Goal: Task Accomplishment & Management: Manage account settings

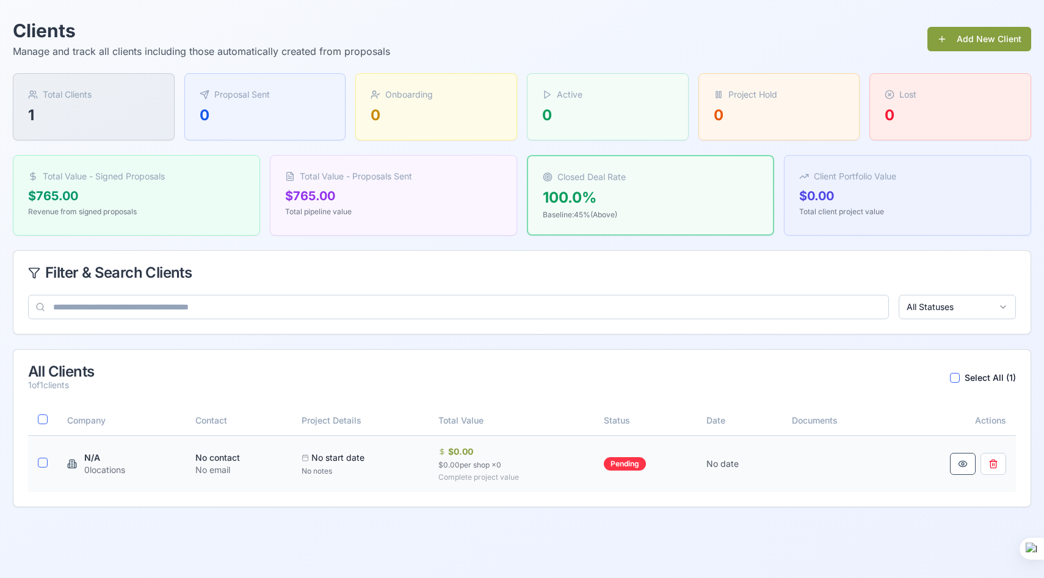
click at [455, 455] on div "$0.00" at bounding box center [511, 452] width 147 height 12
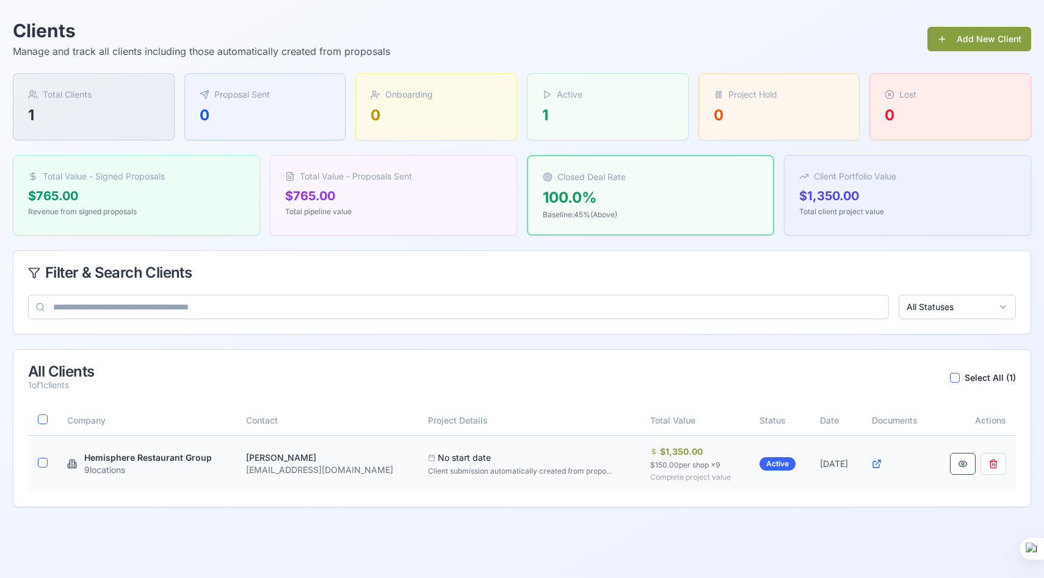
click at [667, 466] on div "$150.00 per shop × 9" at bounding box center [695, 465] width 90 height 10
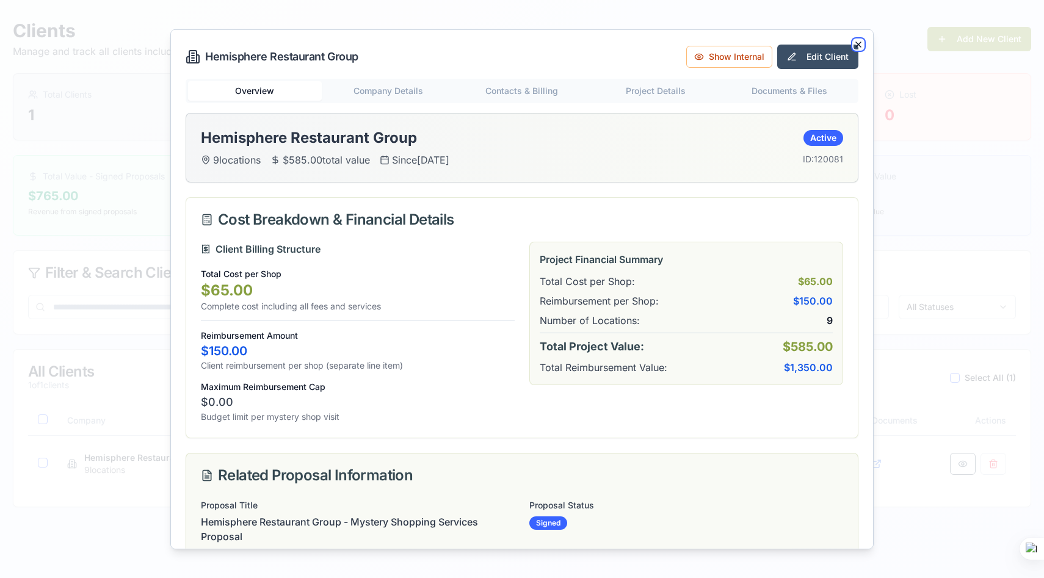
click at [857, 39] on icon "button" at bounding box center [858, 44] width 10 height 10
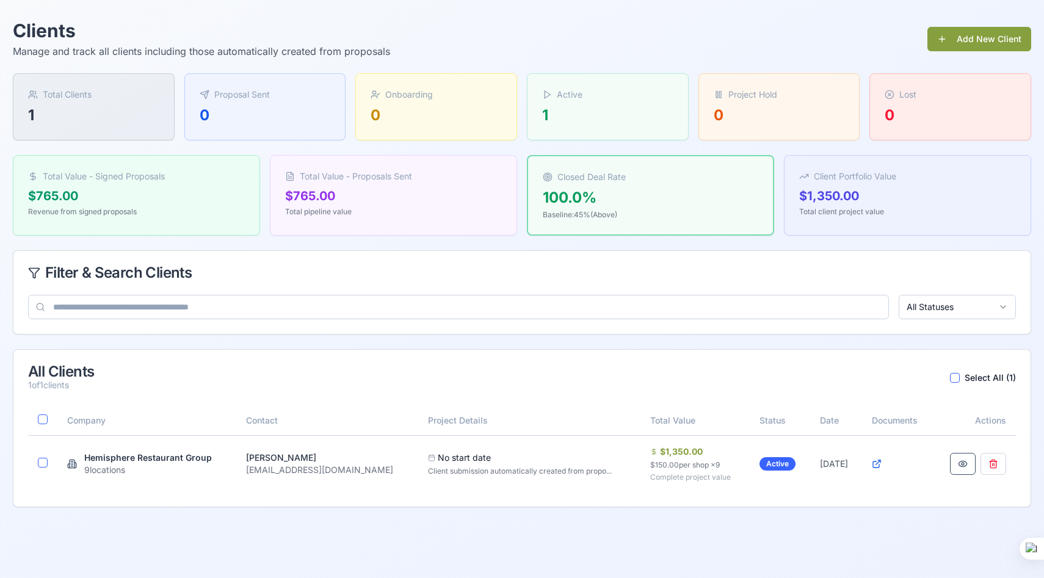
click at [300, 122] on div "0" at bounding box center [265, 116] width 131 height 20
click at [385, 110] on div "0" at bounding box center [436, 116] width 131 height 20
click at [270, 110] on div "0" at bounding box center [265, 116] width 131 height 20
click at [958, 45] on button "Add New Client" at bounding box center [979, 39] width 104 height 24
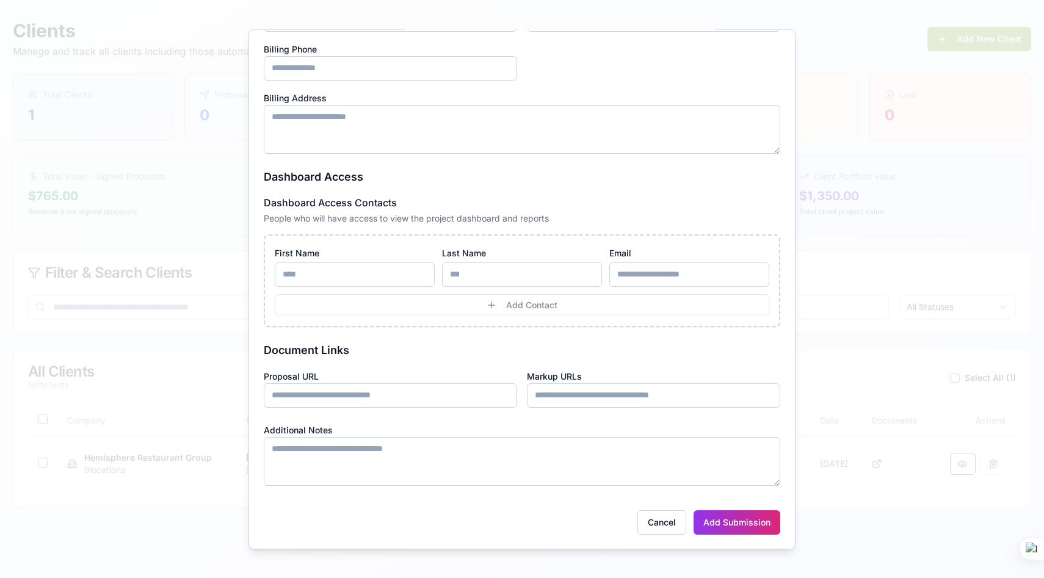
scroll to position [303, 0]
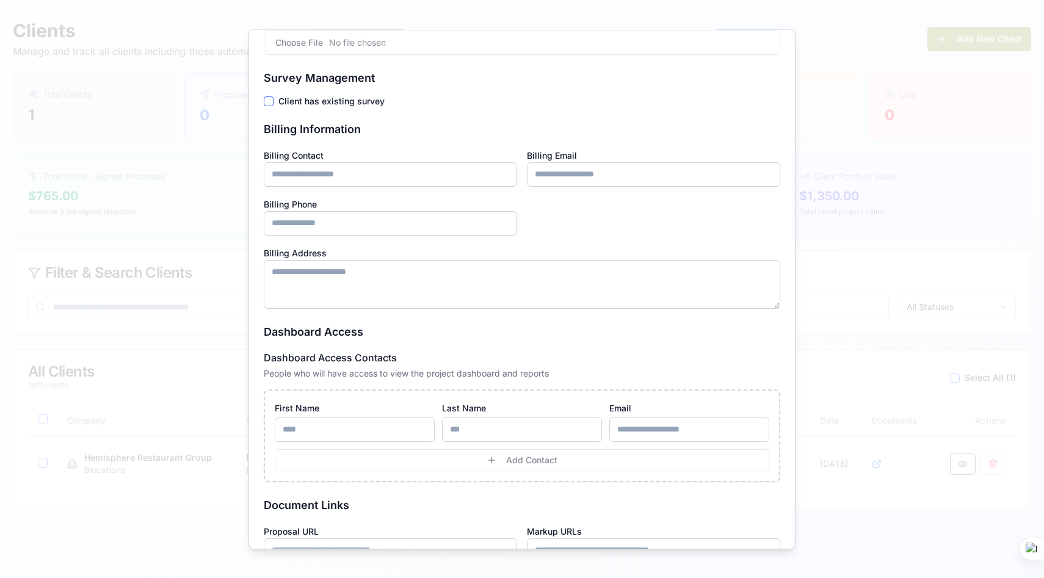
click at [826, 100] on div at bounding box center [522, 289] width 1044 height 578
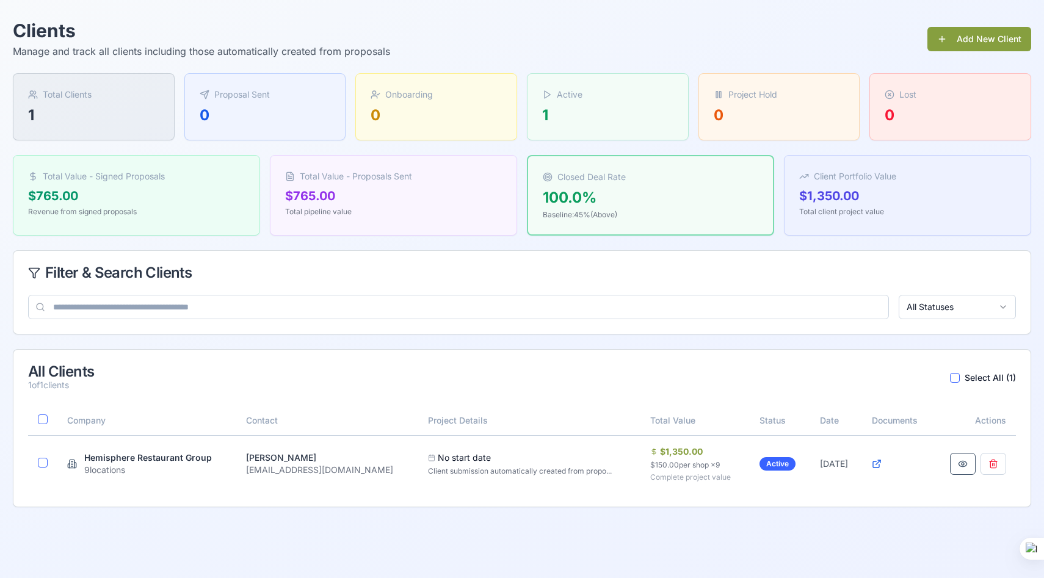
click at [946, 304] on html "Clients Manage and track all clients including those automatically created from…" at bounding box center [522, 289] width 1044 height 578
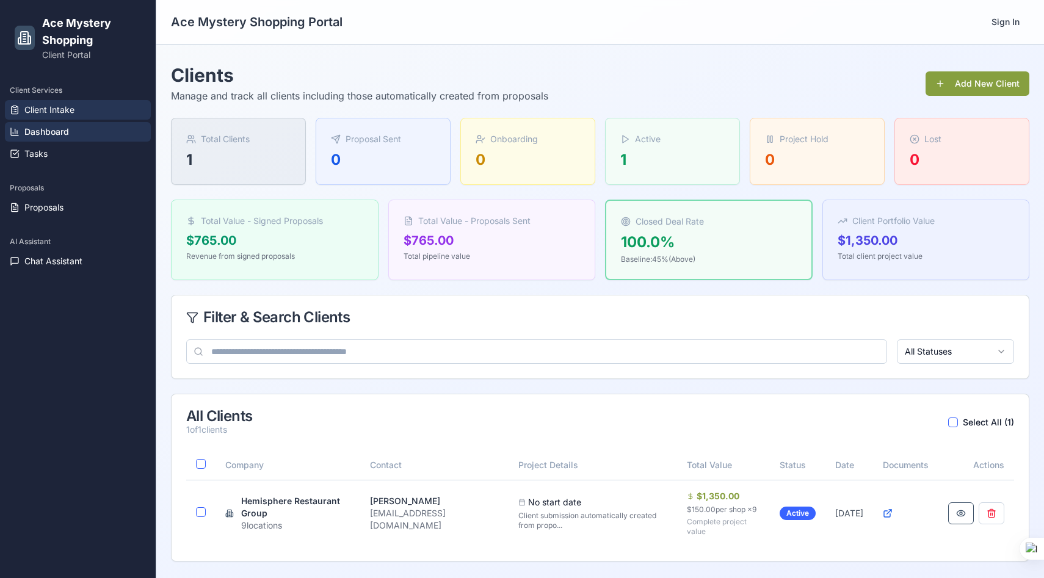
click at [52, 114] on span "Client Intake" at bounding box center [49, 110] width 50 height 12
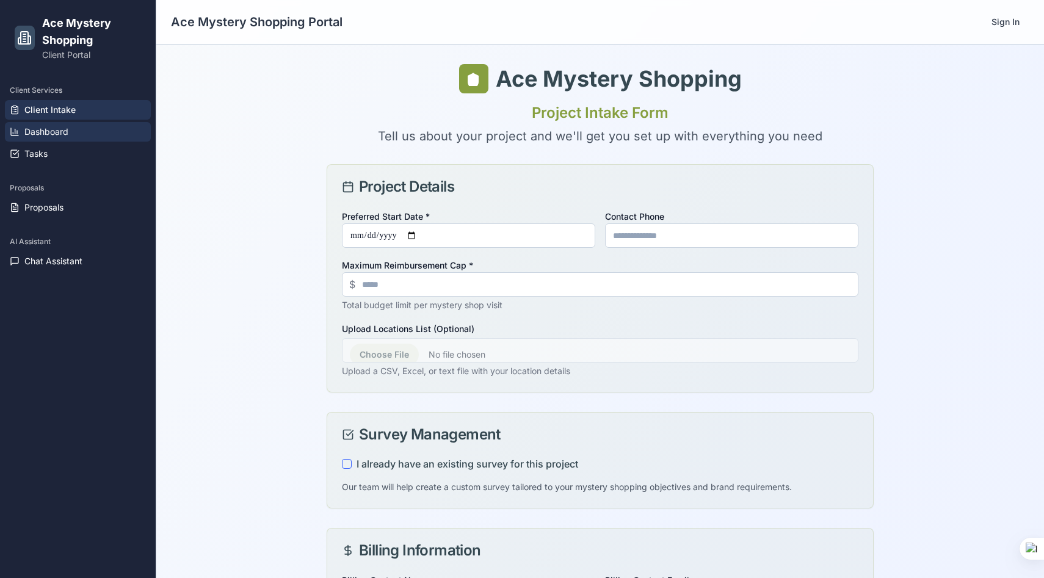
click at [53, 132] on span "Dashboard" at bounding box center [46, 132] width 44 height 12
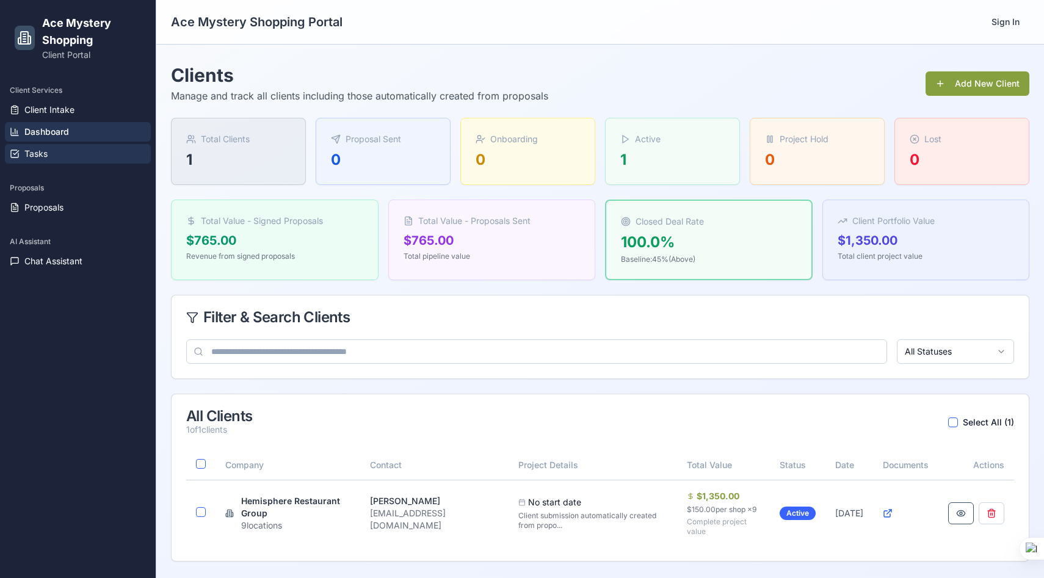
click at [46, 152] on span "Tasks" at bounding box center [35, 154] width 23 height 12
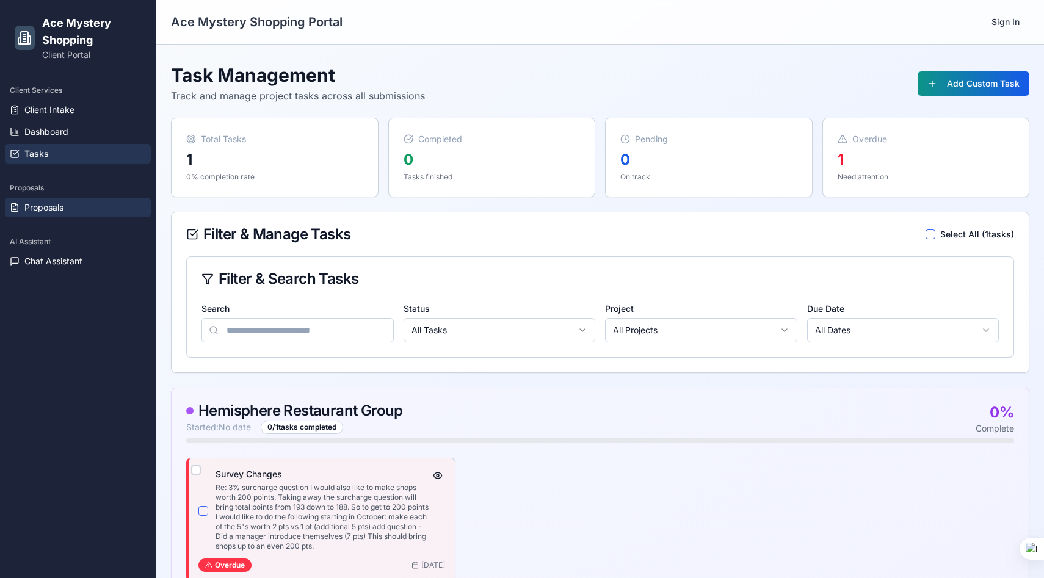
click at [46, 204] on span "Proposals" at bounding box center [43, 207] width 39 height 12
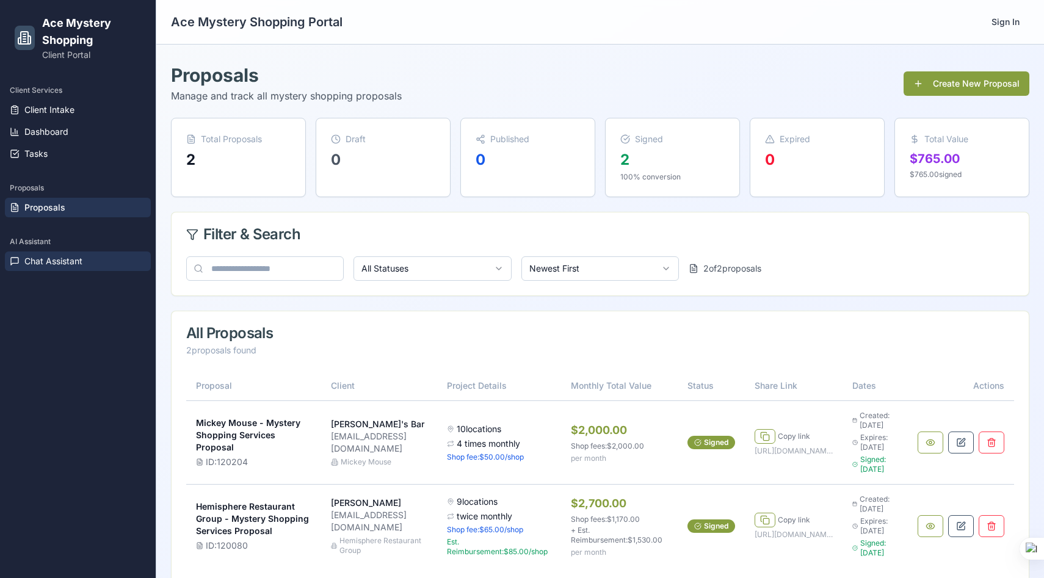
click at [73, 259] on span "Chat Assistant" at bounding box center [53, 261] width 58 height 12
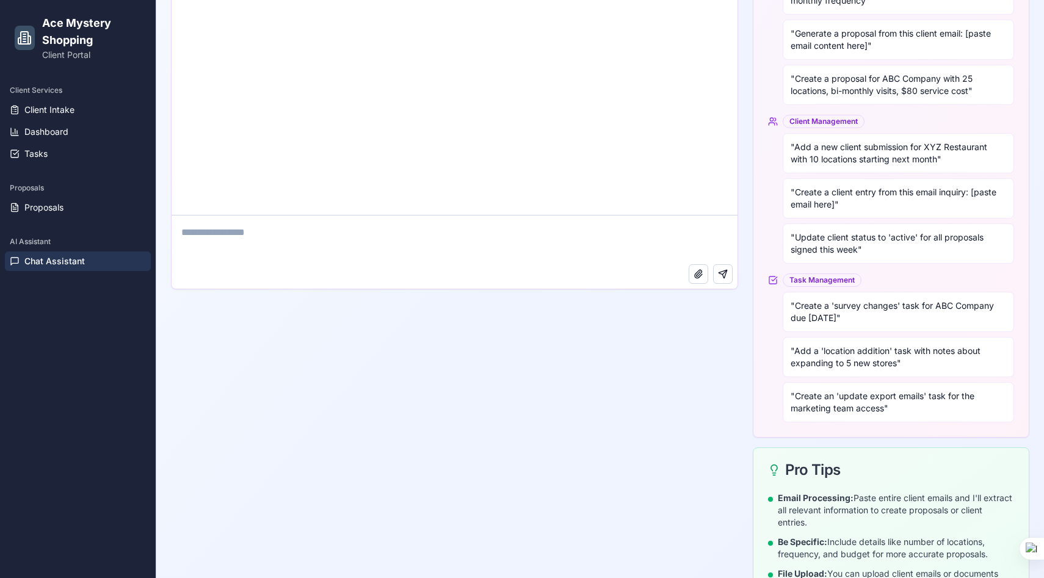
scroll to position [420, 0]
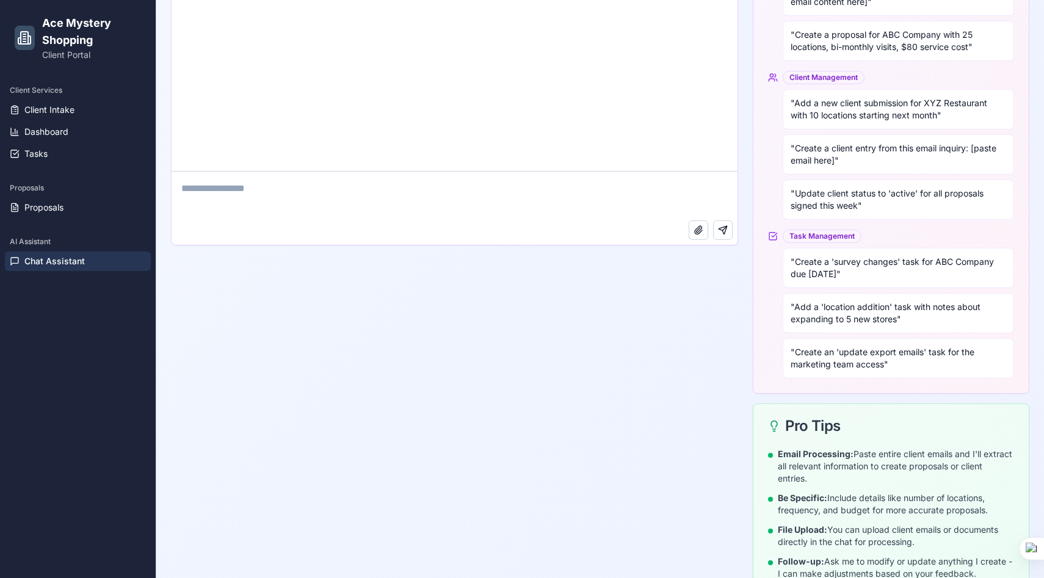
click at [322, 198] on textarea at bounding box center [455, 196] width 566 height 49
paste textarea "**********"
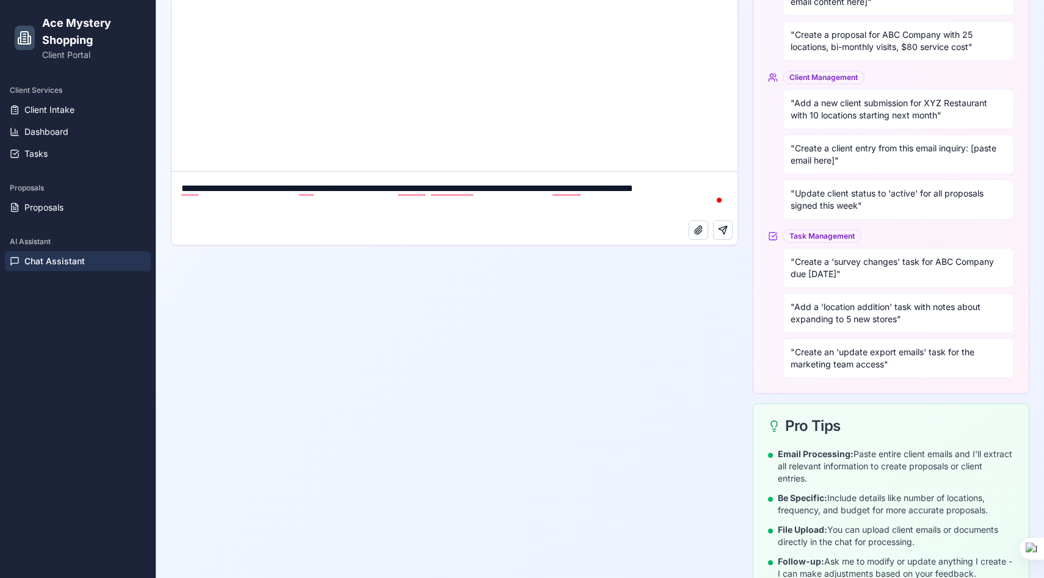
type textarea "**********"
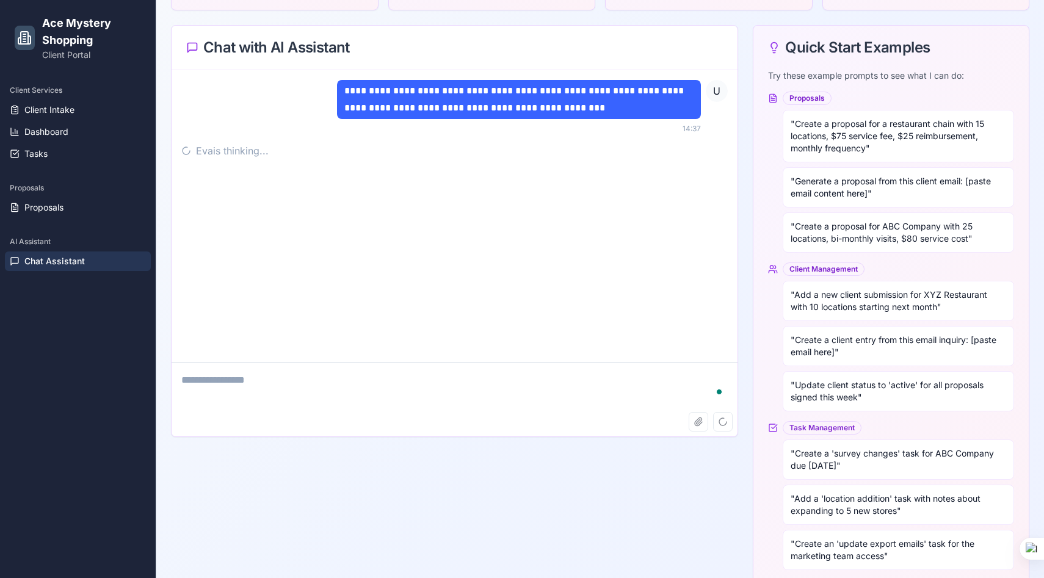
scroll to position [146, 0]
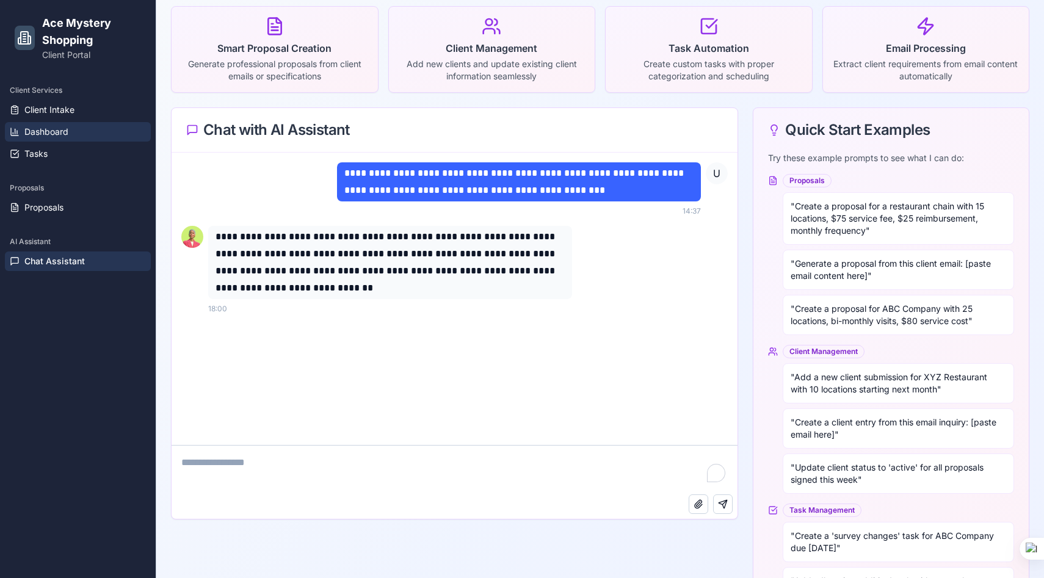
click at [59, 129] on span "Dashboard" at bounding box center [46, 132] width 44 height 12
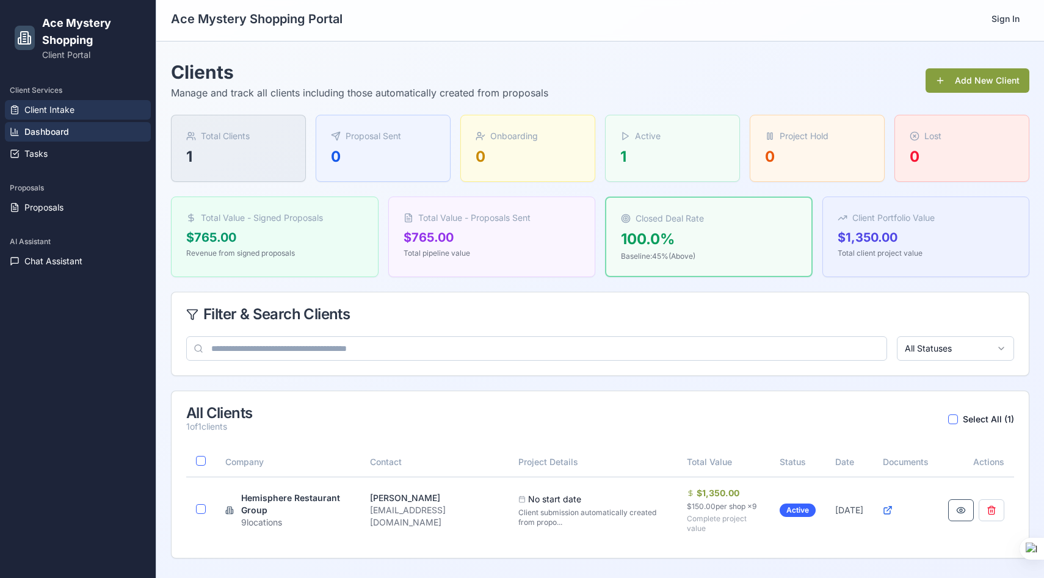
click at [60, 108] on span "Client Intake" at bounding box center [49, 110] width 50 height 12
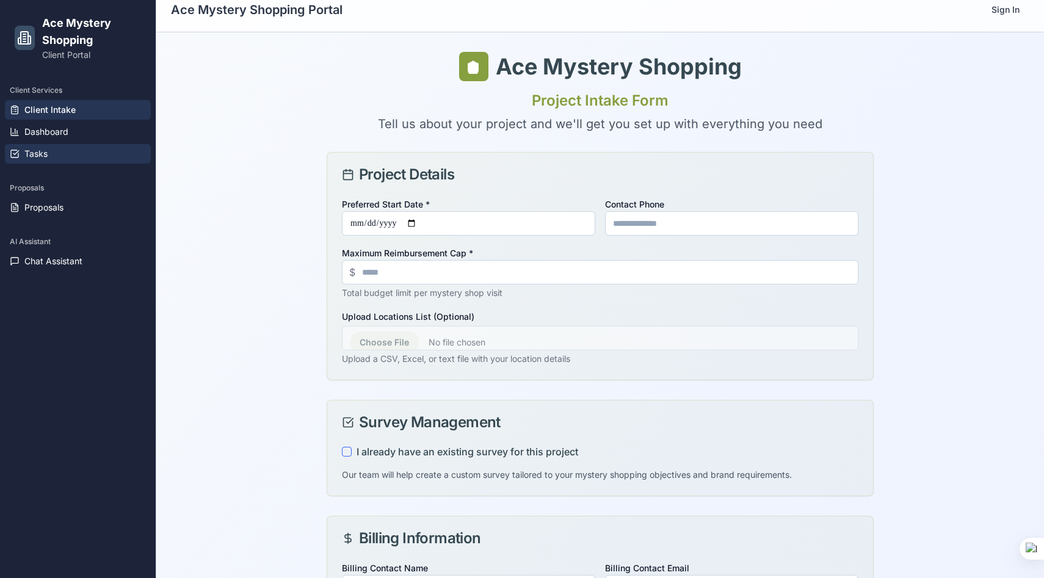
click at [43, 154] on span "Tasks" at bounding box center [35, 154] width 23 height 12
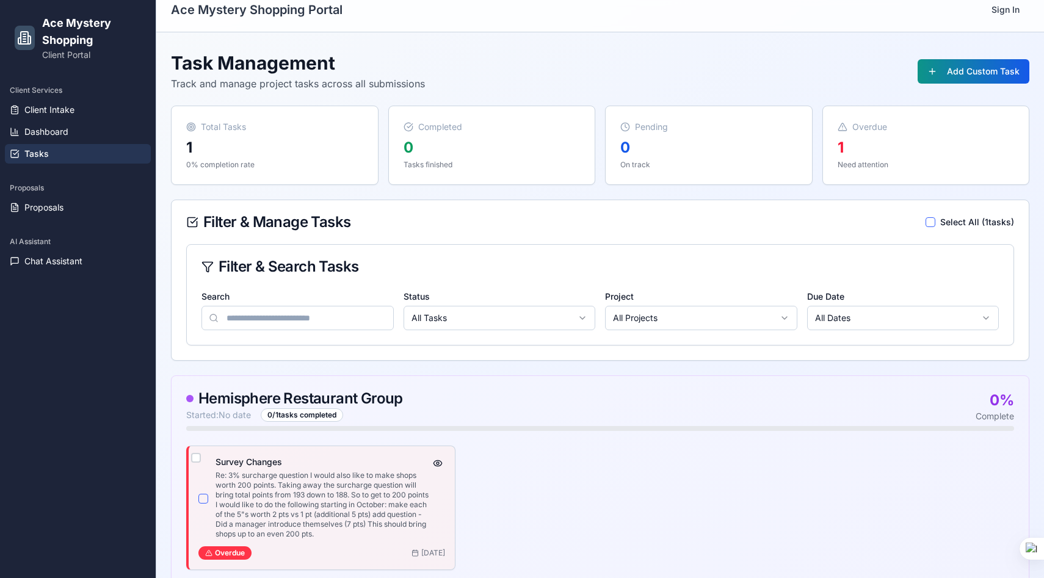
scroll to position [39, 0]
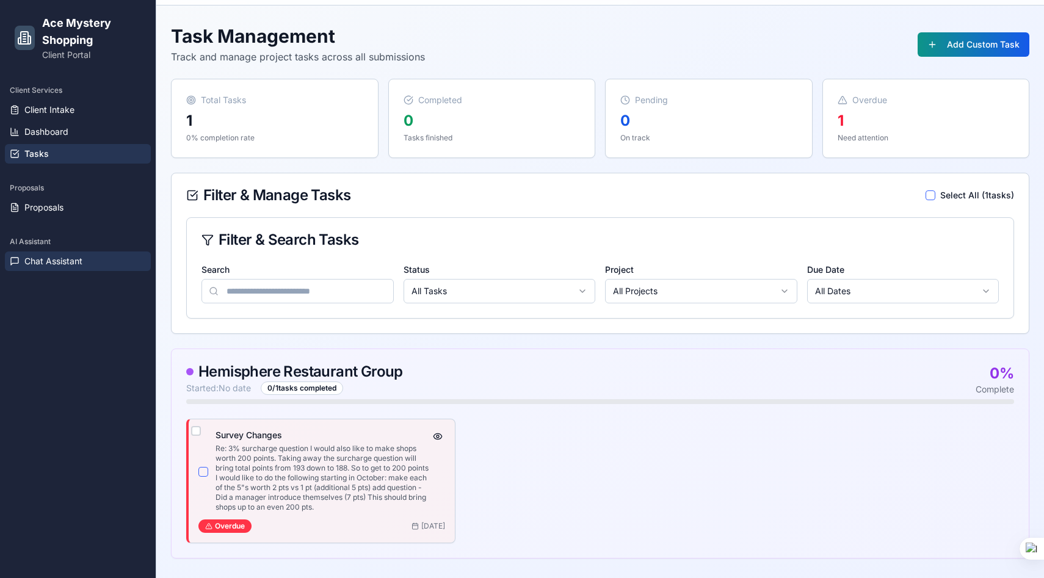
click at [43, 269] on link "Chat Assistant" at bounding box center [78, 262] width 146 height 20
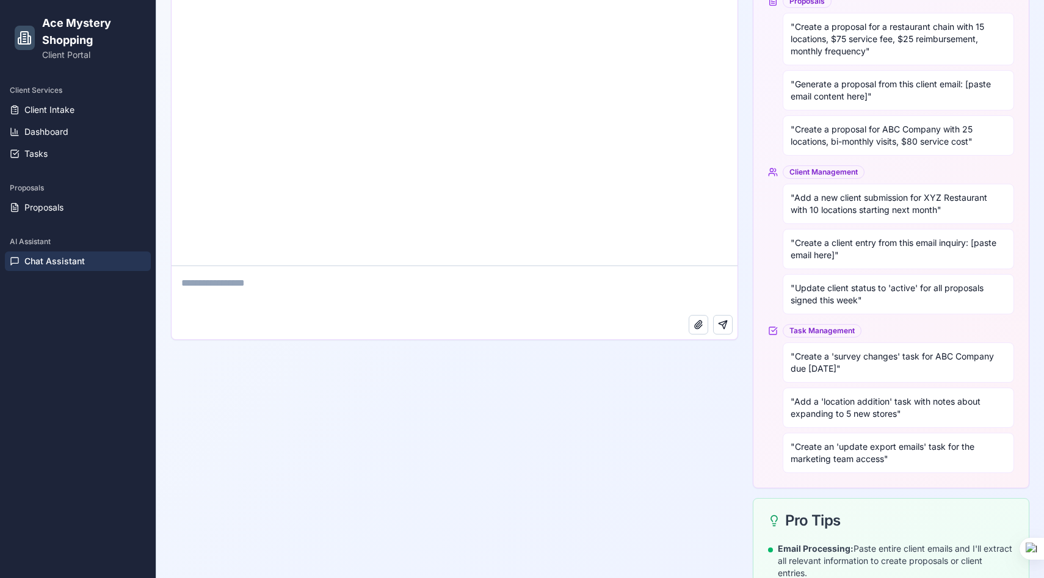
scroll to position [358, 0]
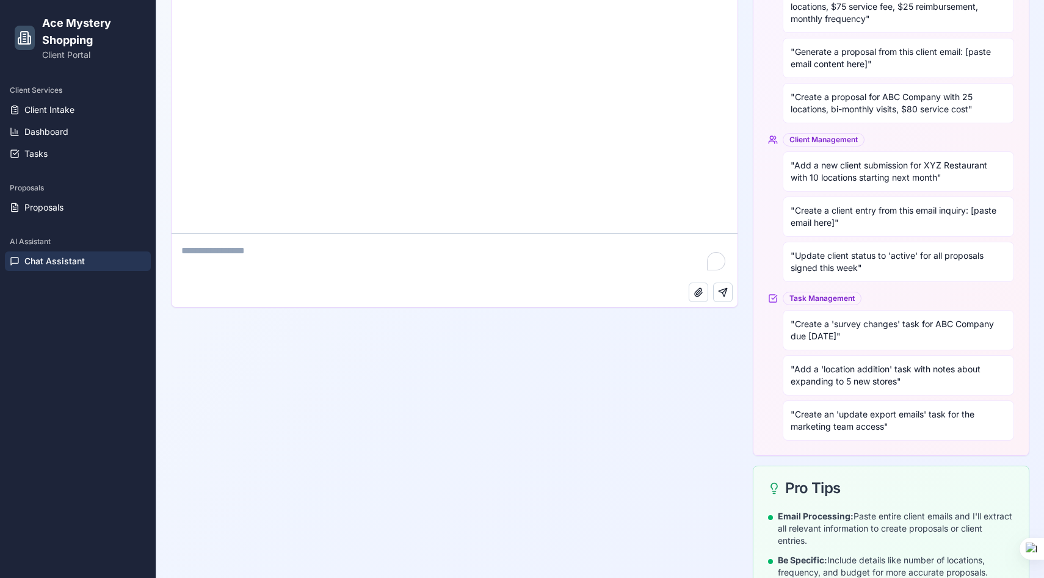
click at [345, 262] on textarea "To enrich screen reader interactions, please activate Accessibility in Grammarl…" at bounding box center [455, 258] width 566 height 49
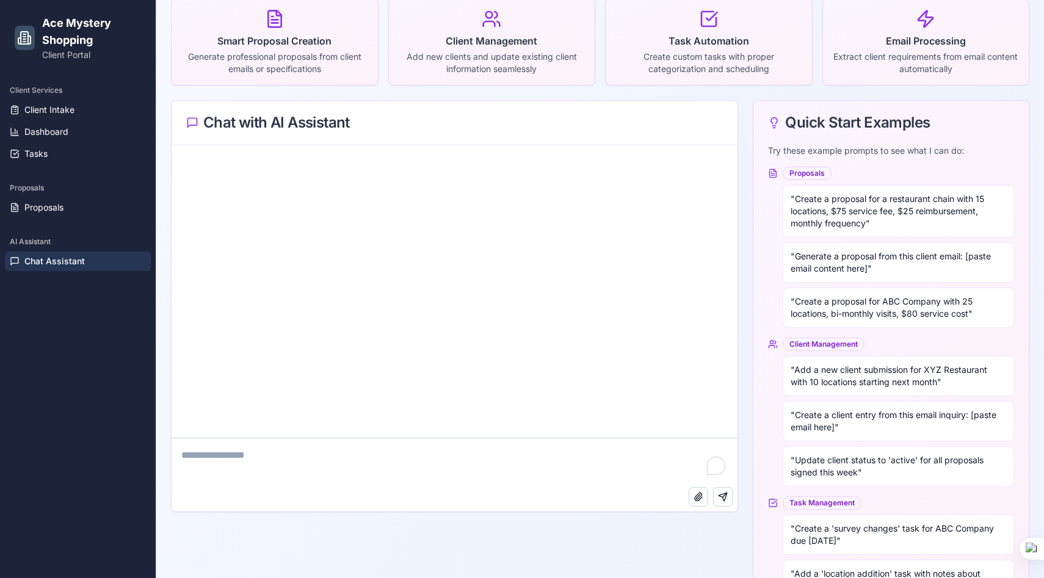
scroll to position [128, 0]
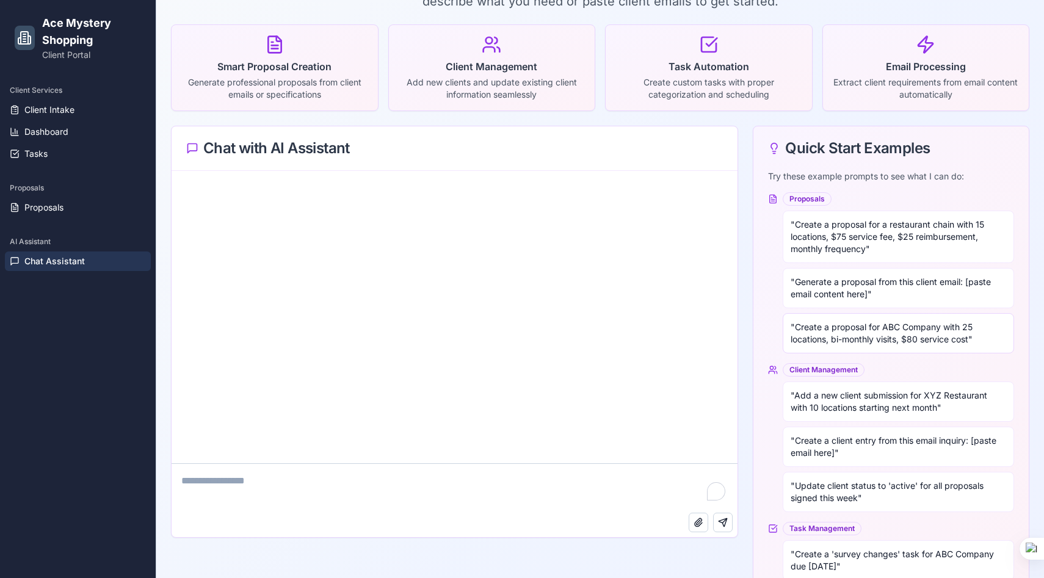
click at [857, 331] on div "" Create a proposal for ABC Company with 25 locations, bi-monthly visits, $80 s…" at bounding box center [898, 333] width 231 height 40
type textarea "**********"
click at [725, 519] on button "Send message" at bounding box center [723, 523] width 20 height 20
click at [723, 522] on button "Send message" at bounding box center [723, 523] width 20 height 20
click at [601, 482] on textarea "**********" at bounding box center [455, 488] width 566 height 49
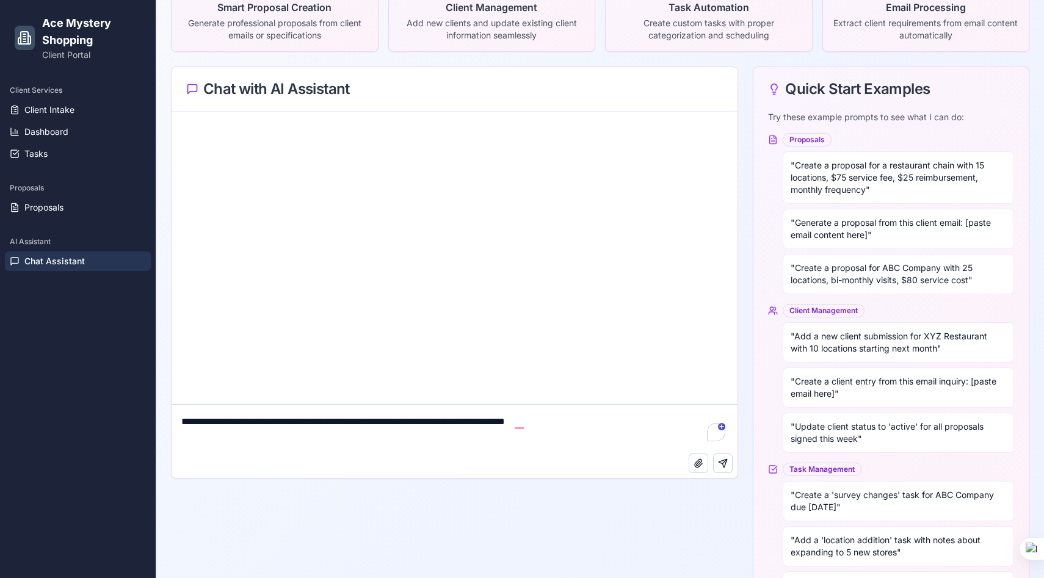
scroll to position [198, 0]
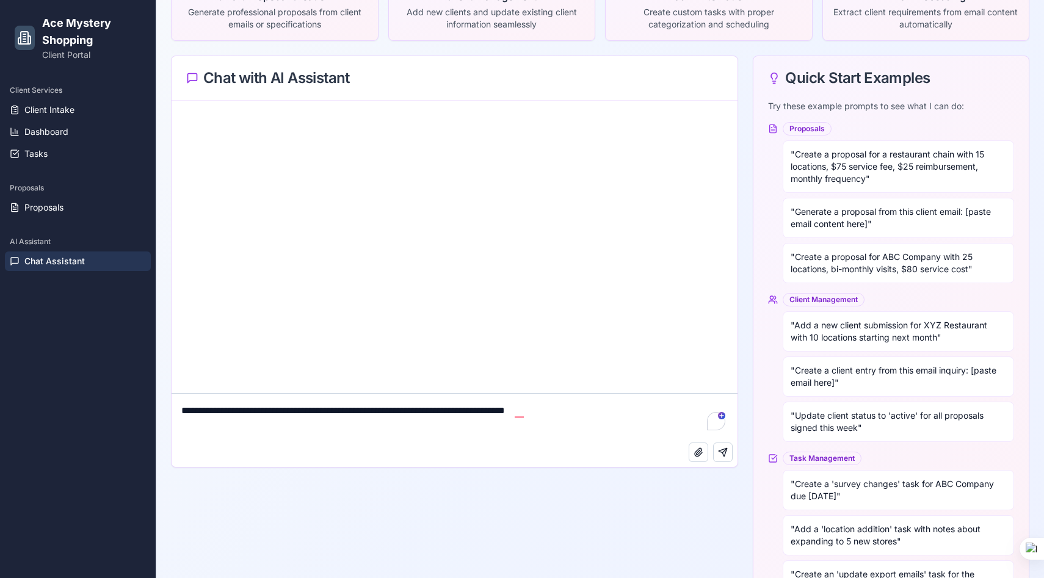
click at [616, 413] on textarea "**********" at bounding box center [455, 418] width 566 height 49
click at [723, 451] on button "Send message" at bounding box center [723, 453] width 20 height 20
click at [0, 0] on sider-quick-compose-btn at bounding box center [0, 0] width 0 height 0
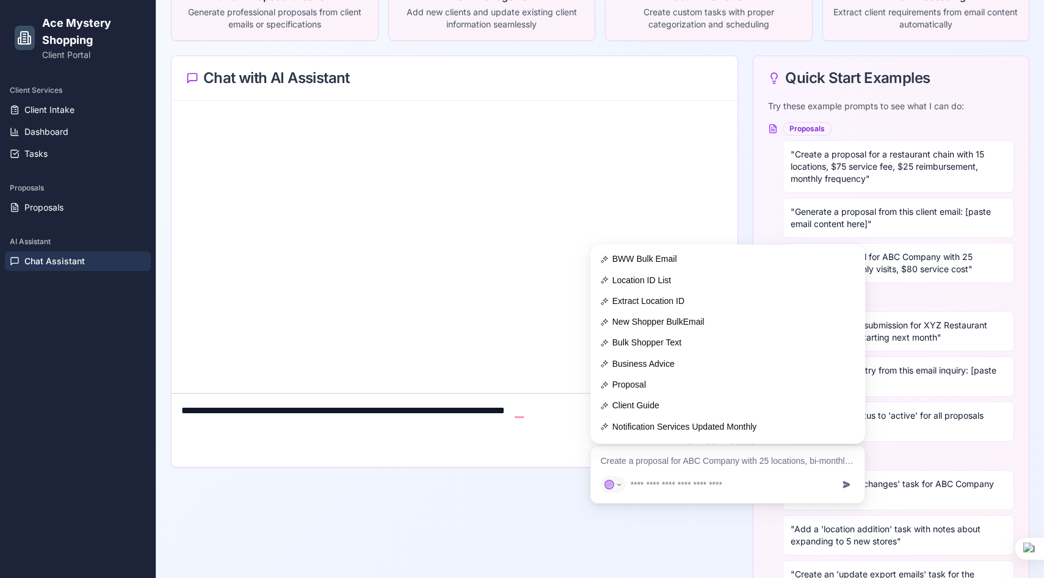
click at [514, 447] on div "Attach file Send message" at bounding box center [455, 455] width 566 height 24
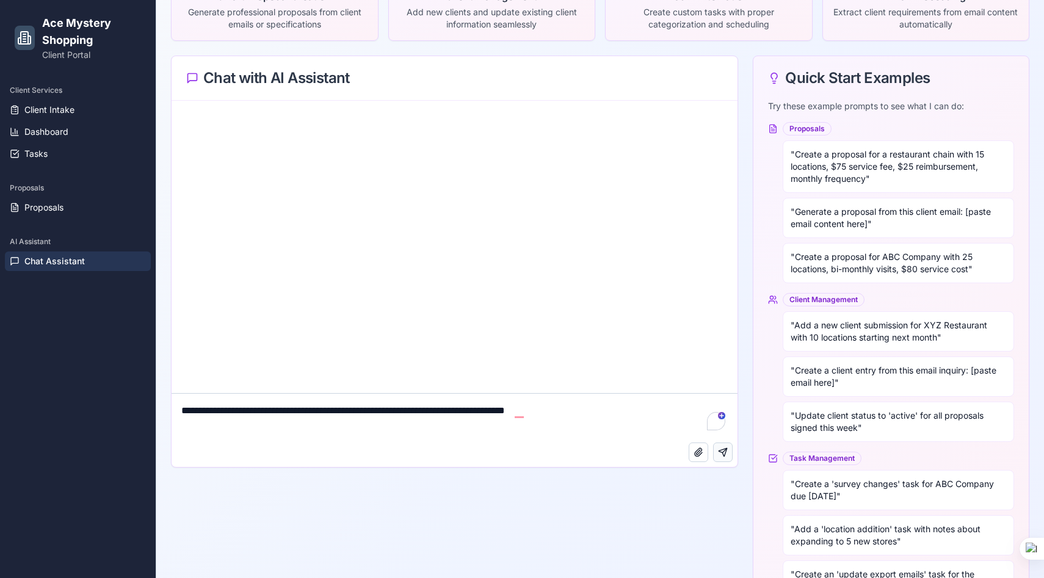
click at [722, 452] on button "Send message" at bounding box center [723, 453] width 20 height 20
click at [599, 415] on textarea "**********" at bounding box center [455, 418] width 566 height 49
drag, startPoint x: 599, startPoint y: 415, endPoint x: 175, endPoint y: 412, distance: 424.9
click at [175, 412] on textarea "**********" at bounding box center [455, 418] width 566 height 49
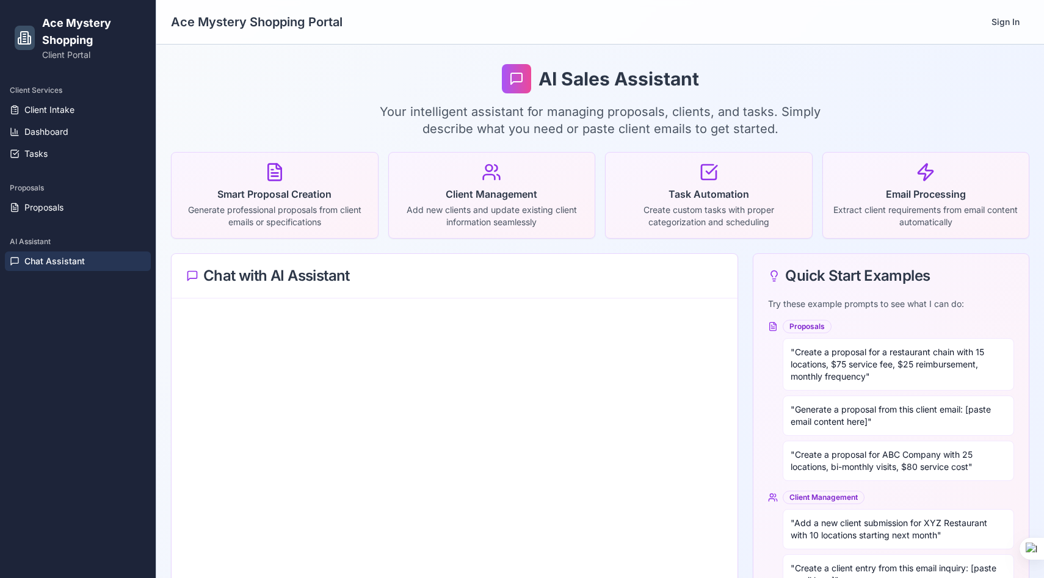
scroll to position [3, 0]
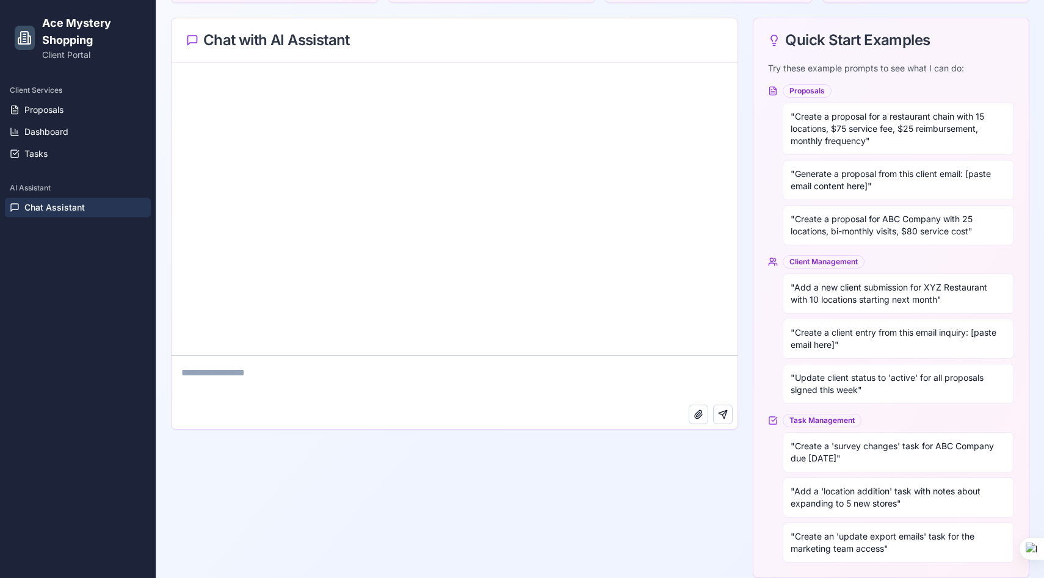
scroll to position [311, 0]
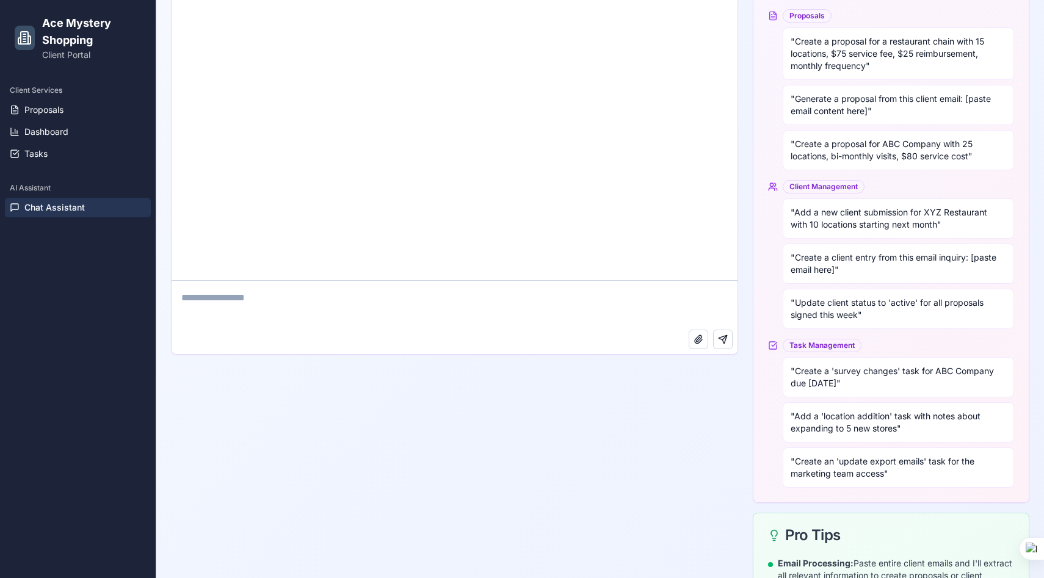
click at [297, 304] on textarea at bounding box center [455, 305] width 566 height 49
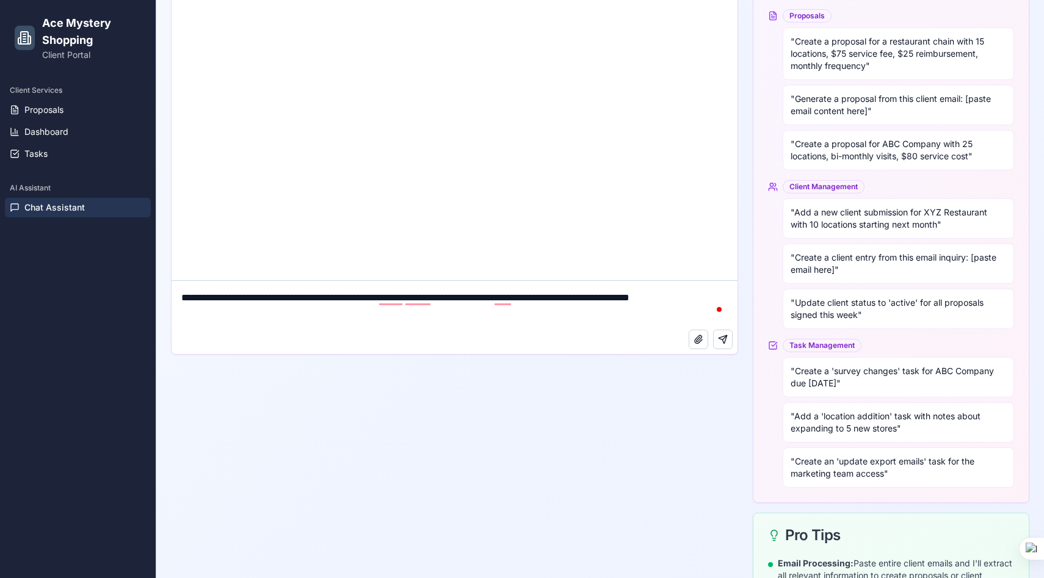
type textarea "**********"
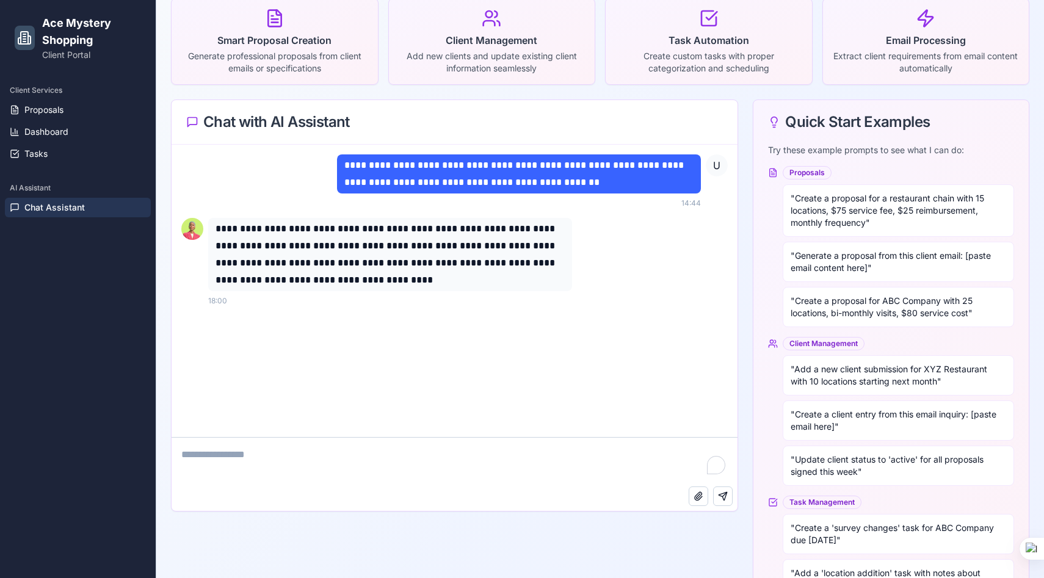
scroll to position [0, 0]
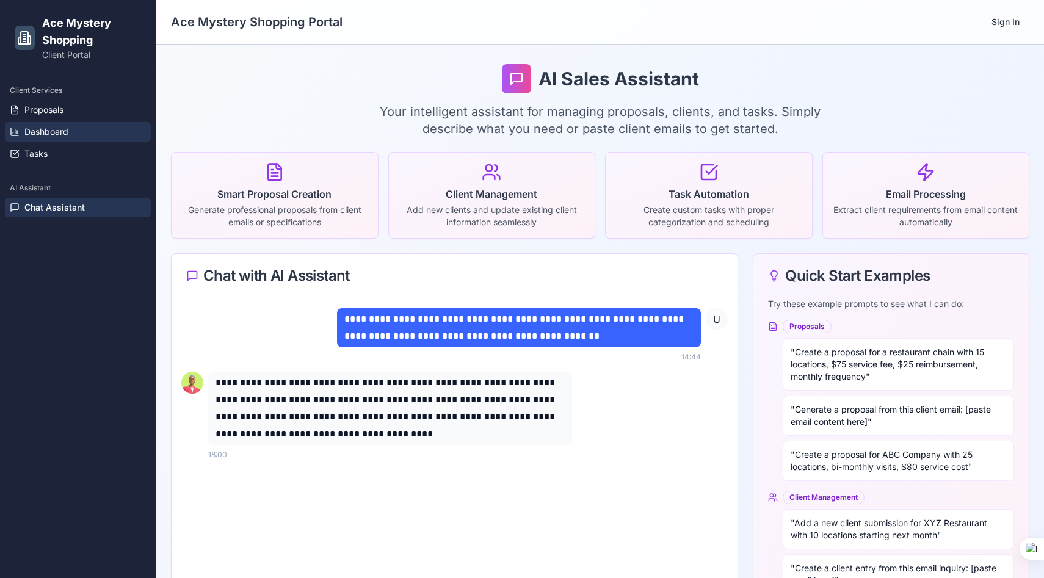
click at [57, 126] on span "Dashboard" at bounding box center [46, 132] width 44 height 12
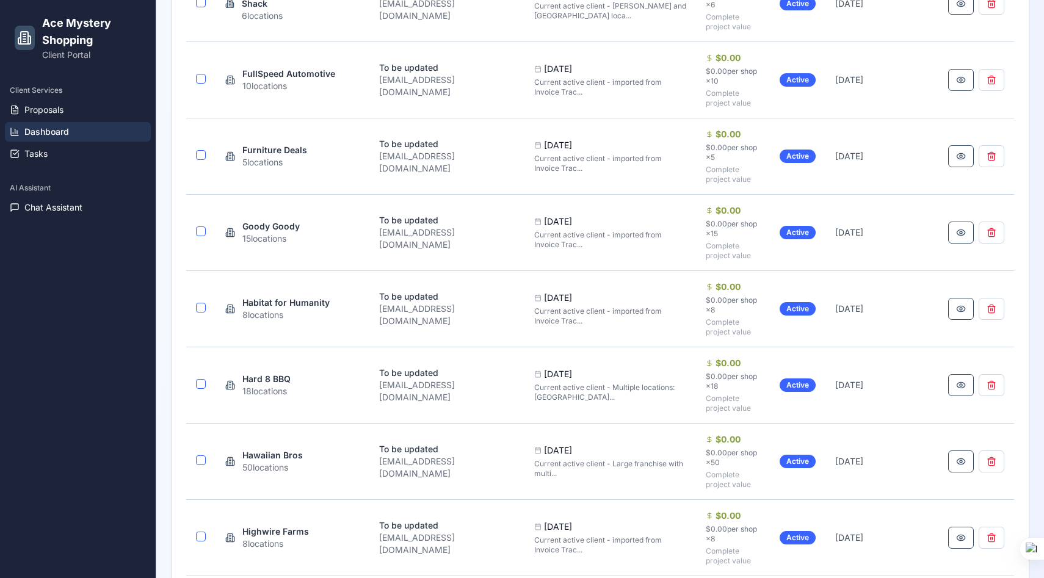
scroll to position [1892, 0]
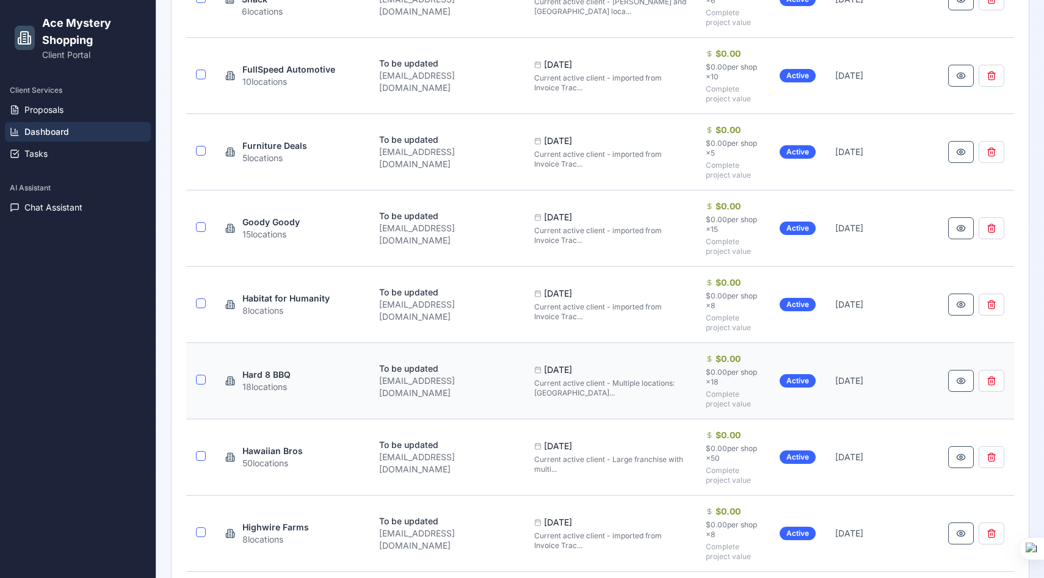
click at [574, 368] on div "[DATE]" at bounding box center [610, 370] width 153 height 12
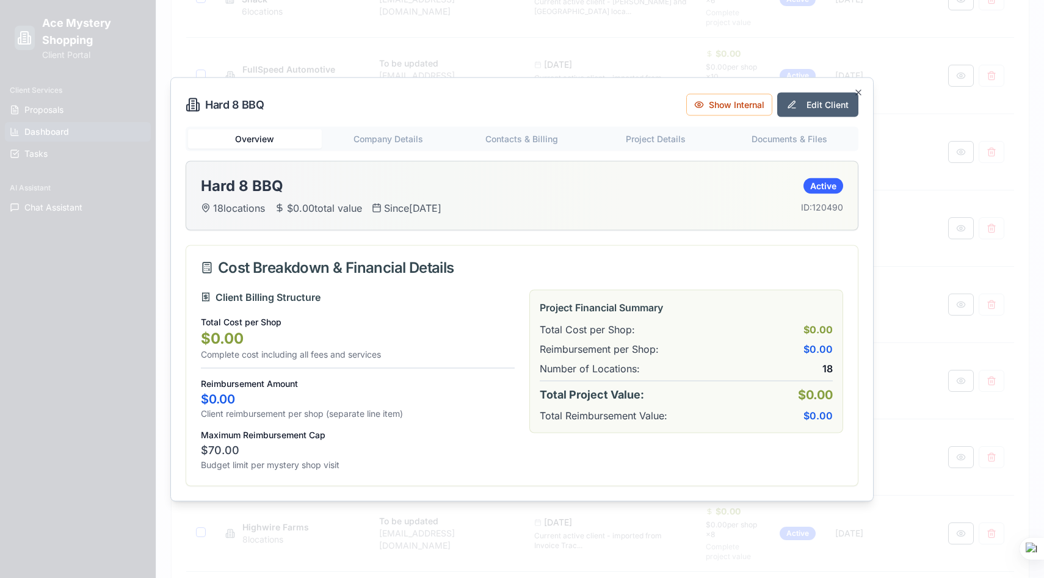
click at [822, 102] on button "Edit Client" at bounding box center [817, 104] width 81 height 24
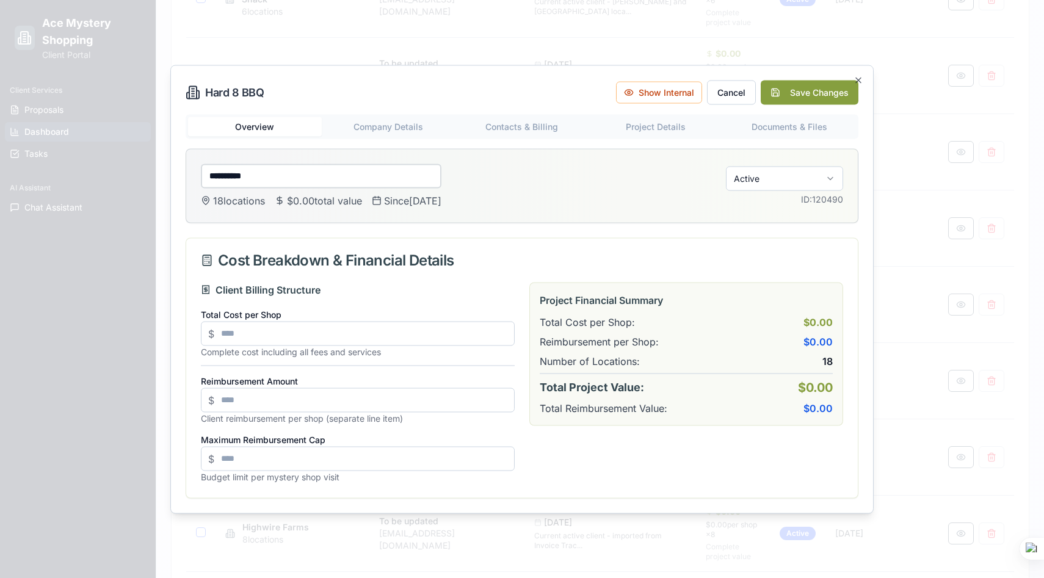
click at [394, 130] on div "**********" at bounding box center [521, 289] width 703 height 449
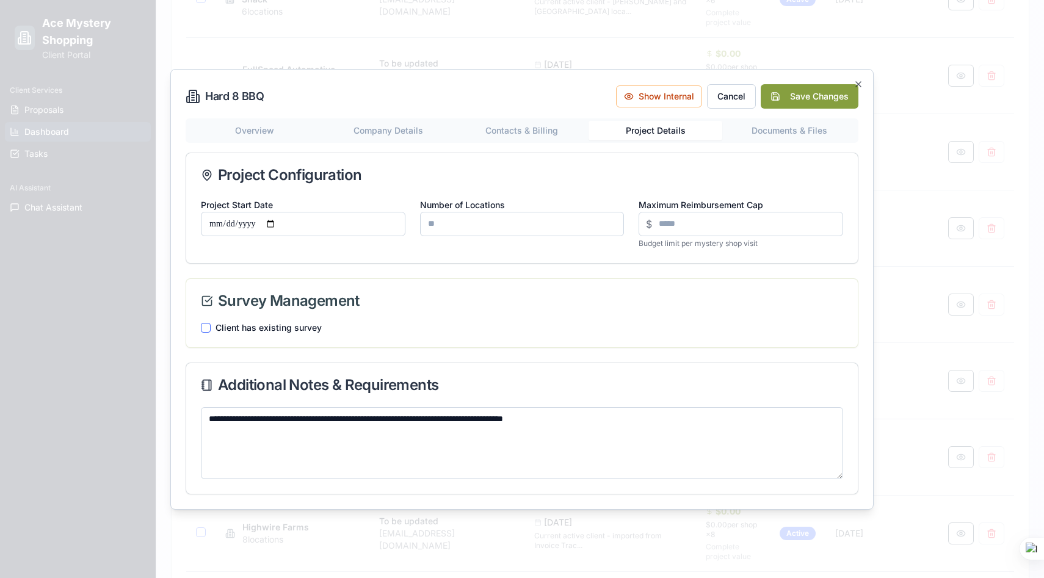
click at [668, 162] on div "**********" at bounding box center [522, 306] width 673 height 376
drag, startPoint x: 507, startPoint y: 229, endPoint x: 388, endPoint y: 224, distance: 119.7
click at [388, 224] on div "Project Start Date Number of Locations ** Maximum Reimbursement Cap $ ** Budget…" at bounding box center [522, 222] width 642 height 51
type input "*"
click at [532, 134] on div "**********" at bounding box center [522, 306] width 673 height 376
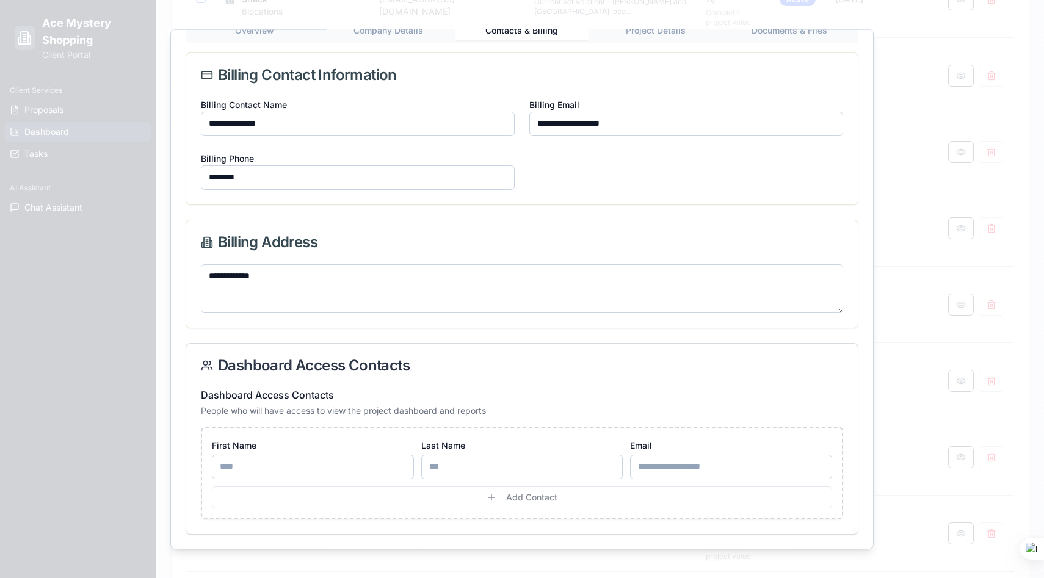
scroll to position [0, 0]
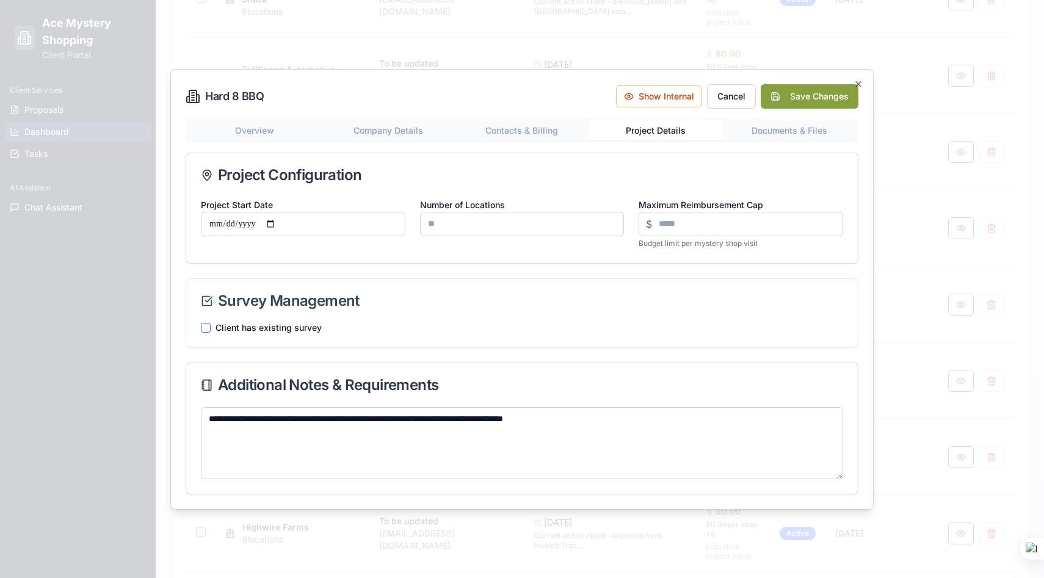
click at [670, 169] on div "**********" at bounding box center [522, 306] width 673 height 376
drag, startPoint x: 678, startPoint y: 225, endPoint x: 643, endPoint y: 225, distance: 35.4
click at [643, 225] on input "**" at bounding box center [741, 224] width 205 height 24
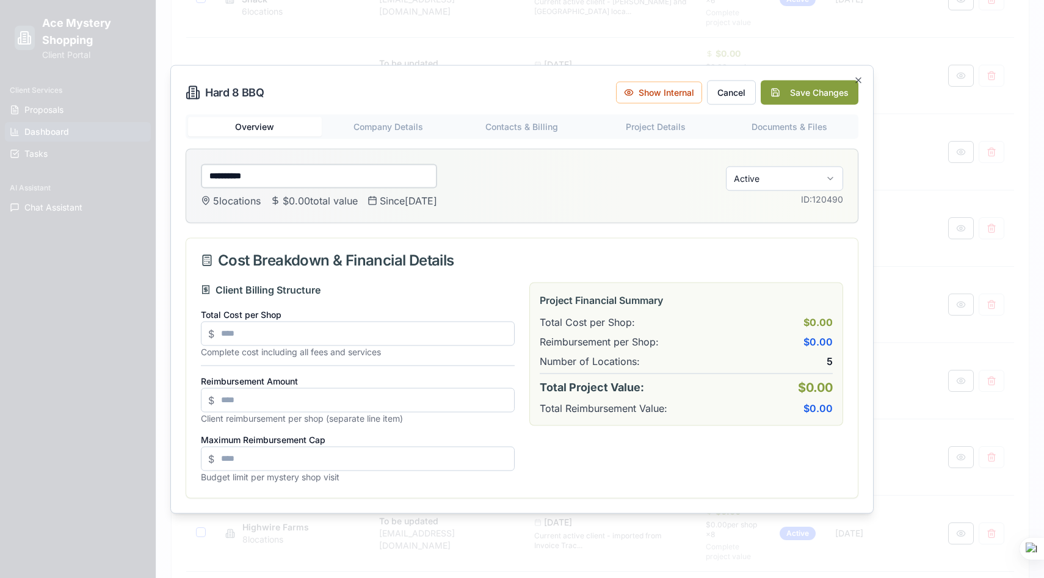
click at [271, 132] on button "Overview" at bounding box center [255, 127] width 134 height 20
click at [858, 79] on icon "button" at bounding box center [858, 80] width 5 height 5
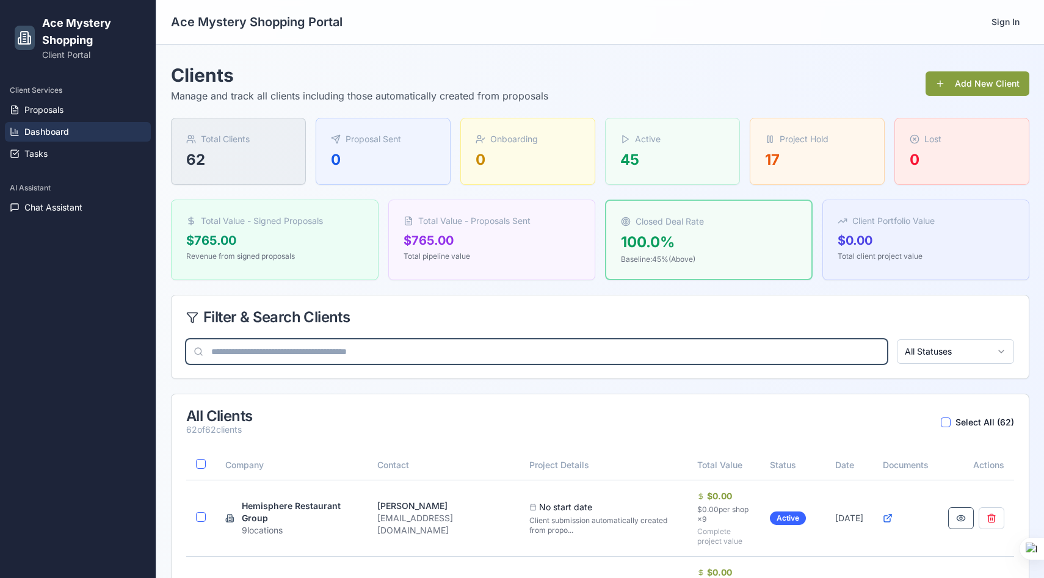
click at [328, 352] on input at bounding box center [536, 351] width 701 height 24
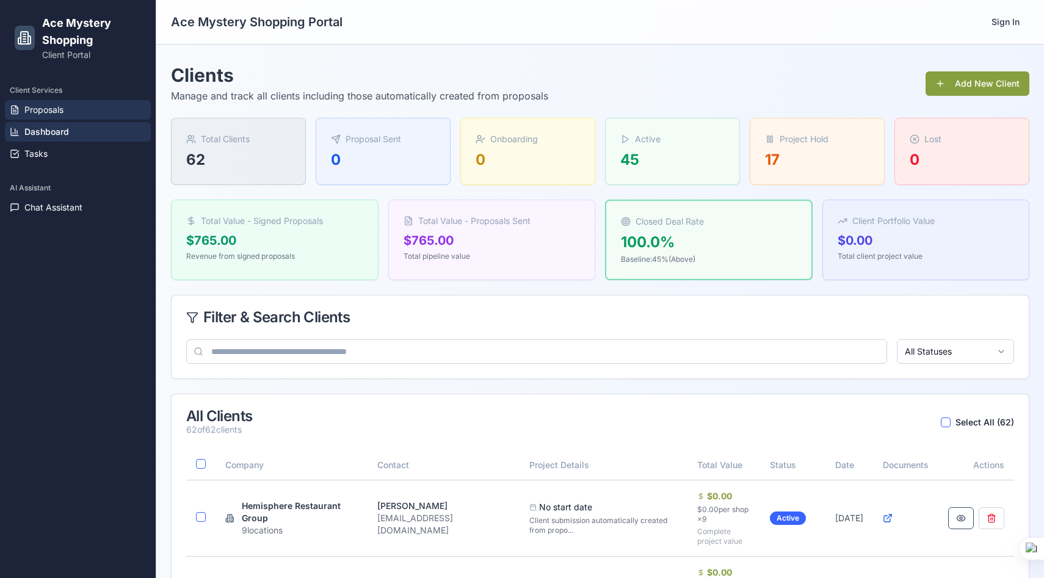
click at [55, 113] on span "Proposals" at bounding box center [43, 110] width 39 height 12
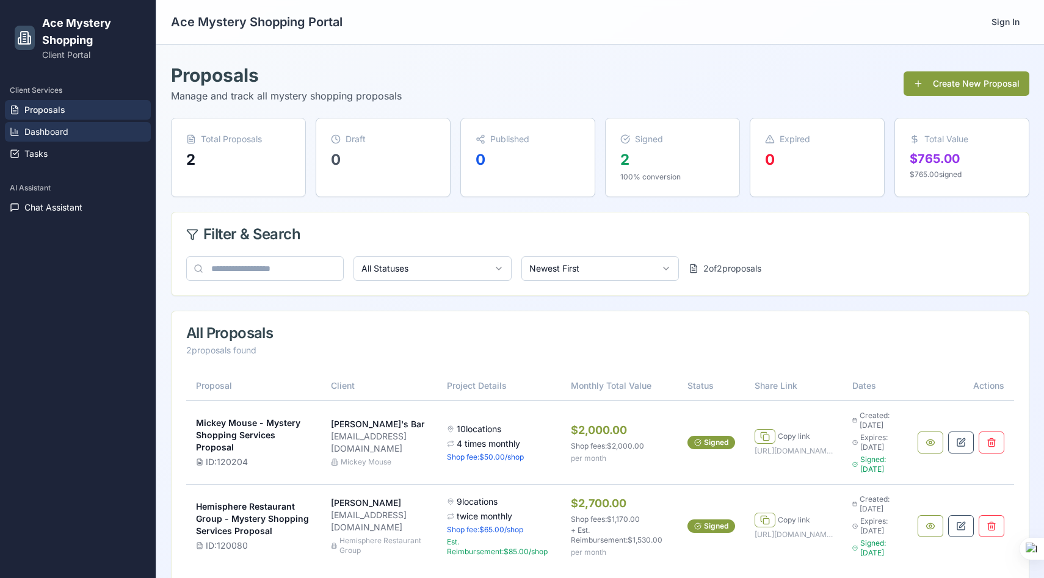
click at [49, 134] on span "Dashboard" at bounding box center [46, 132] width 44 height 12
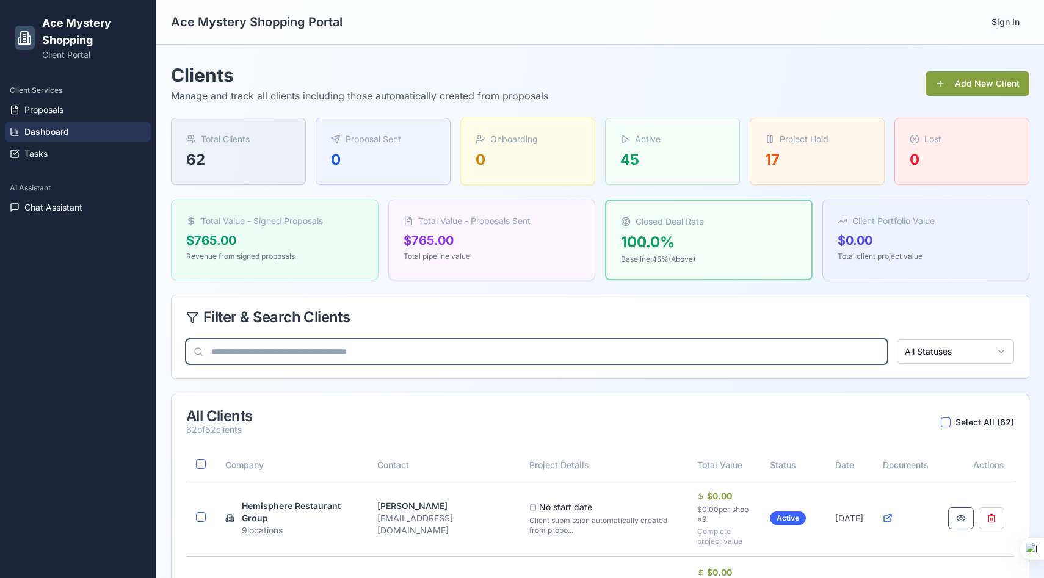
click at [276, 355] on input at bounding box center [536, 351] width 701 height 24
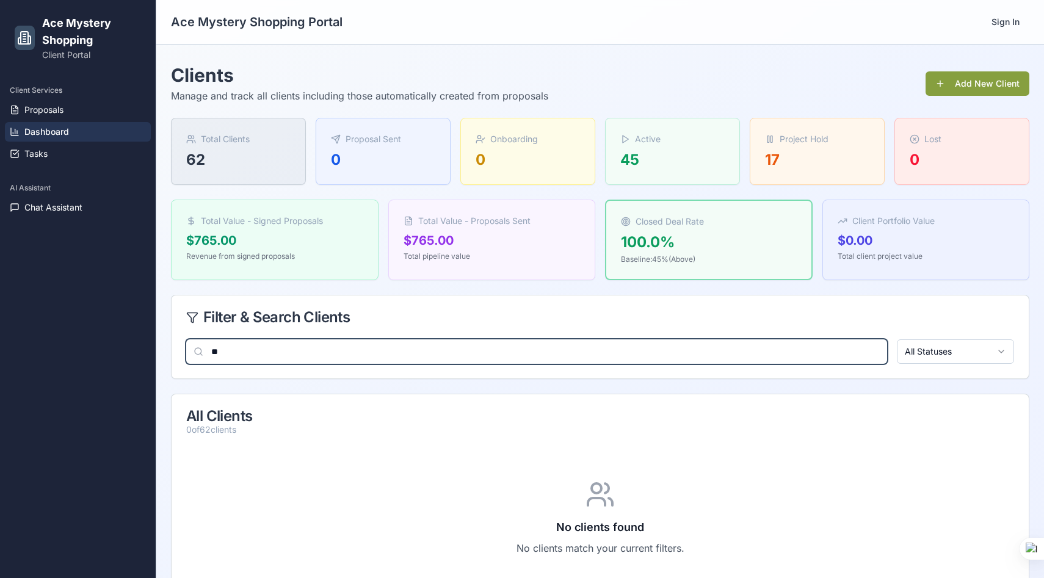
type input "*"
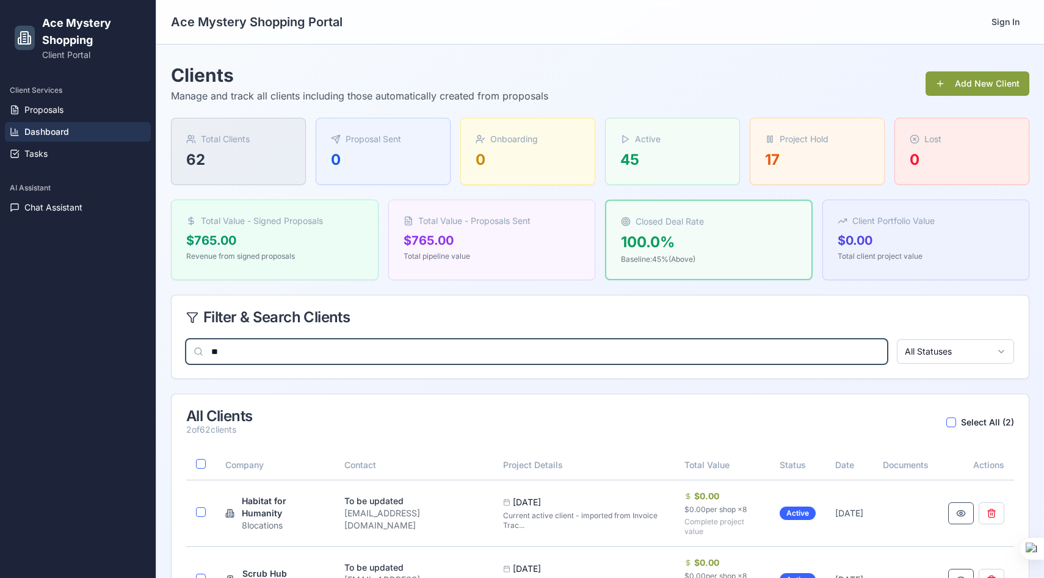
type input "*"
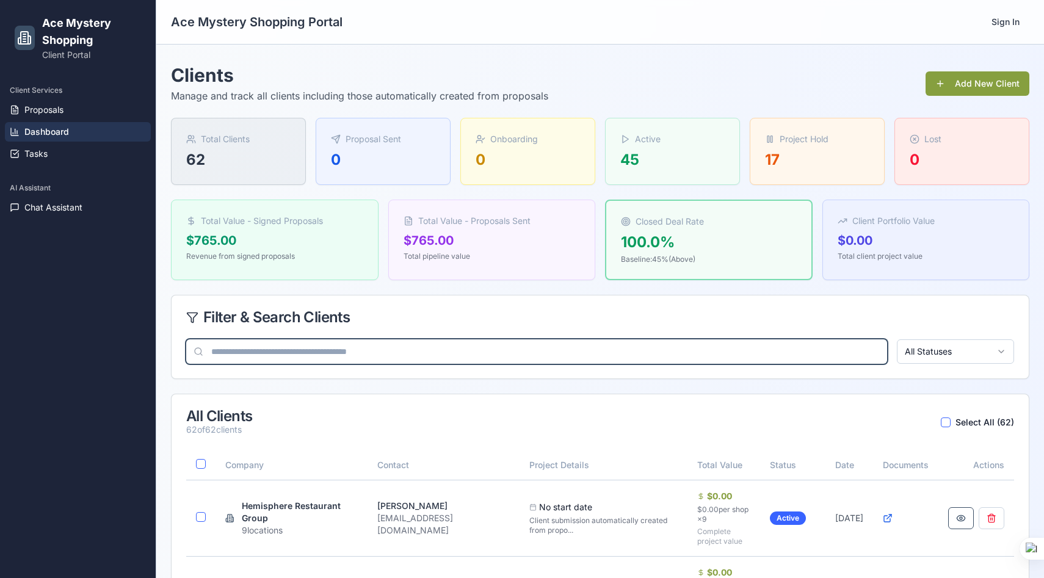
click at [336, 349] on input at bounding box center [536, 351] width 701 height 24
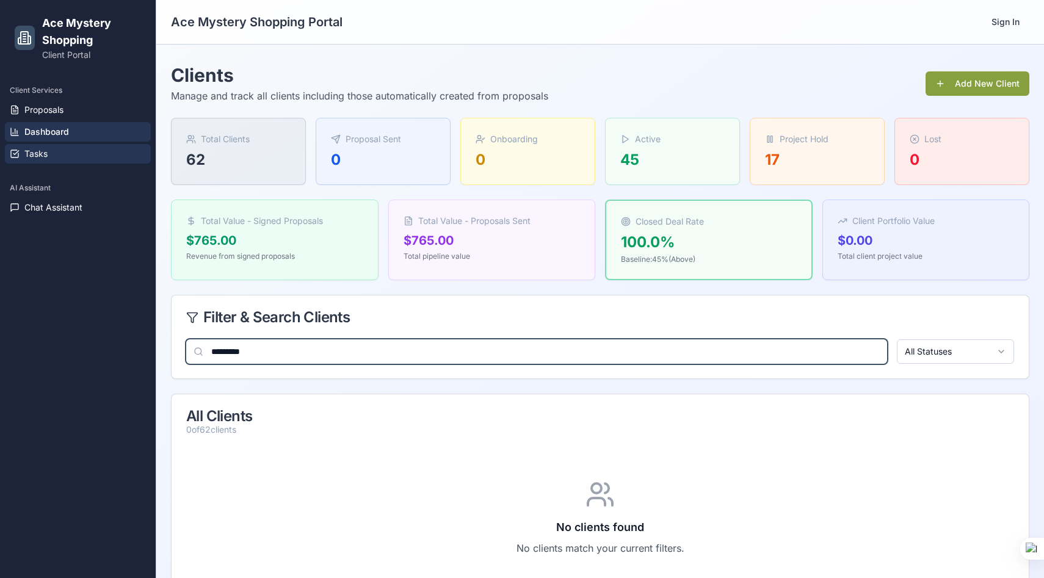
type input "*********"
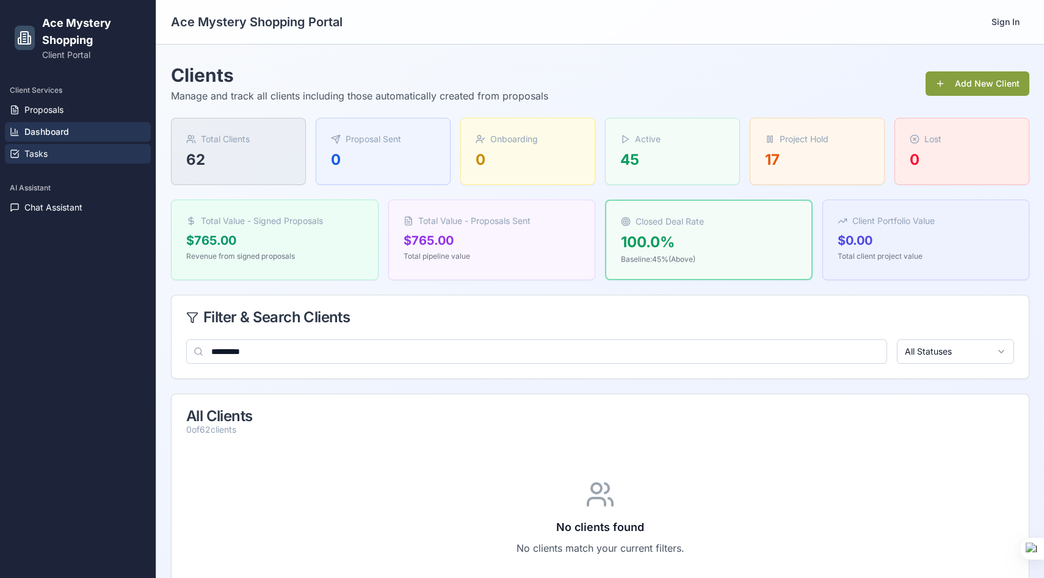
click at [33, 151] on span "Tasks" at bounding box center [35, 154] width 23 height 12
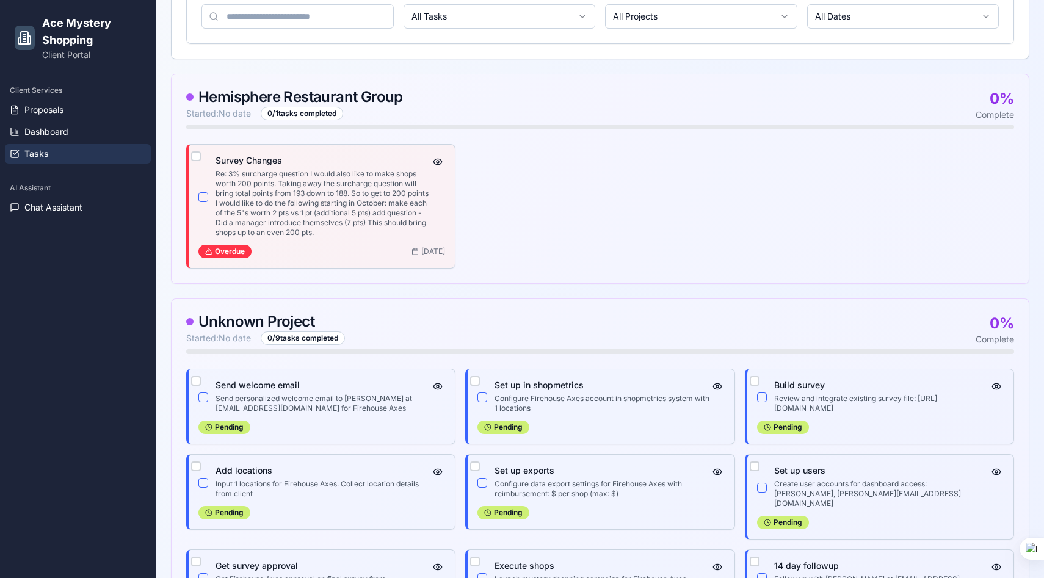
scroll to position [344, 0]
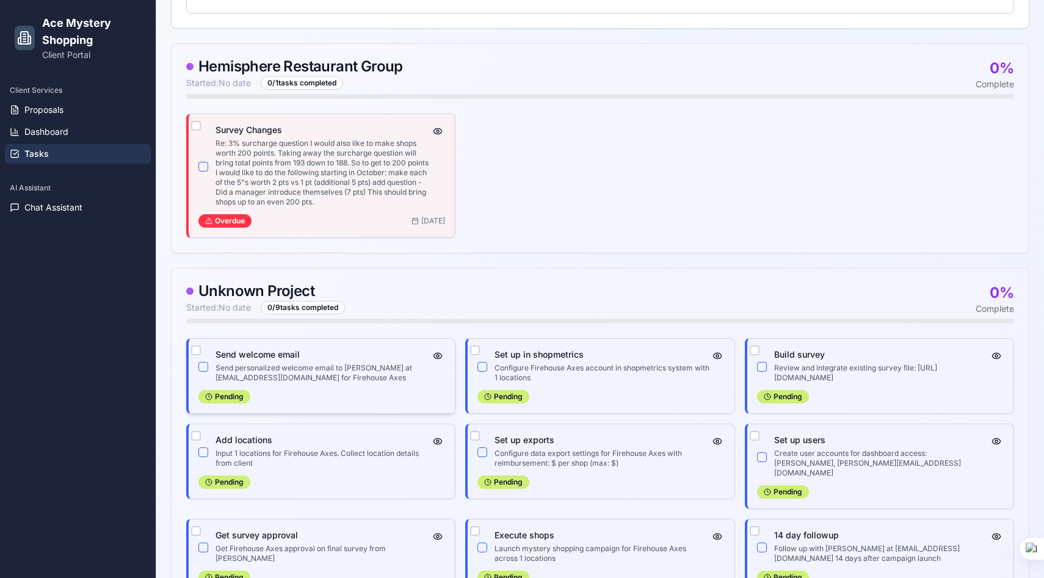
click at [325, 385] on div "Send welcome email Send personalized welcome email to [PERSON_NAME] at [EMAIL_A…" at bounding box center [322, 376] width 266 height 74
click at [441, 353] on button "button" at bounding box center [437, 356] width 15 height 15
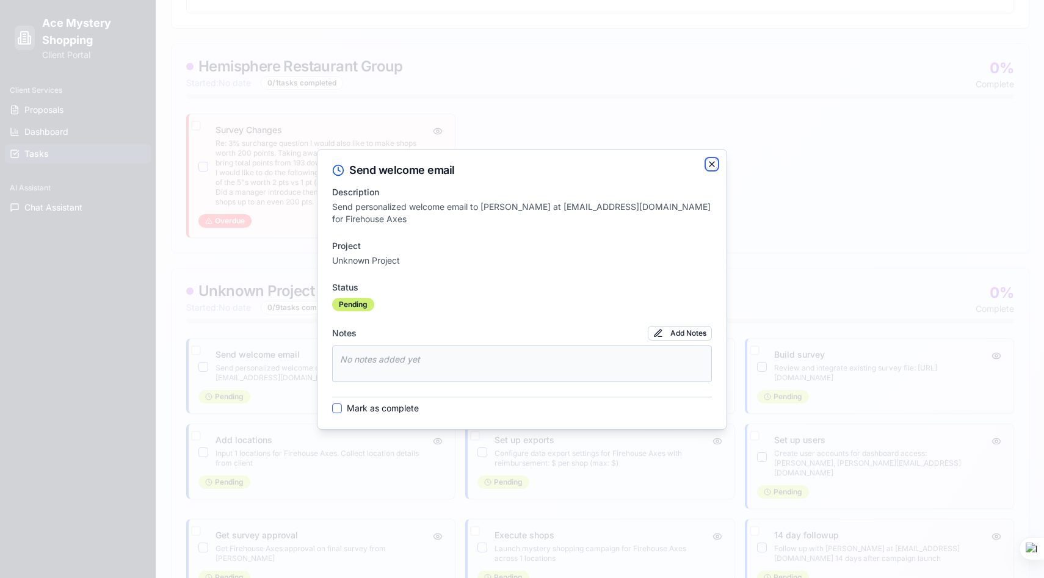
click at [712, 164] on icon "button" at bounding box center [711, 164] width 5 height 5
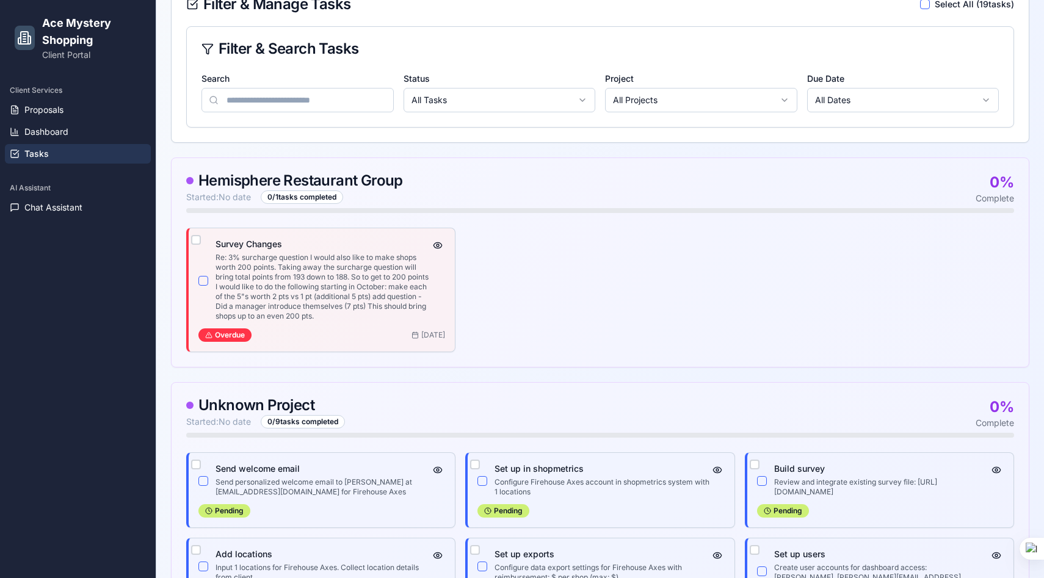
scroll to position [0, 0]
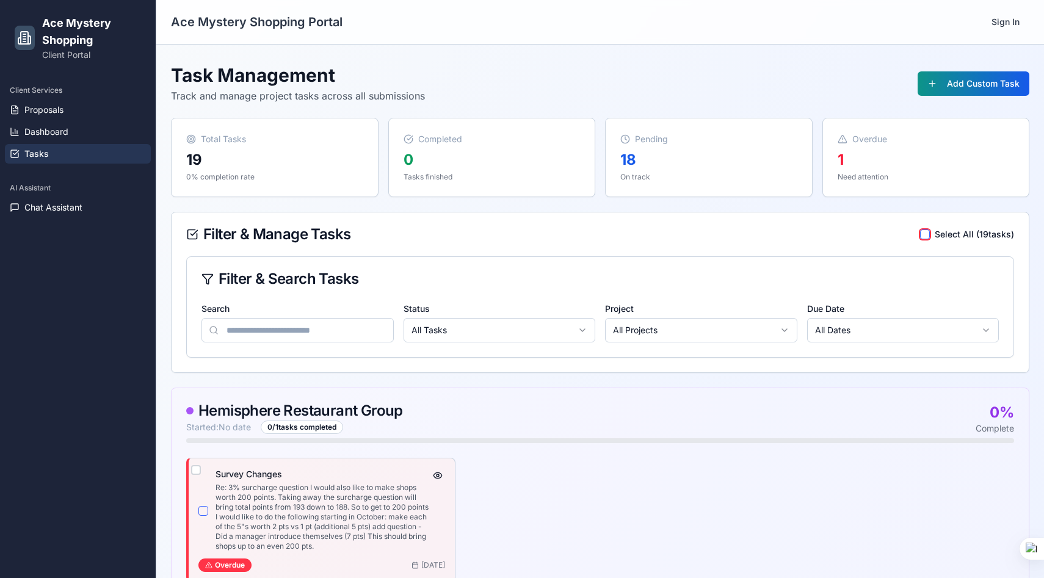
click at [925, 237] on button "button" at bounding box center [925, 235] width 10 height 10
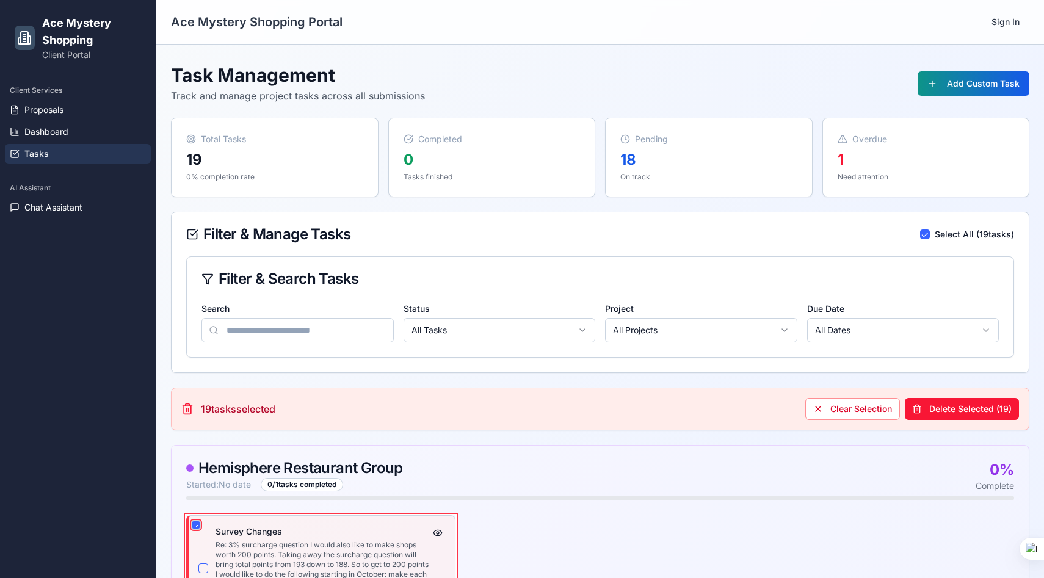
click at [196, 525] on button "button" at bounding box center [196, 525] width 10 height 10
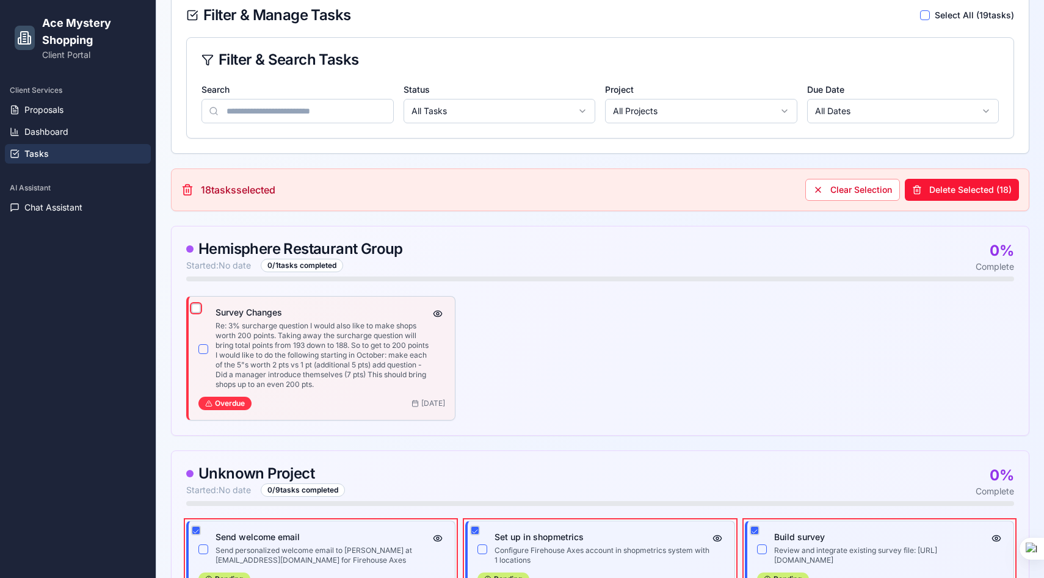
scroll to position [223, 0]
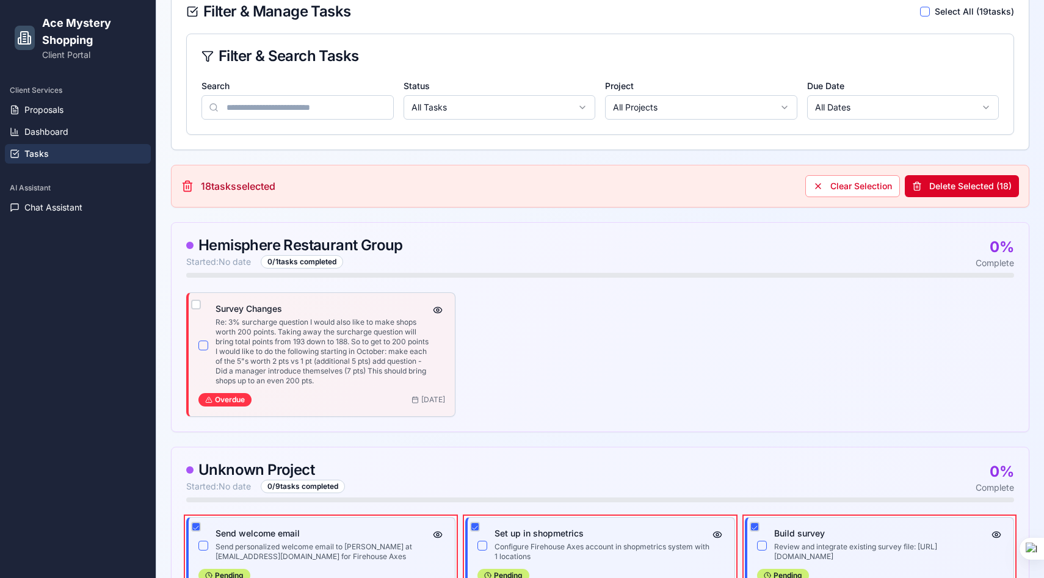
click at [963, 192] on button "Delete Selected ( 18 )" at bounding box center [962, 186] width 114 height 22
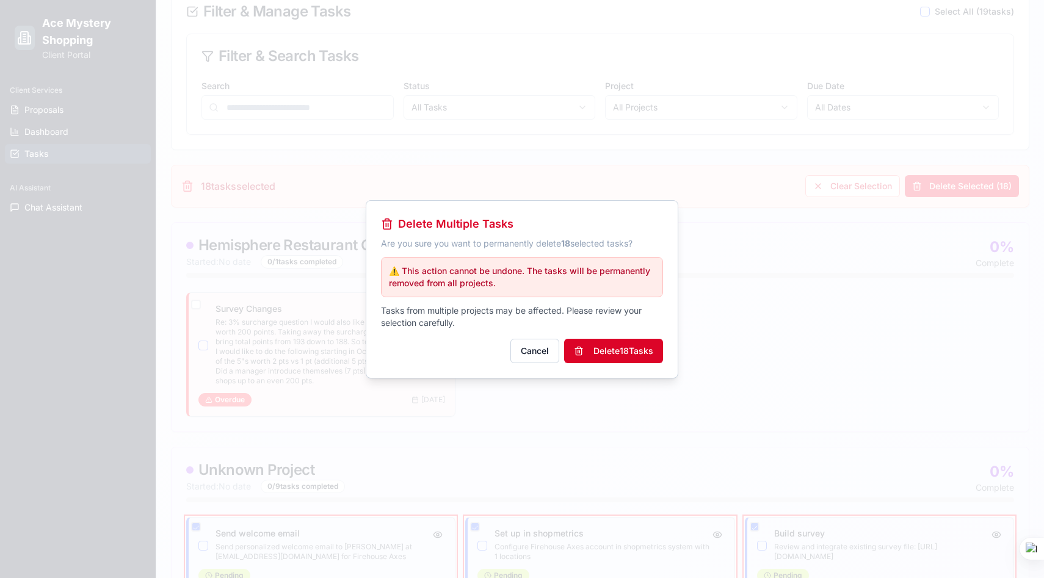
click at [631, 344] on button "Delete 18 Task s" at bounding box center [613, 351] width 99 height 24
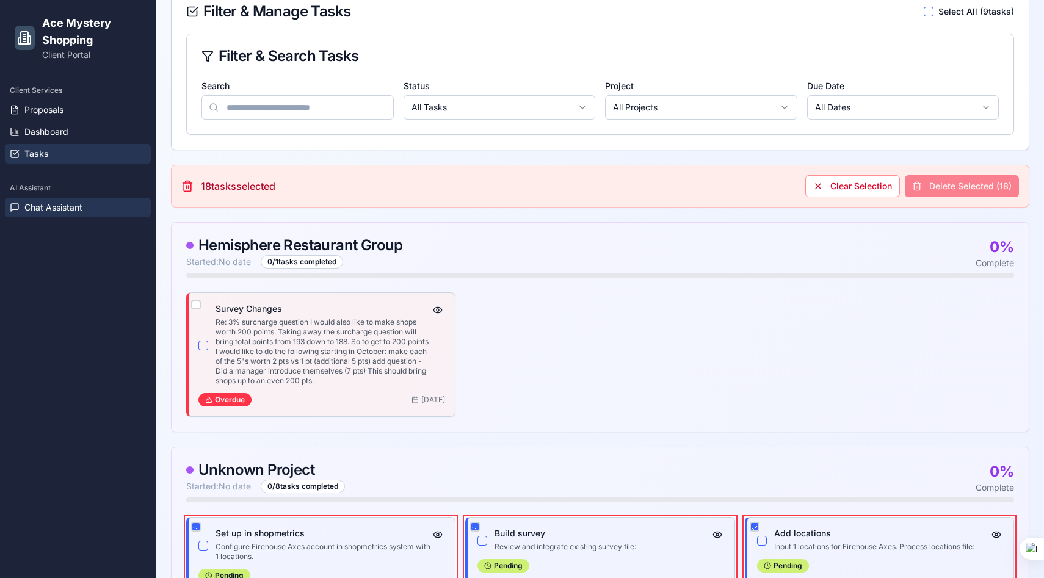
click at [44, 206] on span "Chat Assistant" at bounding box center [53, 207] width 58 height 12
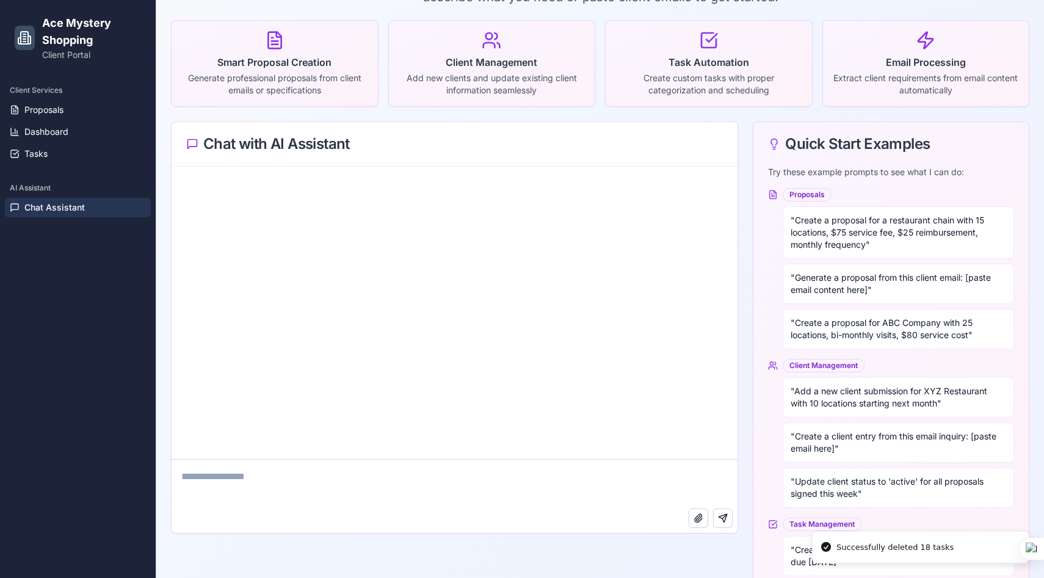
scroll to position [133, 0]
click at [270, 483] on textarea at bounding box center [455, 482] width 566 height 49
type textarea "**********"
click at [698, 519] on button "Attach file" at bounding box center [699, 517] width 20 height 20
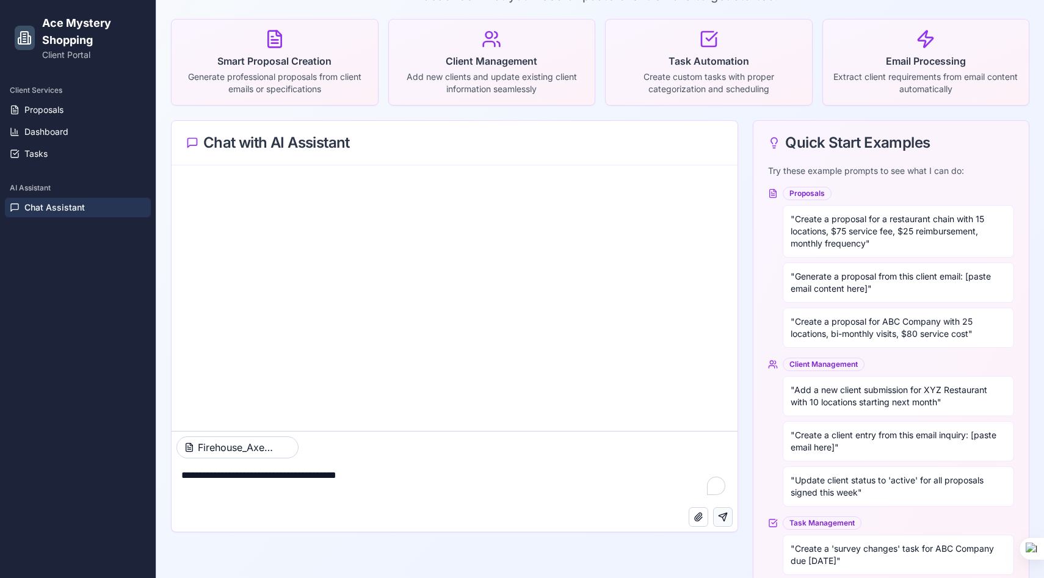
click at [728, 516] on button "Send message" at bounding box center [723, 517] width 20 height 20
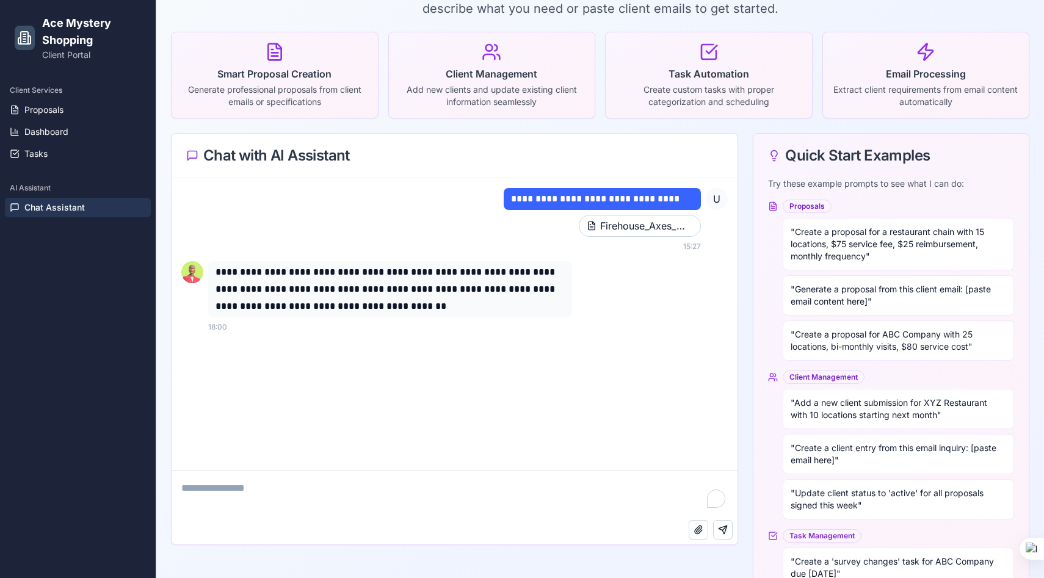
scroll to position [124, 0]
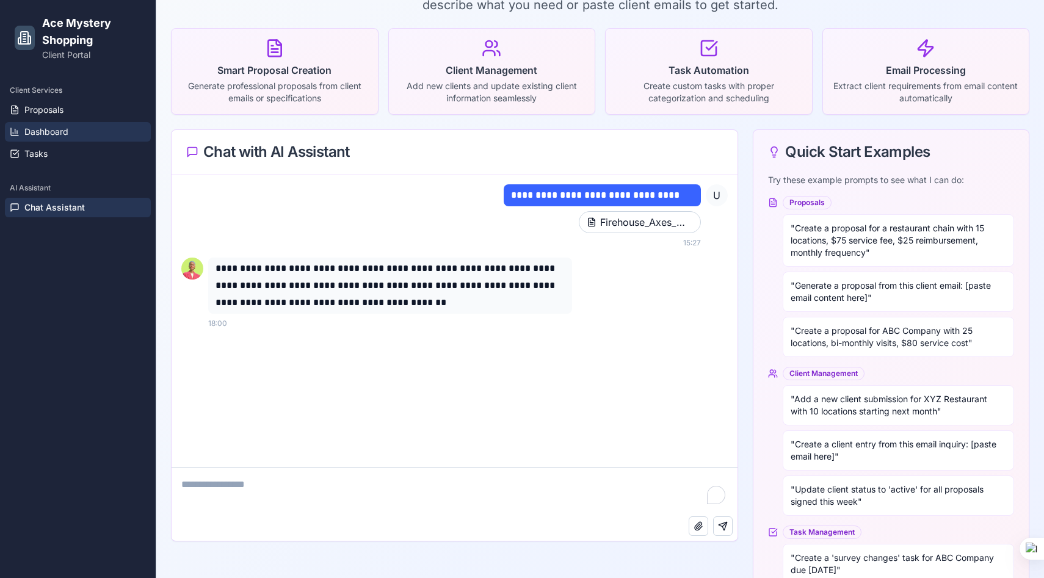
click at [52, 126] on span "Dashboard" at bounding box center [46, 132] width 44 height 12
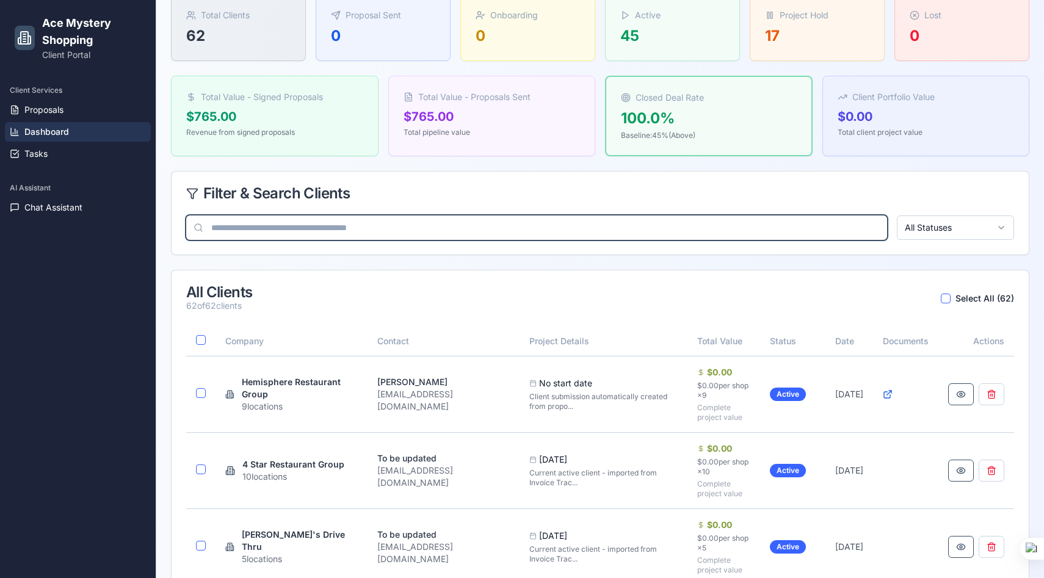
click at [326, 228] on input at bounding box center [536, 227] width 701 height 24
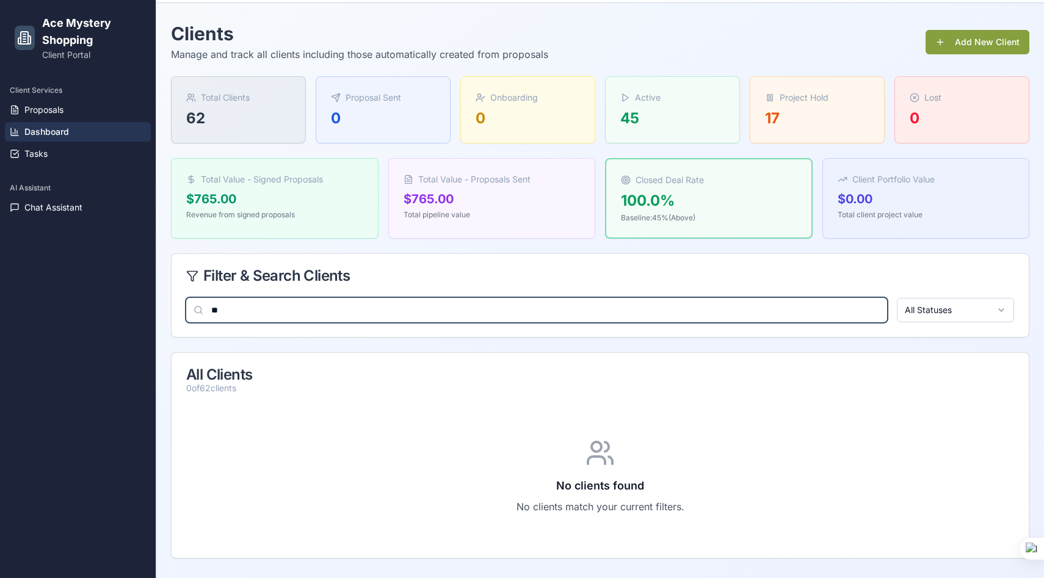
scroll to position [124, 0]
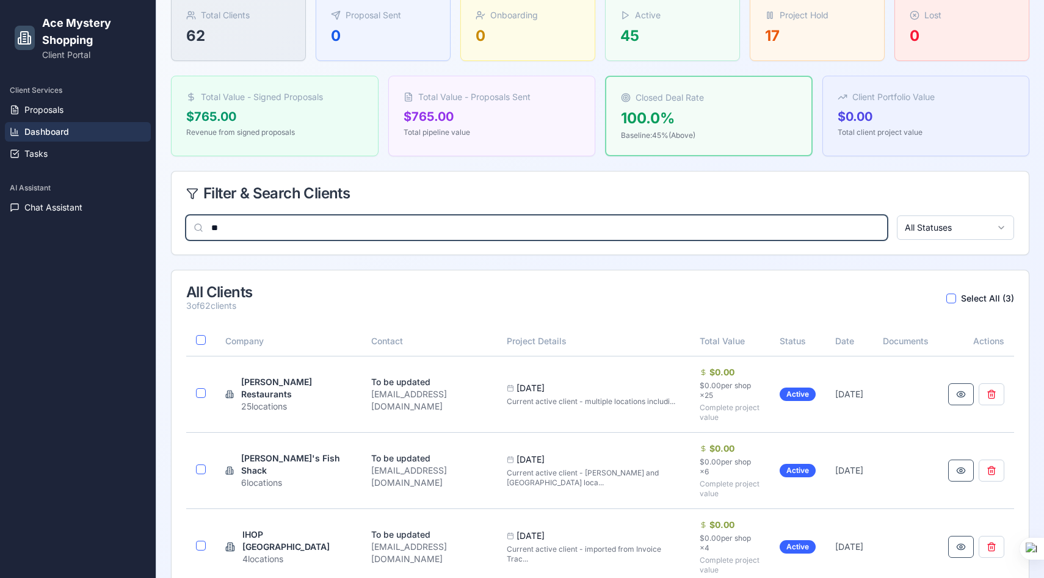
type input "*"
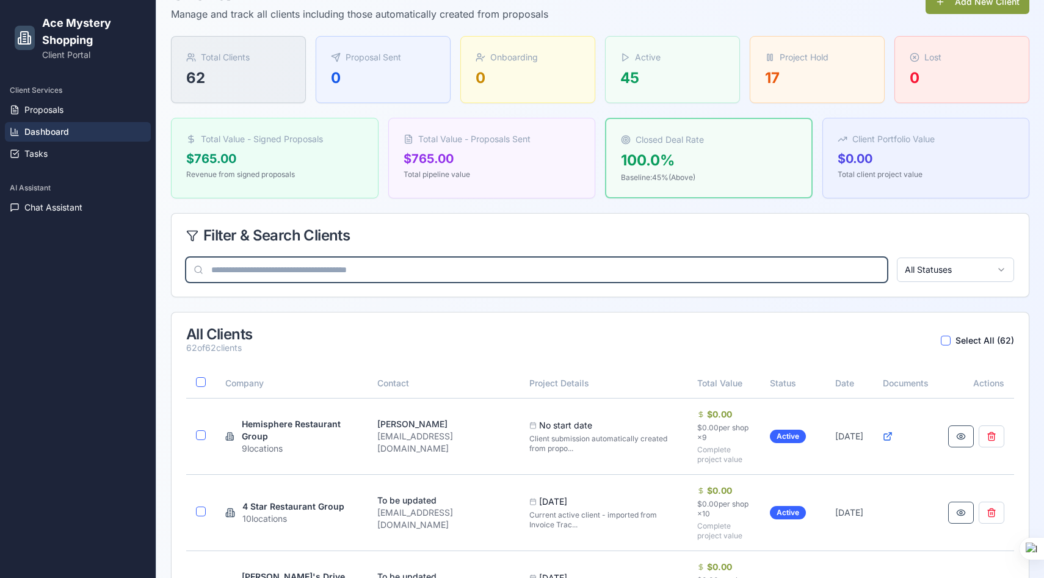
scroll to position [81, 0]
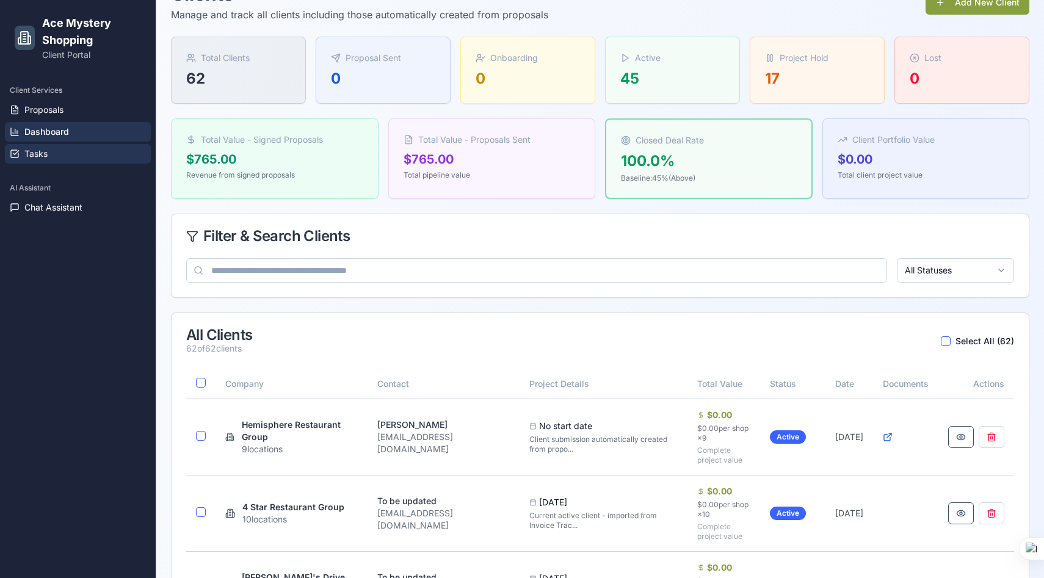
click at [32, 153] on span "Tasks" at bounding box center [35, 154] width 23 height 12
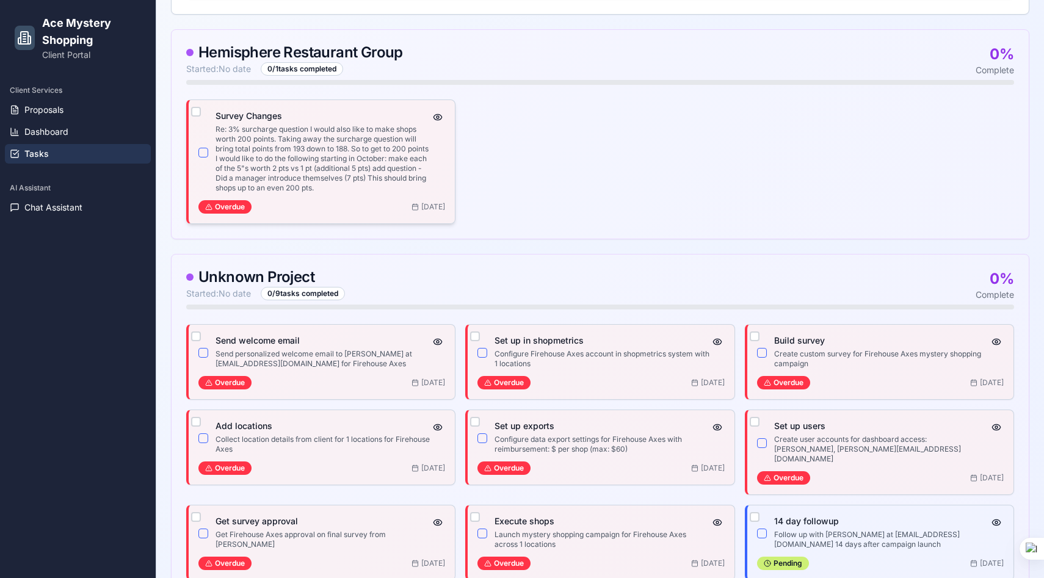
scroll to position [386, 0]
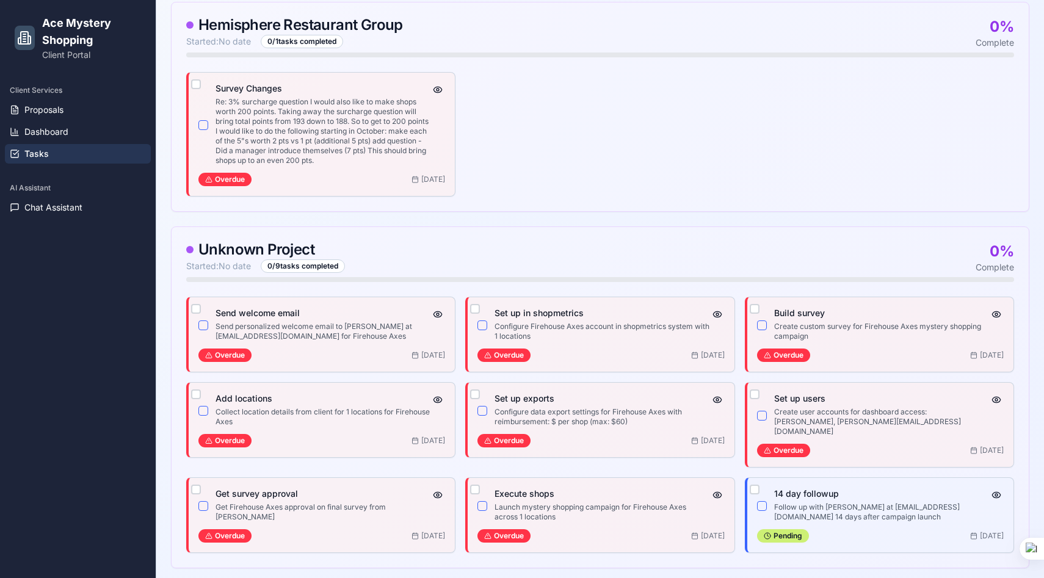
click at [253, 247] on div "Unknown Project" at bounding box center [265, 249] width 159 height 15
click at [293, 267] on div "0 / 9 tasks completed" at bounding box center [303, 265] width 84 height 13
click at [220, 261] on span "Started: No date" at bounding box center [218, 266] width 65 height 12
click at [305, 256] on div "Unknown Project" at bounding box center [265, 249] width 159 height 15
drag, startPoint x: 199, startPoint y: 250, endPoint x: 355, endPoint y: 260, distance: 156.6
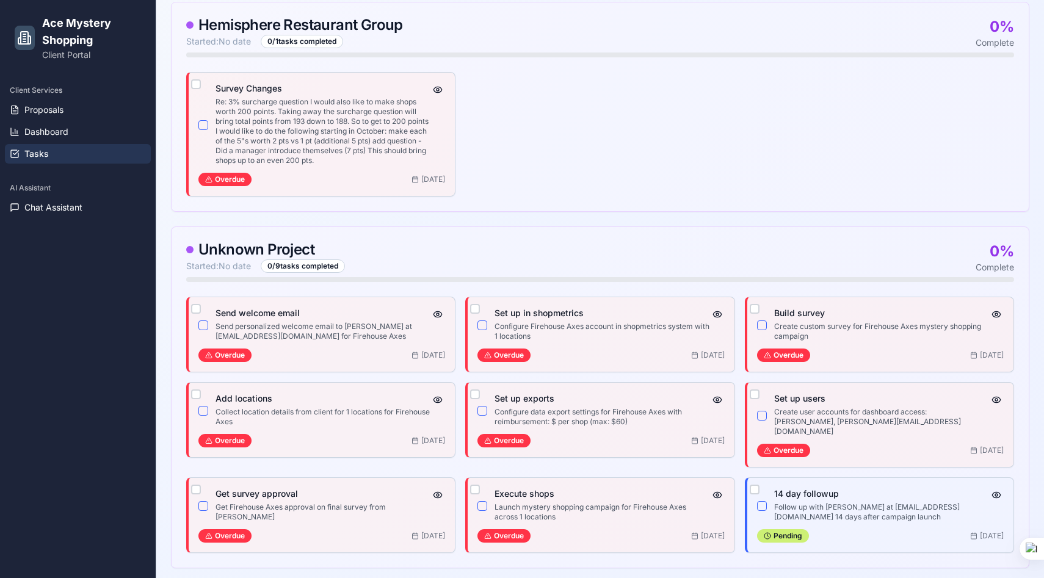
click at [355, 261] on div "Unknown Project Started: No date 0 / 9 tasks completed 0 % Complete" at bounding box center [600, 258] width 828 height 32
click at [364, 246] on div "Unknown Project Started: No date 0 / 9 tasks completed 0 % Complete" at bounding box center [600, 258] width 828 height 32
drag, startPoint x: 195, startPoint y: 248, endPoint x: 346, endPoint y: 255, distance: 150.3
click at [345, 255] on div "Unknown Project" at bounding box center [265, 249] width 159 height 15
click at [374, 246] on div "Unknown Project Started: No date 0 / 9 tasks completed 0 % Complete" at bounding box center [600, 258] width 828 height 32
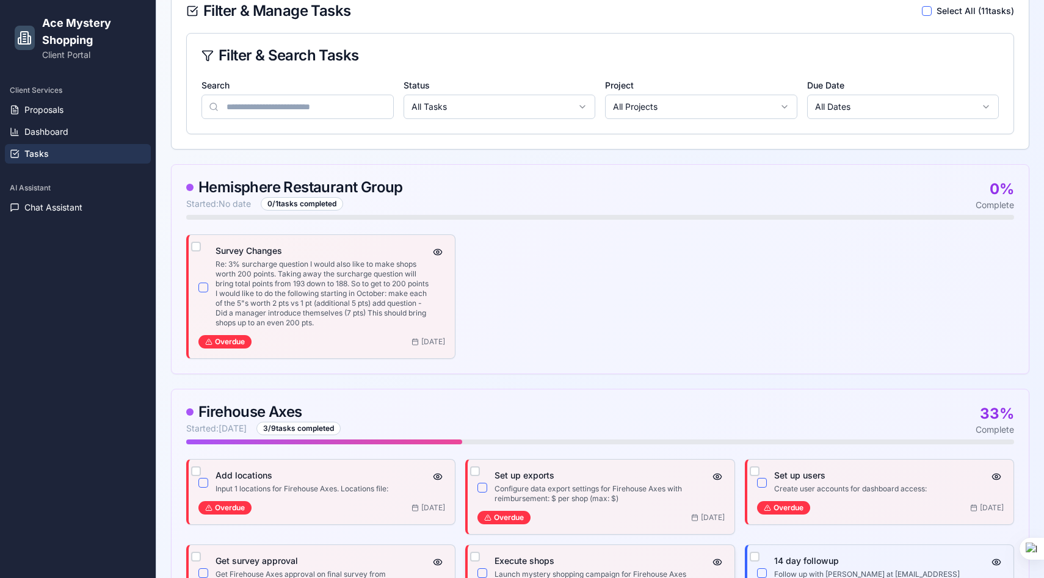
scroll to position [227, 0]
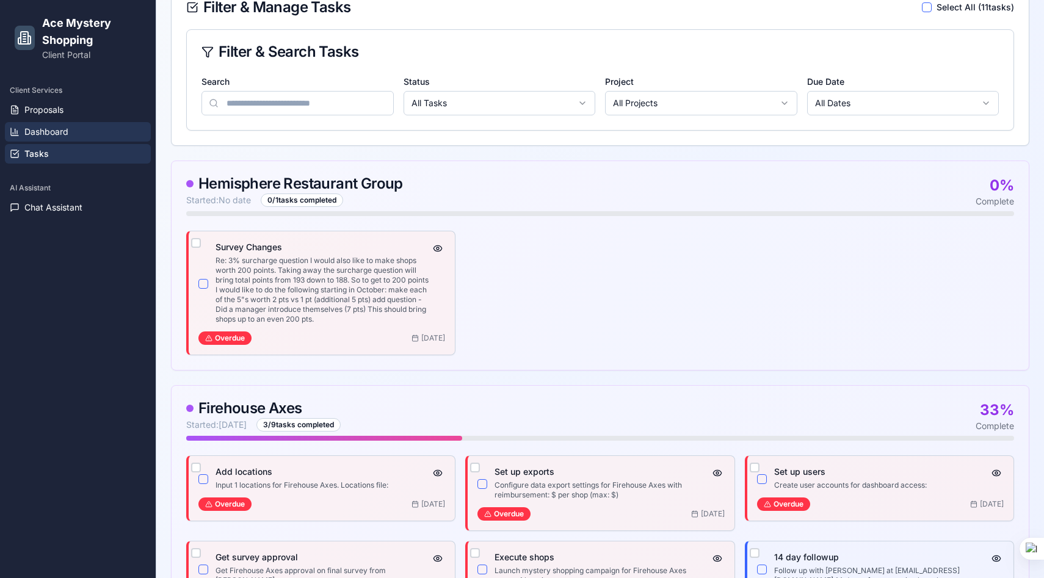
click at [42, 130] on span "Dashboard" at bounding box center [46, 132] width 44 height 12
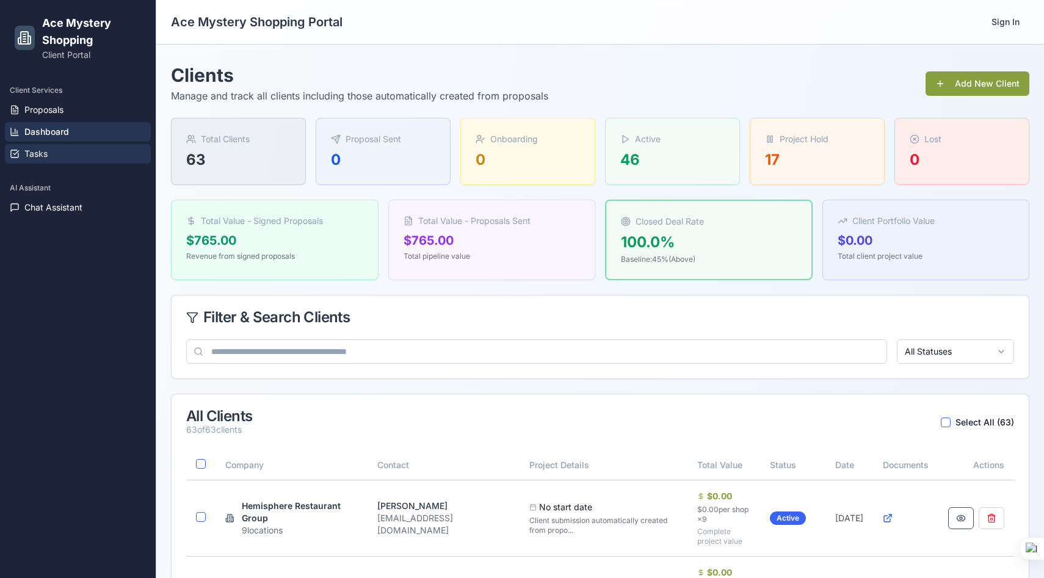
click at [41, 148] on span "Tasks" at bounding box center [35, 154] width 23 height 12
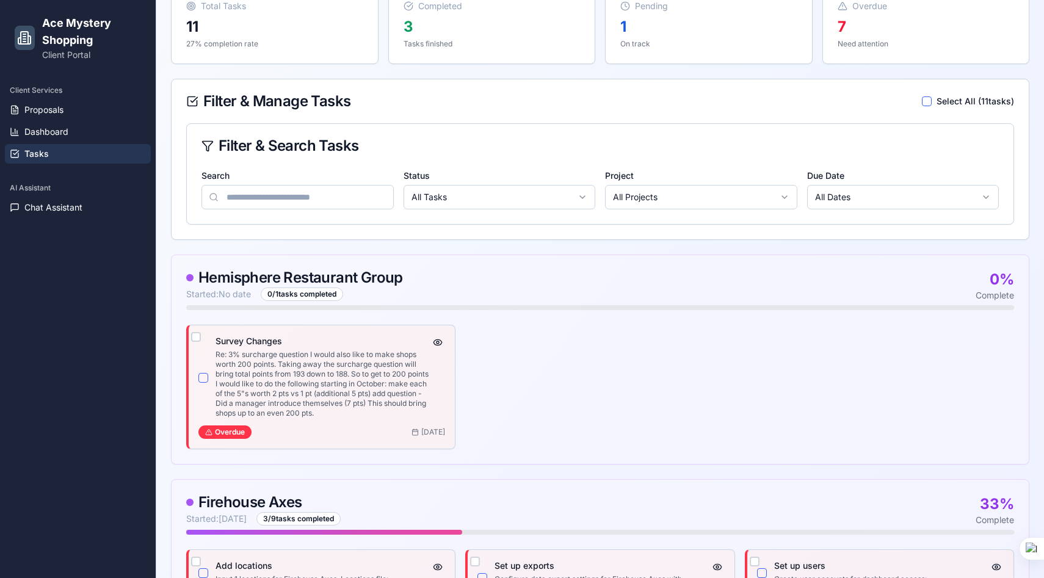
scroll to position [136, 0]
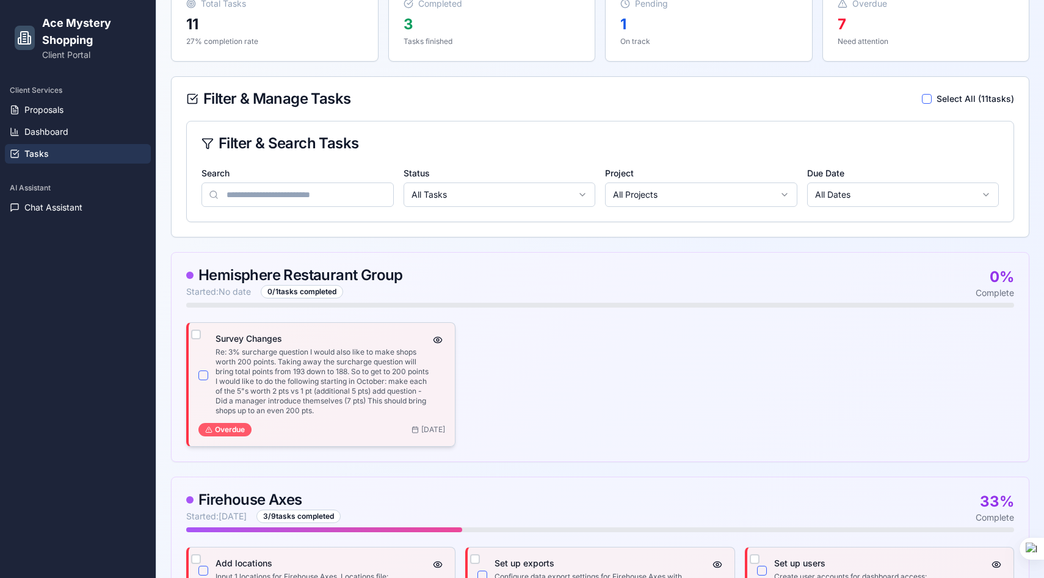
click at [236, 427] on div "Overdue" at bounding box center [224, 429] width 53 height 13
click at [439, 342] on button "button" at bounding box center [437, 340] width 15 height 15
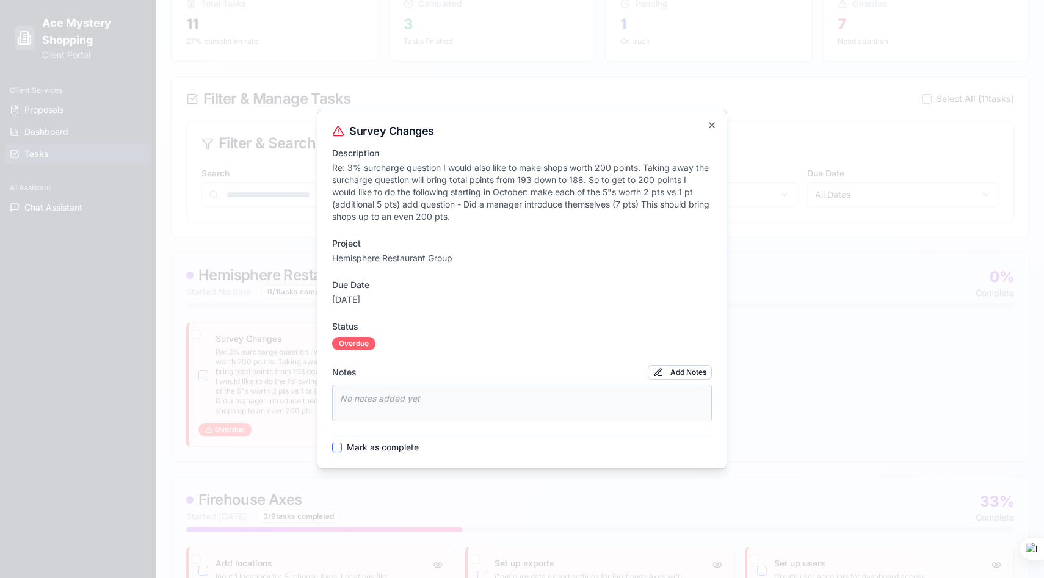
click at [353, 344] on div "Overdue" at bounding box center [353, 343] width 43 height 13
click at [718, 121] on div "Survey Changes Description Re: 3% surcharge question I would also like to make …" at bounding box center [522, 289] width 410 height 359
click at [714, 121] on icon "button" at bounding box center [712, 125] width 10 height 10
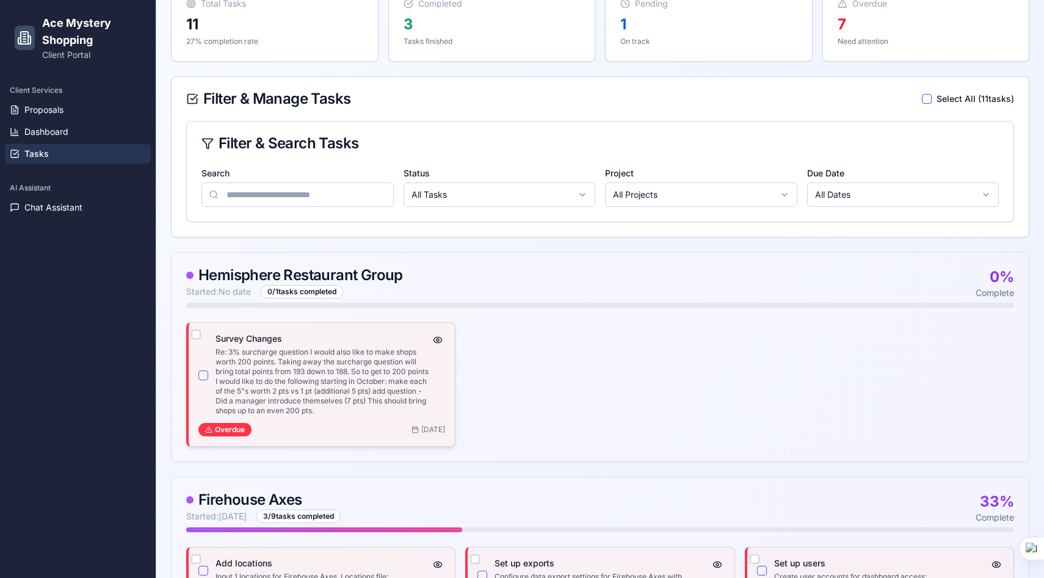
scroll to position [504, 0]
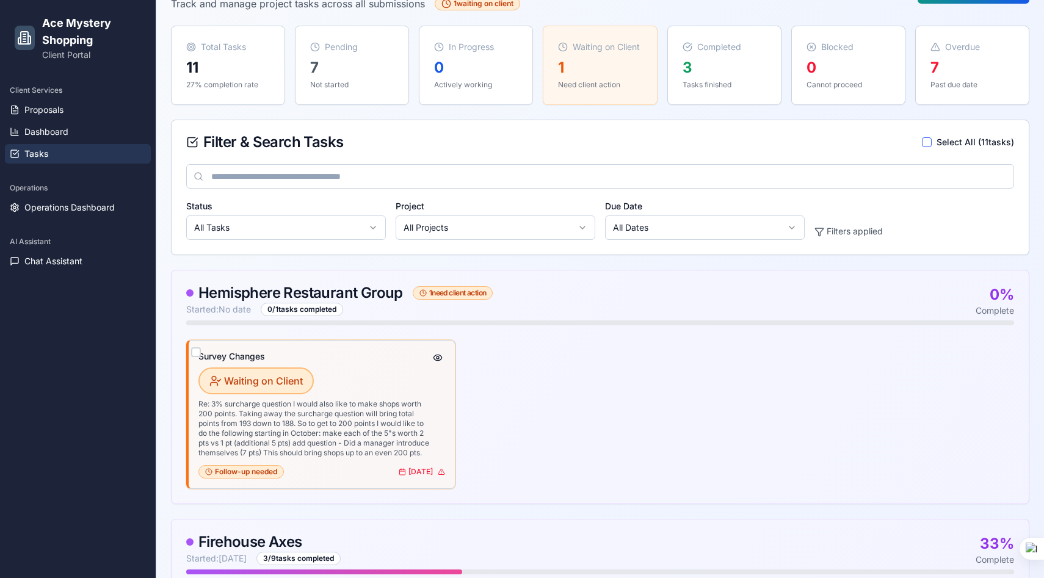
scroll to position [82, 0]
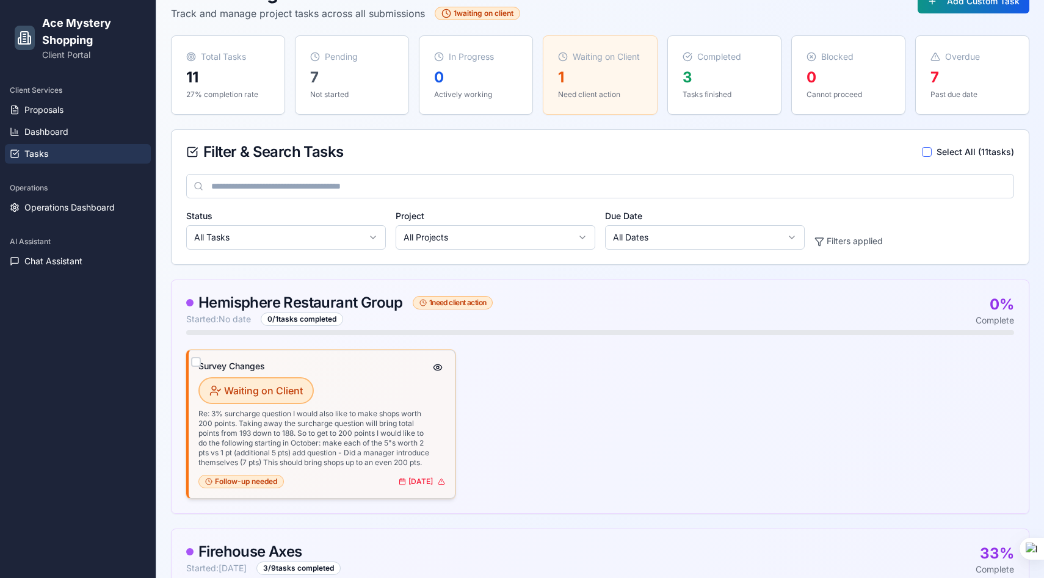
click at [245, 388] on div "Waiting on Client" at bounding box center [255, 390] width 115 height 27
click at [275, 387] on div "Waiting on Client" at bounding box center [255, 390] width 115 height 27
click at [391, 377] on div "Waiting on Client" at bounding box center [314, 390] width 232 height 27
click at [391, 440] on p "Re: 3% surcharge question I would also like to make shops worth 200 points. Tak…" at bounding box center [314, 438] width 232 height 59
click at [399, 487] on div "[DATE]" at bounding box center [422, 482] width 46 height 10
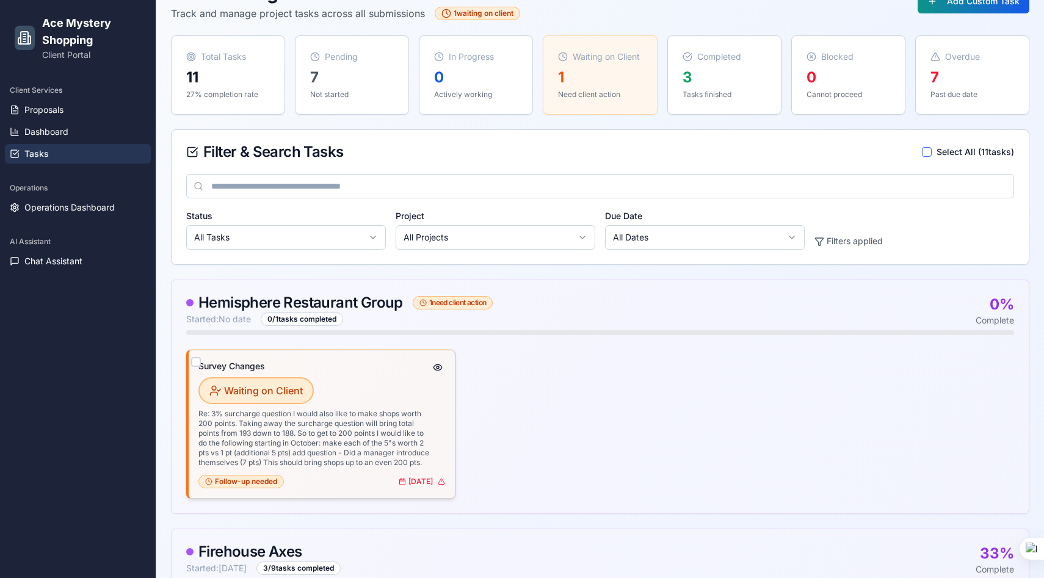
click at [264, 488] on div "Follow-up needed" at bounding box center [240, 481] width 85 height 13
click at [229, 401] on div "Waiting on Client" at bounding box center [255, 390] width 115 height 27
click at [437, 367] on button "button" at bounding box center [437, 367] width 15 height 15
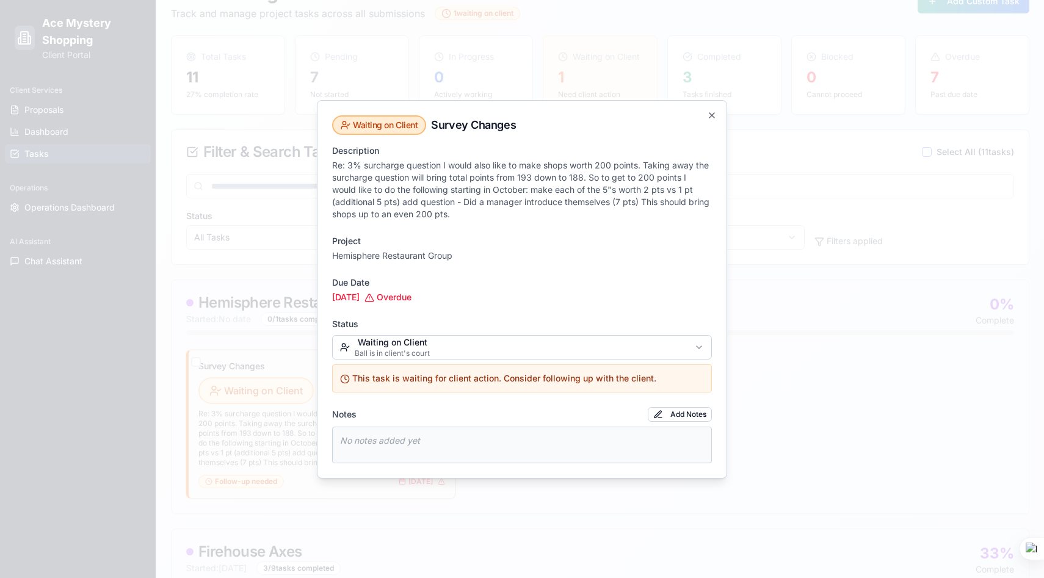
click at [433, 354] on body "Ace Mystery Shopping Client Portal Client Services Proposals Dashboard Tasks Op…" at bounding box center [522, 536] width 1044 height 1236
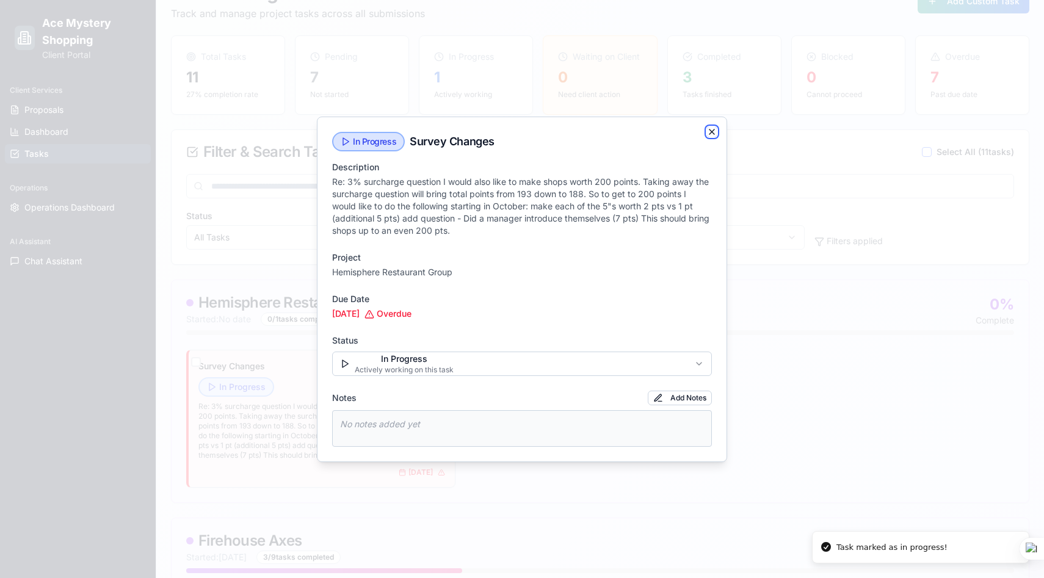
click at [712, 129] on icon "button" at bounding box center [712, 132] width 10 height 10
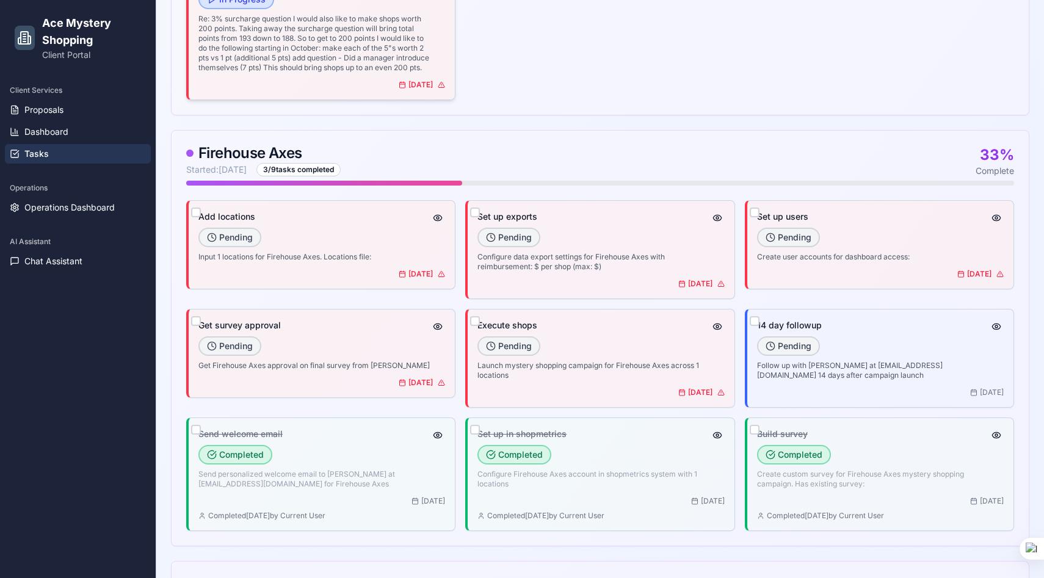
scroll to position [472, 0]
click at [248, 354] on div "Pending" at bounding box center [229, 345] width 63 height 20
click at [436, 328] on button "button" at bounding box center [437, 324] width 15 height 15
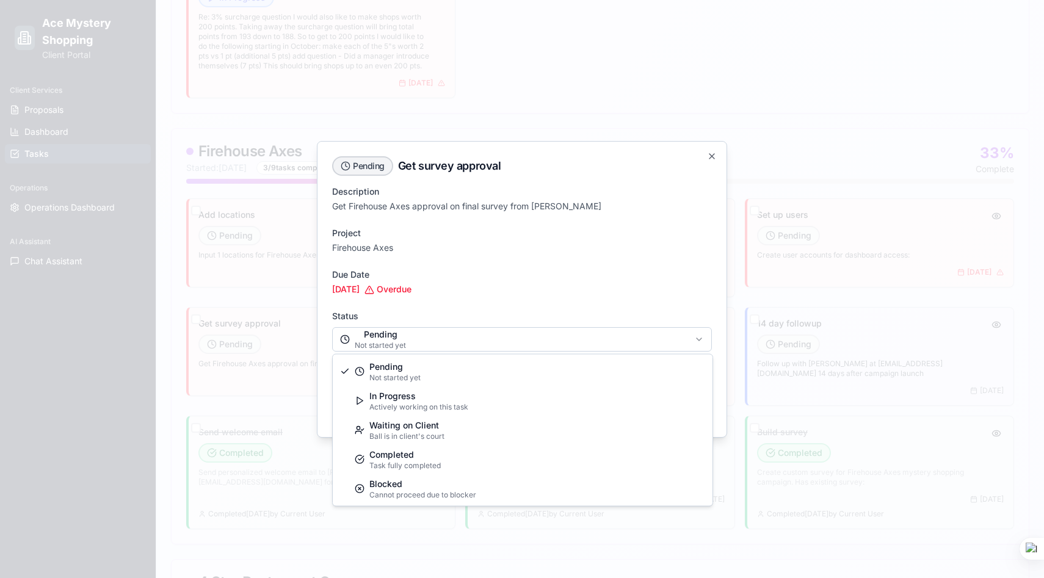
click at [426, 346] on body "Ace Mystery Shopping Client Portal Client Services Proposals Dashboard Tasks Op…" at bounding box center [522, 140] width 1044 height 1225
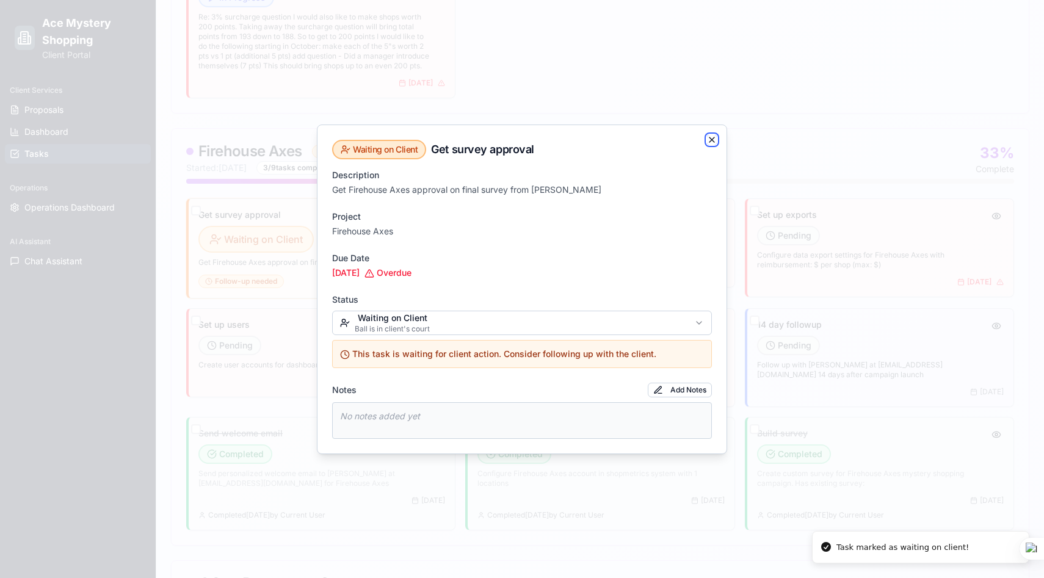
click at [713, 141] on icon "button" at bounding box center [711, 139] width 5 height 5
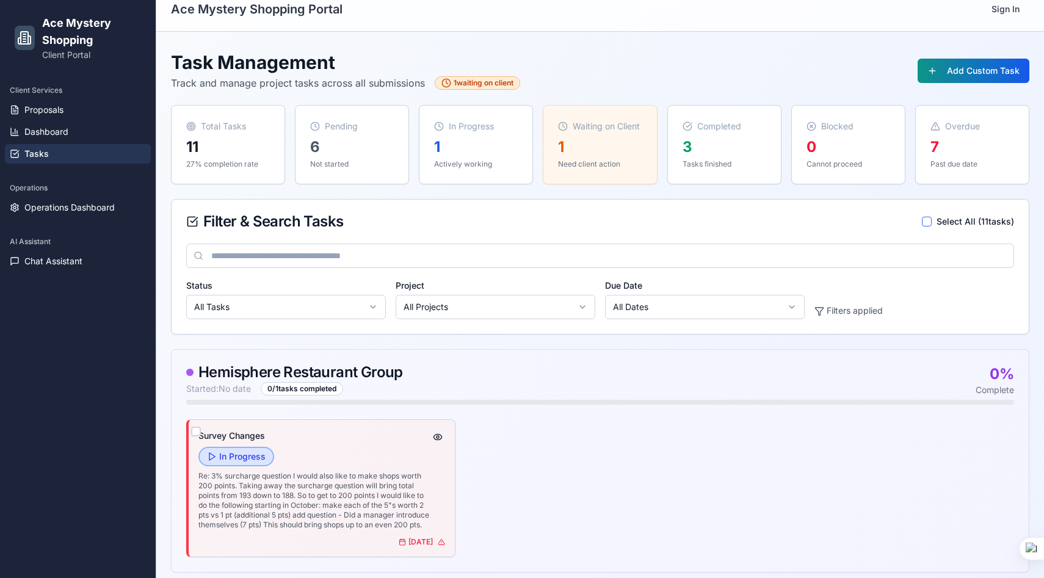
scroll to position [10, 0]
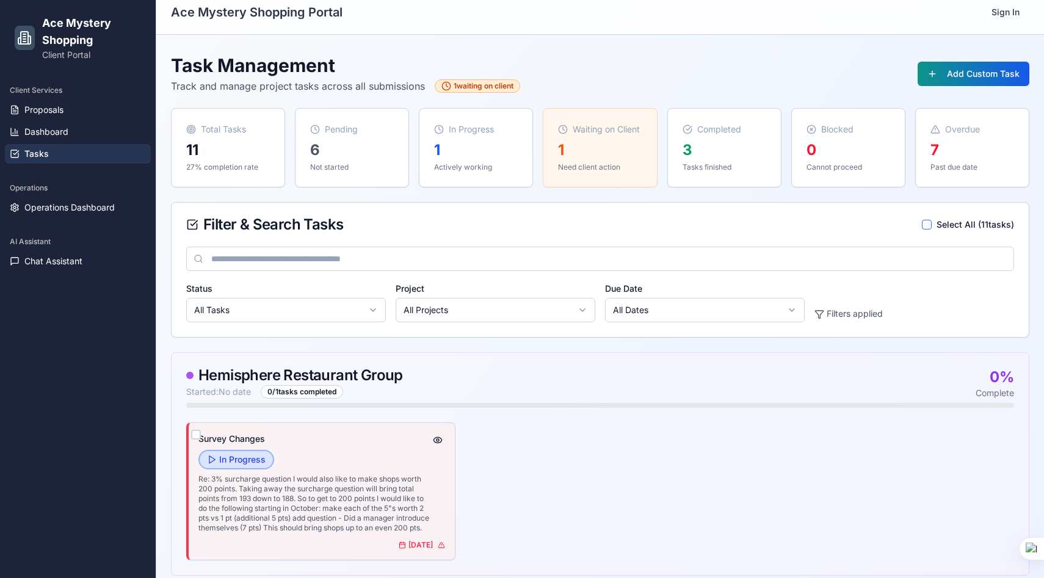
click at [507, 83] on div "1 waiting on client" at bounding box center [477, 85] width 85 height 13
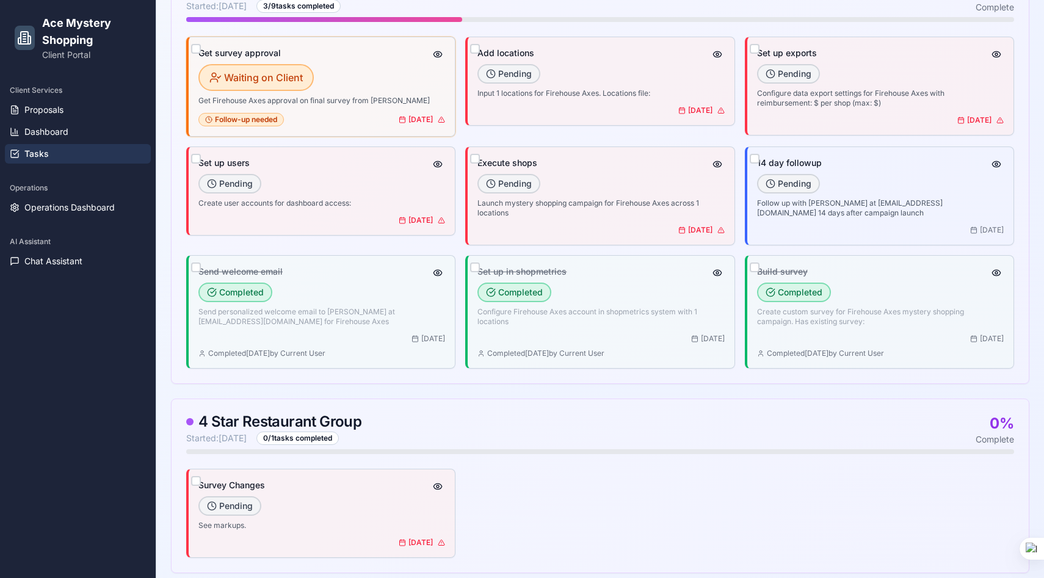
scroll to position [658, 0]
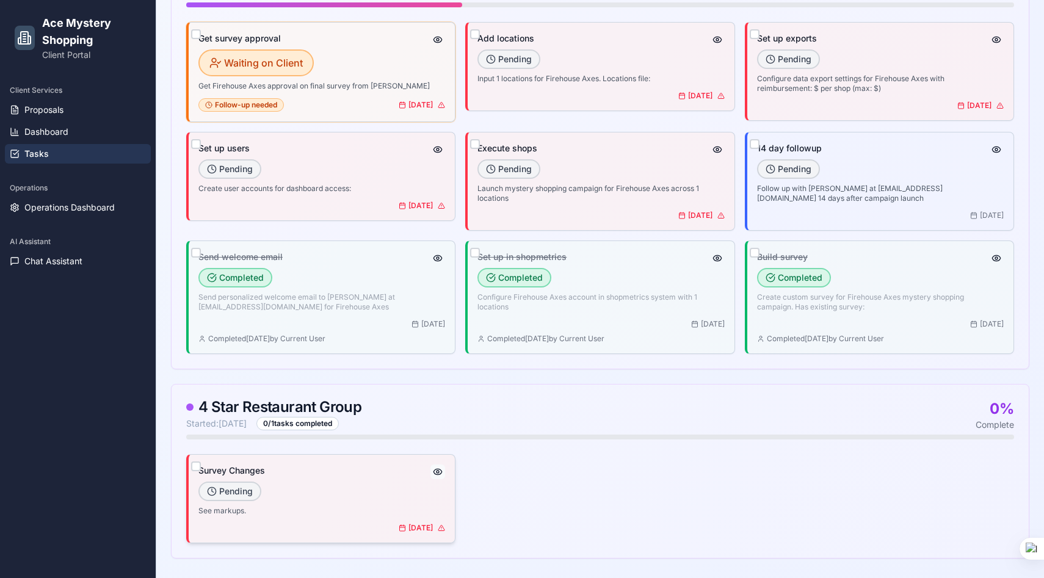
click at [443, 472] on button "button" at bounding box center [437, 472] width 15 height 15
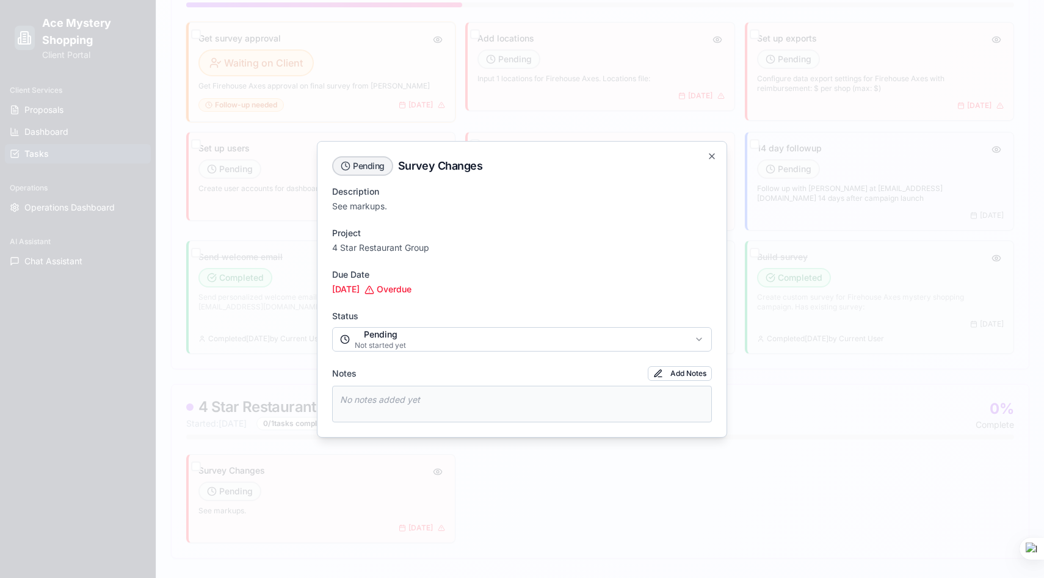
click at [709, 154] on icon "button" at bounding box center [711, 156] width 5 height 5
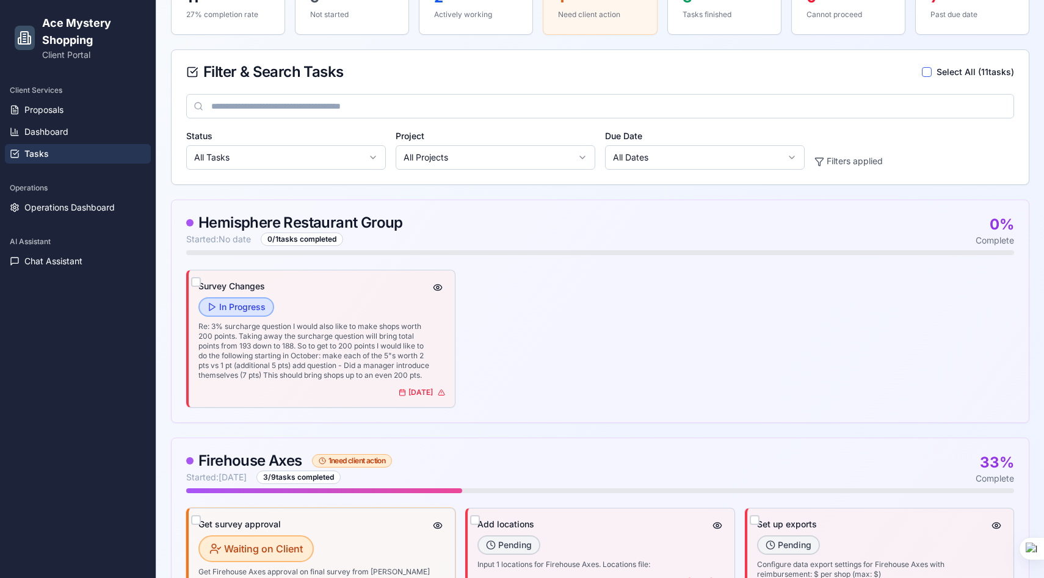
scroll to position [0, 0]
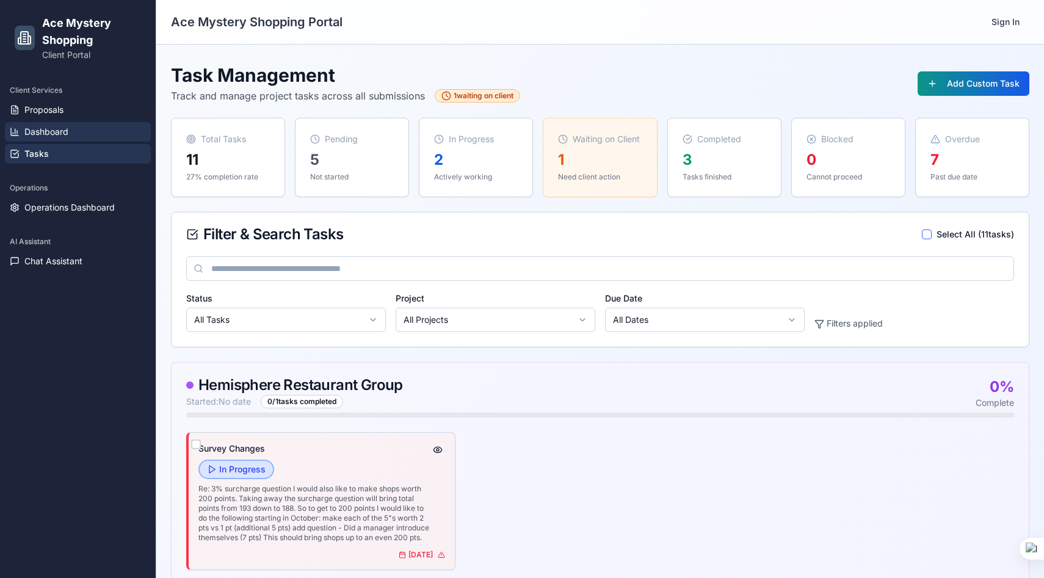
click at [45, 126] on span "Dashboard" at bounding box center [46, 132] width 44 height 12
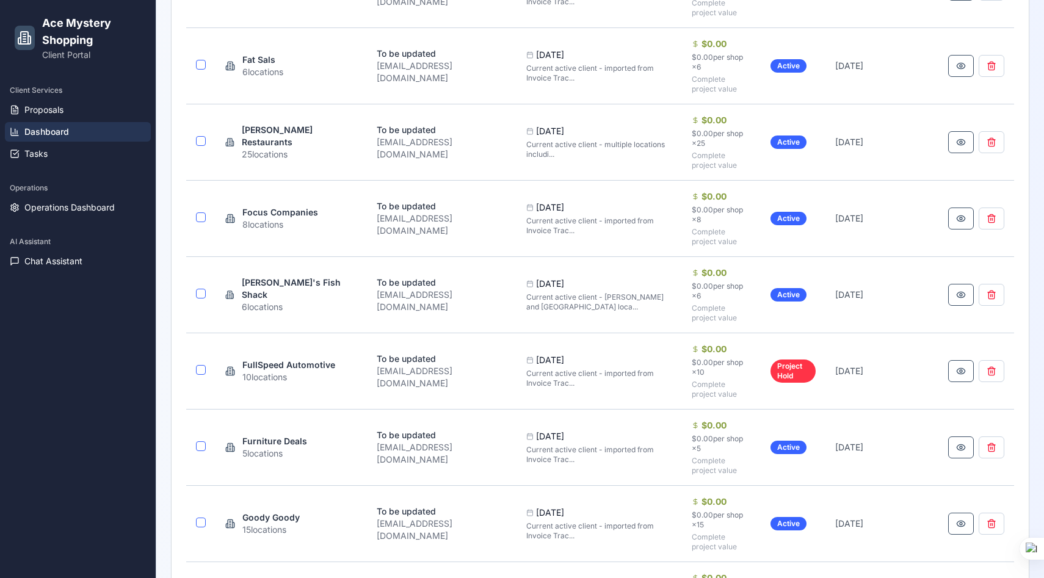
scroll to position [1599, 0]
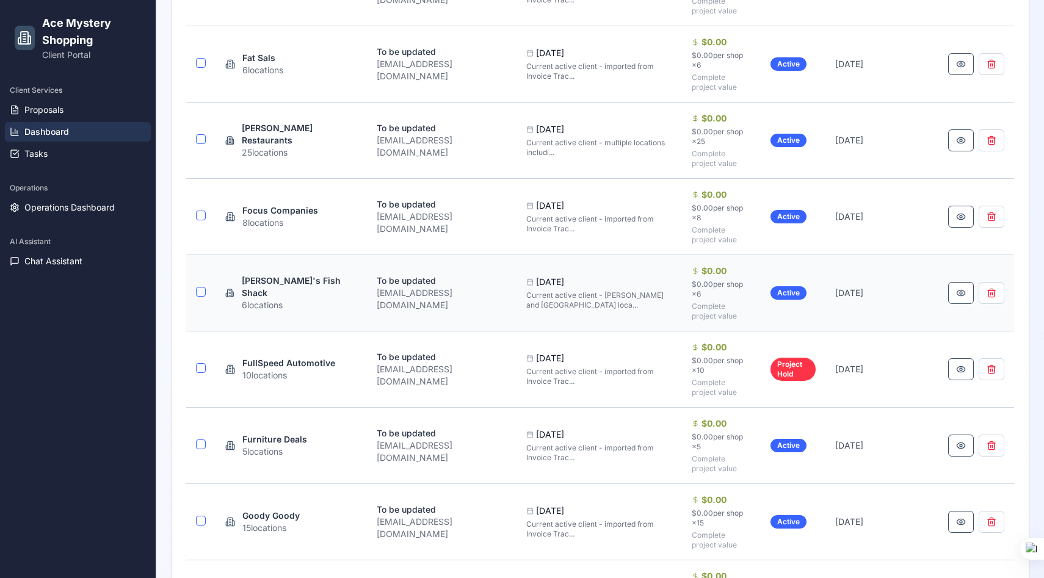
click at [507, 293] on div "[EMAIL_ADDRESS][DOMAIN_NAME]" at bounding box center [442, 299] width 130 height 24
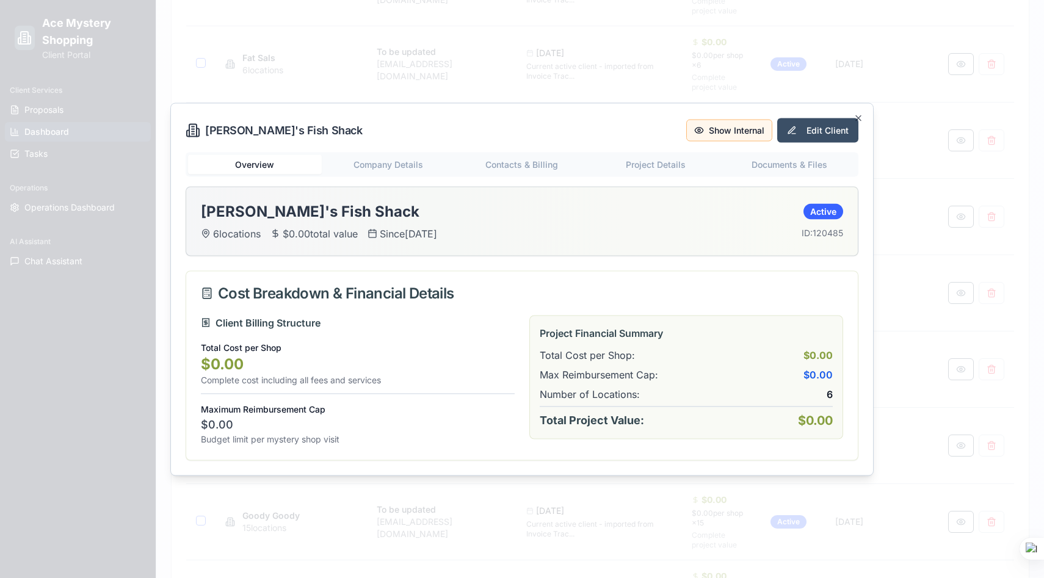
click at [734, 125] on button "Show Internal" at bounding box center [729, 130] width 86 height 22
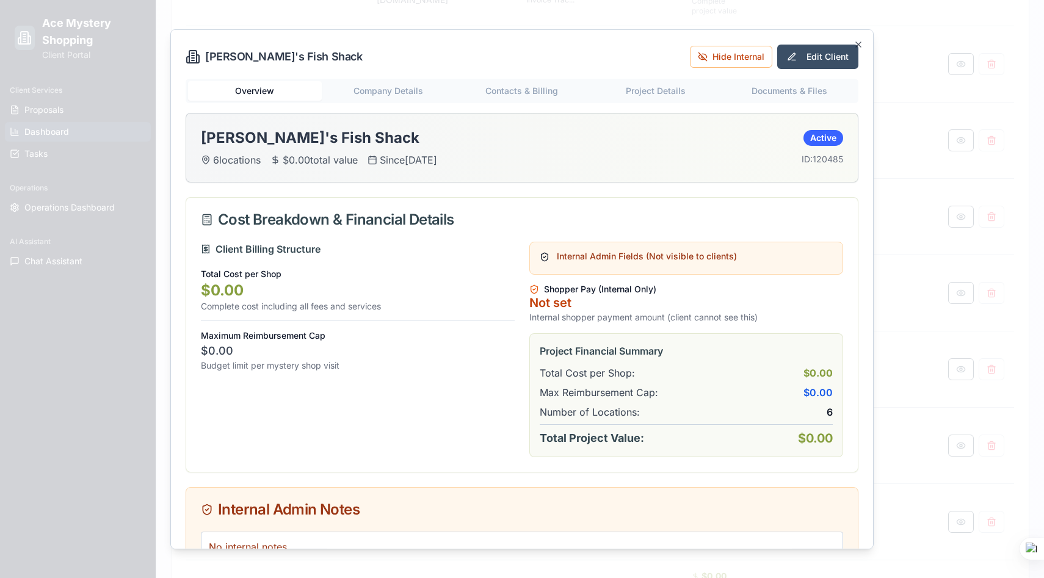
scroll to position [78, 0]
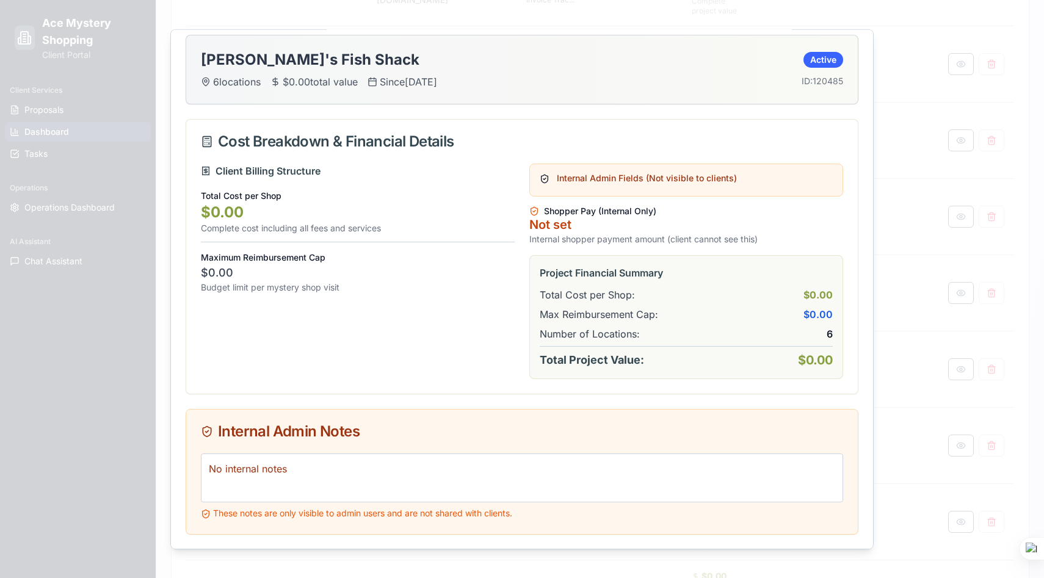
click at [534, 211] on icon at bounding box center [534, 211] width 10 height 10
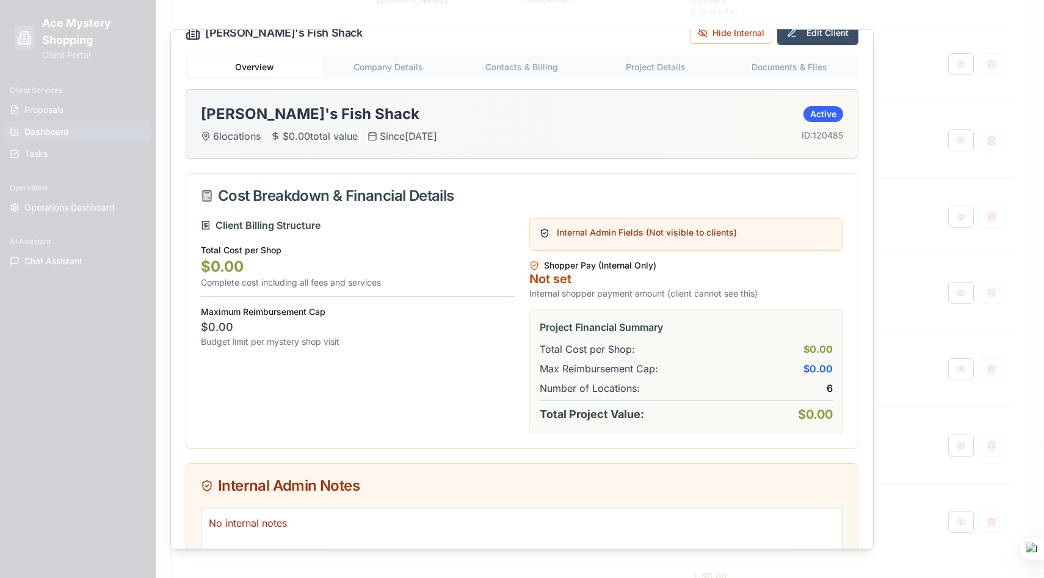
scroll to position [0, 0]
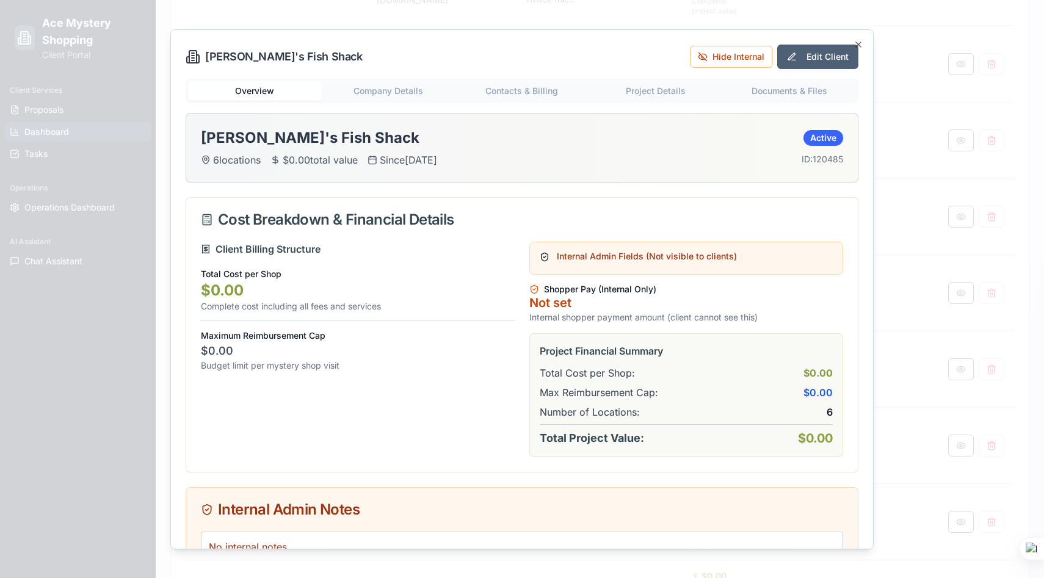
click at [828, 59] on button "Edit Client" at bounding box center [817, 56] width 81 height 24
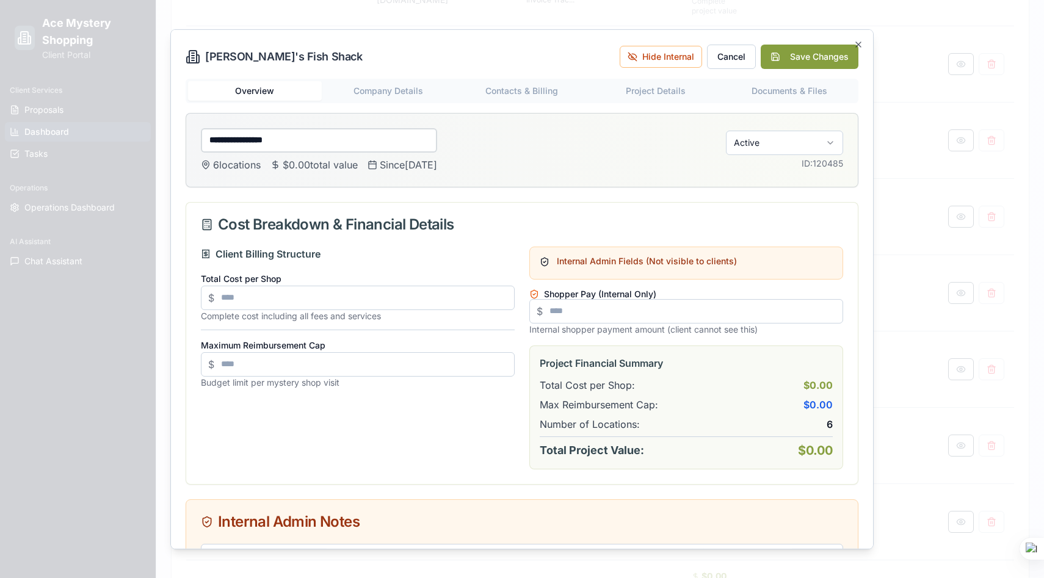
click at [576, 310] on input "number" at bounding box center [686, 311] width 314 height 24
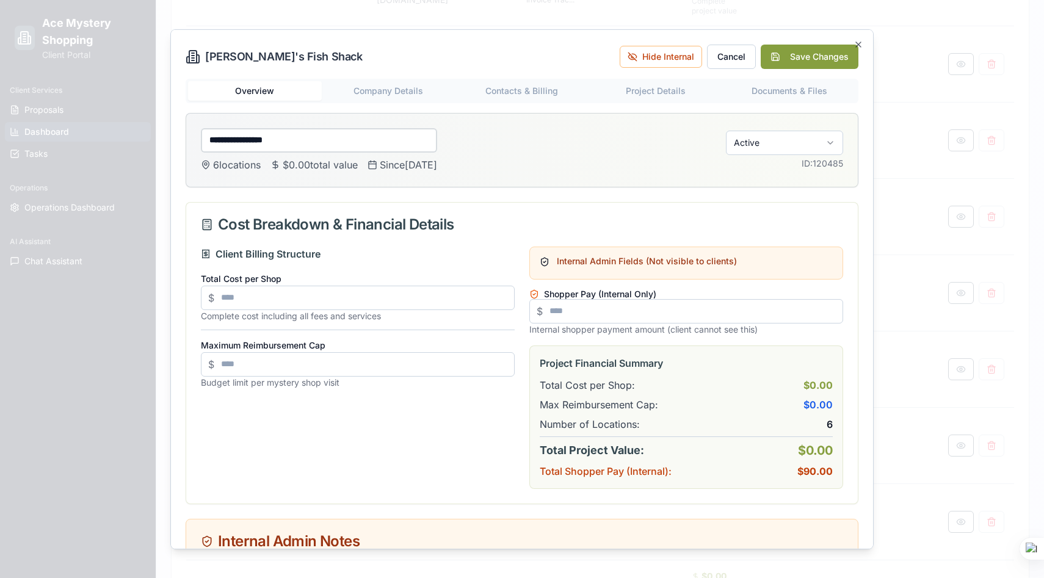
type input "**"
click at [477, 338] on div "Maximum Reimbursement Cap $ Budget limit per mystery shop visit" at bounding box center [358, 362] width 314 height 51
click at [348, 294] on input "number" at bounding box center [358, 297] width 314 height 24
click at [353, 363] on input "number" at bounding box center [358, 364] width 314 height 24
click at [807, 60] on button "Save Changes" at bounding box center [810, 56] width 98 height 24
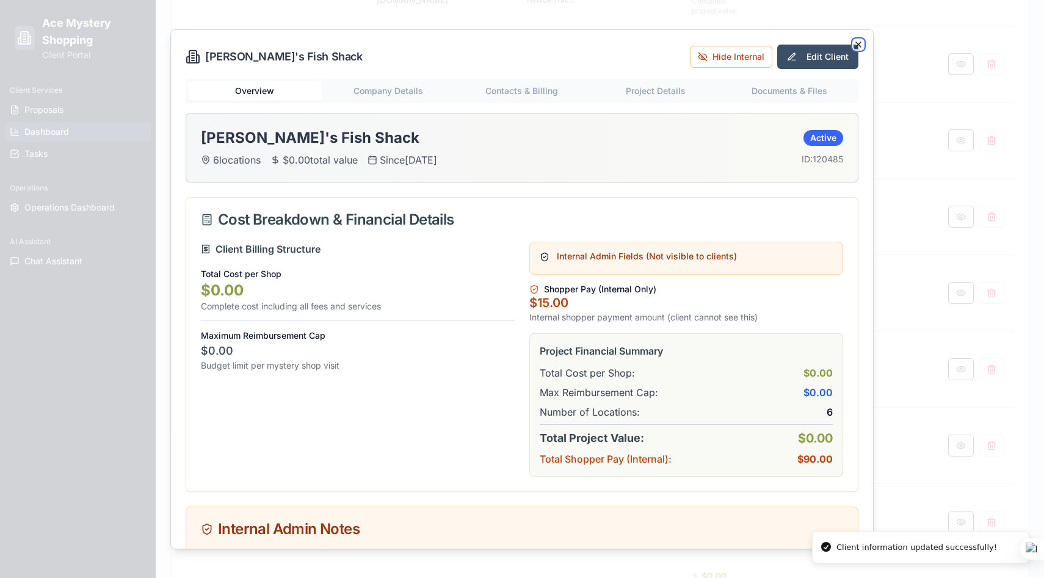
click at [858, 42] on icon "button" at bounding box center [858, 44] width 10 height 10
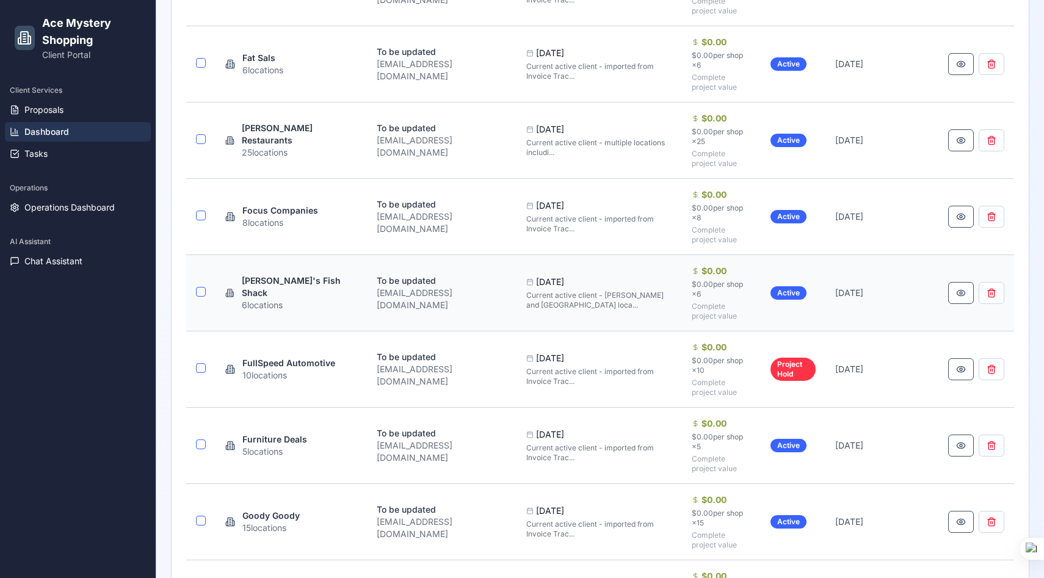
click at [467, 287] on div "To be updated" at bounding box center [442, 281] width 130 height 12
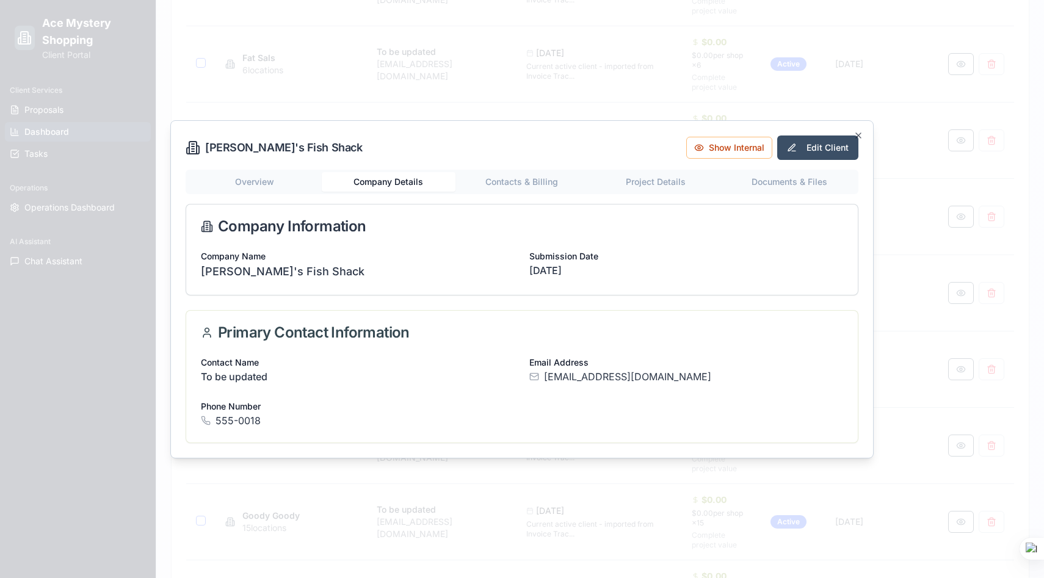
click at [377, 163] on div "Ford's Fish Shack Show Internal Edit Client Overview Company Details Contacts &…" at bounding box center [521, 289] width 703 height 338
click at [512, 179] on div "Overview Company Details Contacts & Billing Project Details Documents & Files C…" at bounding box center [522, 306] width 673 height 273
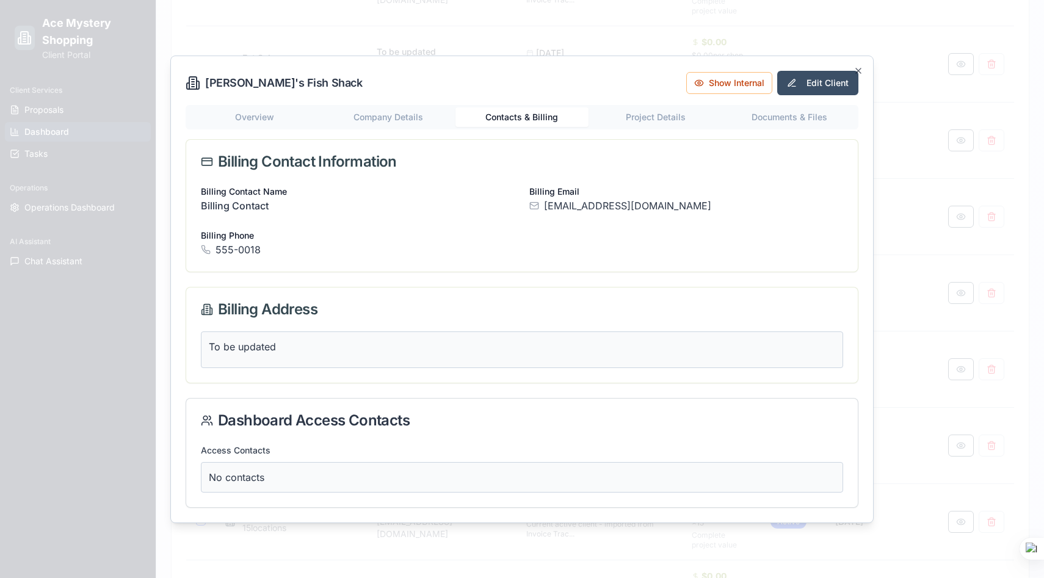
click at [658, 117] on div "Ford's Fish Shack Show Internal Edit Client Overview Company Details Contacts &…" at bounding box center [521, 290] width 703 height 468
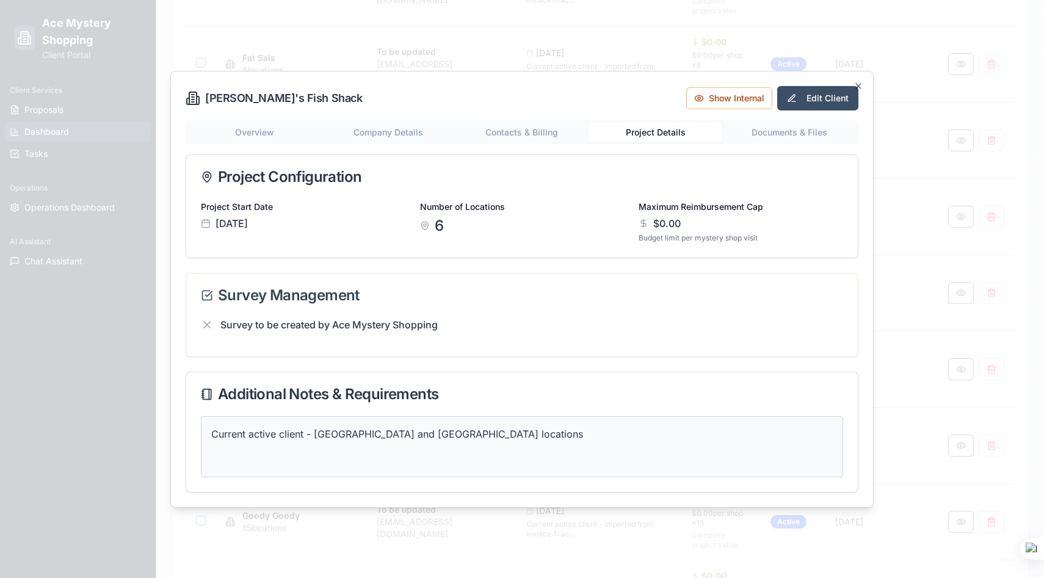
click at [808, 132] on button "Documents & Files" at bounding box center [789, 133] width 134 height 20
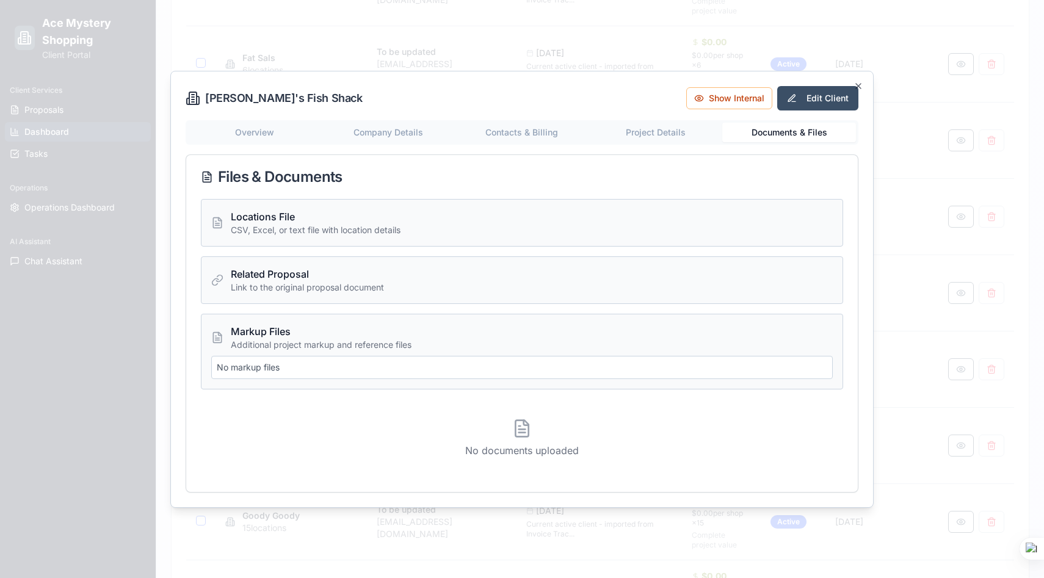
click at [280, 132] on div "Ford's Fish Shack Show Internal Edit Client Overview Company Details Contacts &…" at bounding box center [521, 289] width 703 height 437
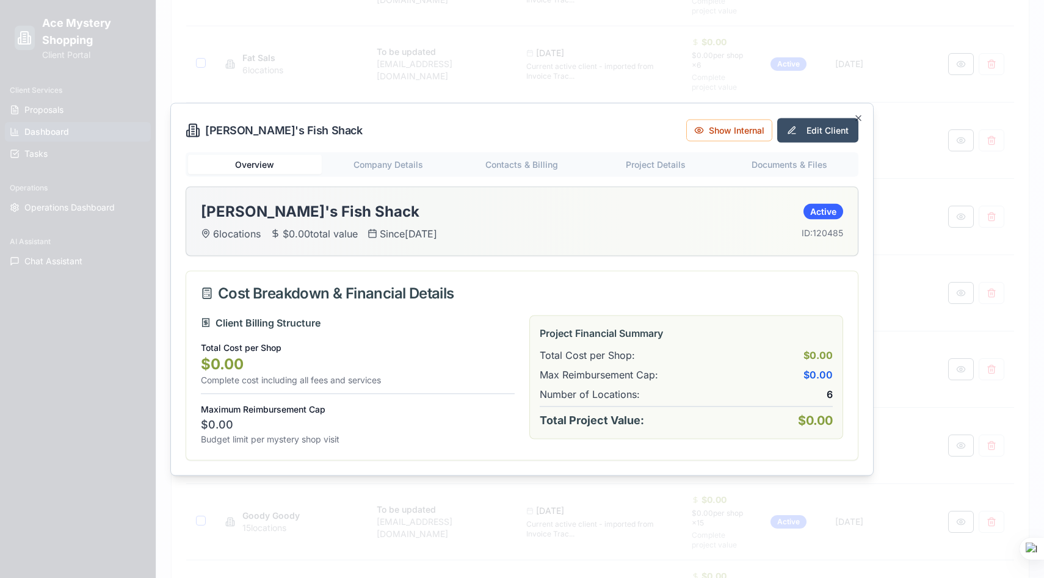
click at [396, 161] on div "Ford's Fish Shack Show Internal Edit Client Overview Company Details Contacts &…" at bounding box center [521, 289] width 703 height 373
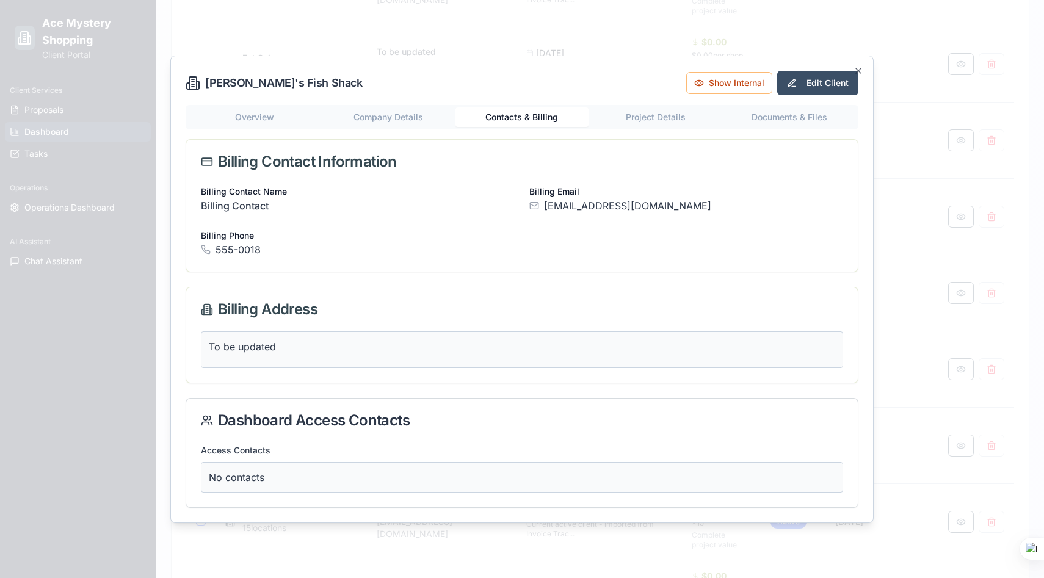
click at [550, 184] on div "Overview Company Details Contacts & Billing Project Details Documents & Files B…" at bounding box center [522, 306] width 673 height 403
click at [663, 120] on div "Overview Company Details Contacts & Billing Project Details Documents & Files" at bounding box center [522, 117] width 673 height 24
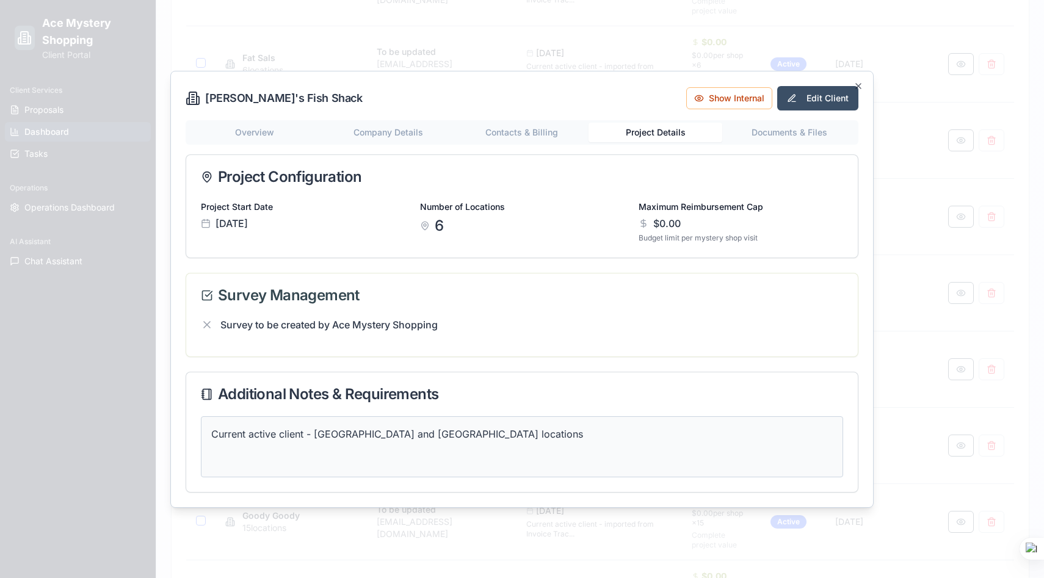
click at [805, 139] on button "Documents & Files" at bounding box center [789, 133] width 134 height 20
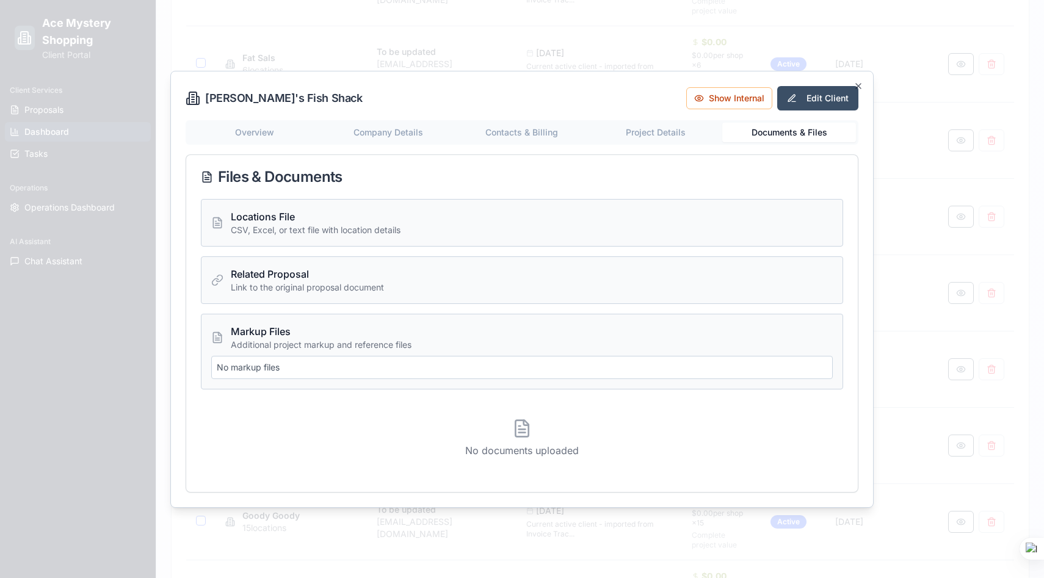
click at [264, 131] on div "Ford's Fish Shack Show Internal Edit Client Overview Company Details Contacts &…" at bounding box center [521, 289] width 703 height 437
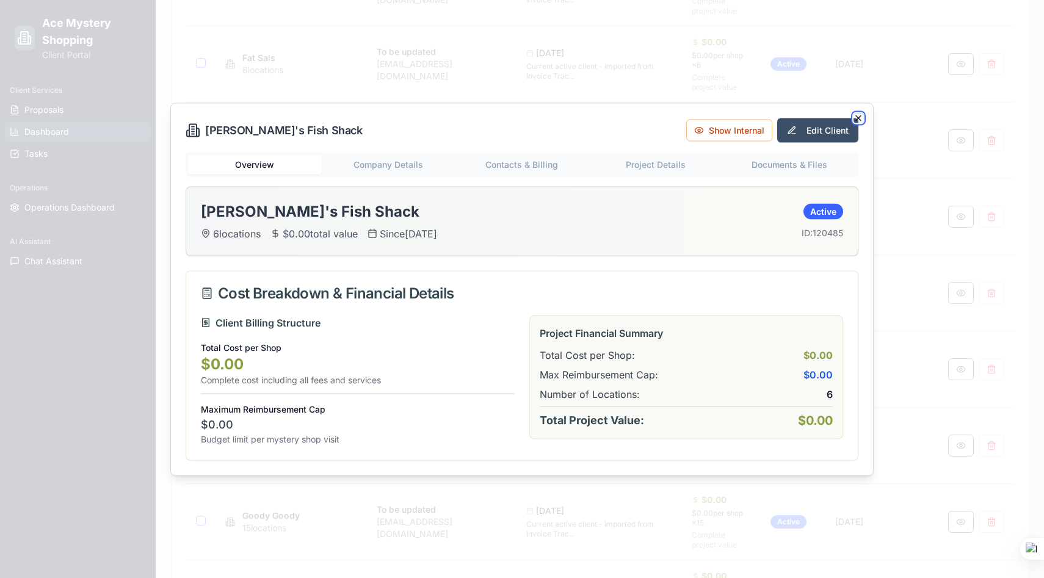
click at [859, 114] on icon "button" at bounding box center [858, 118] width 10 height 10
